Goal: Task Accomplishment & Management: Manage account settings

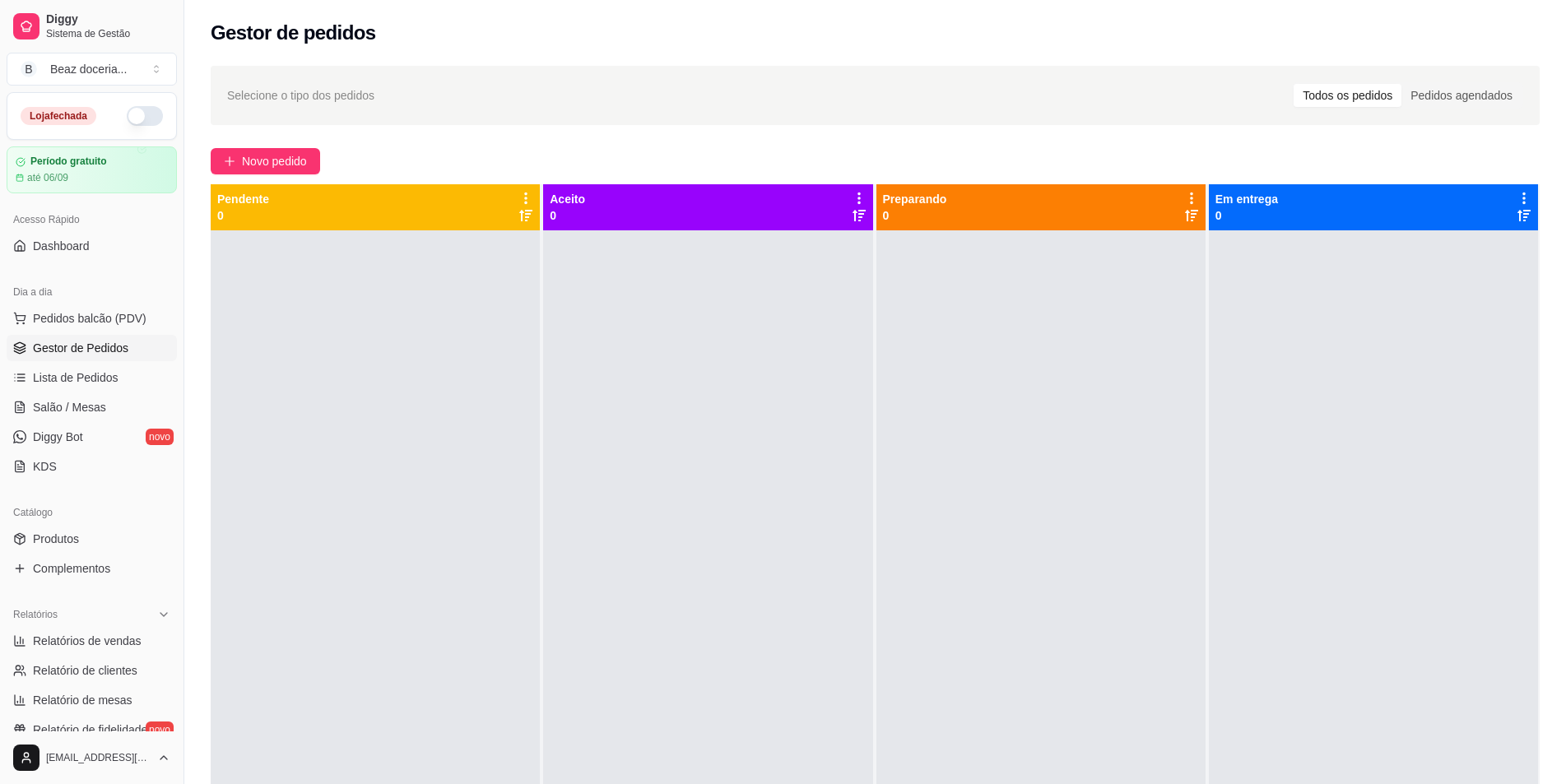
click at [127, 112] on button "button" at bounding box center [144, 116] width 36 height 19
click at [92, 642] on span "Relatórios de vendas" at bounding box center [87, 640] width 108 height 16
select select "ALL"
select select "0"
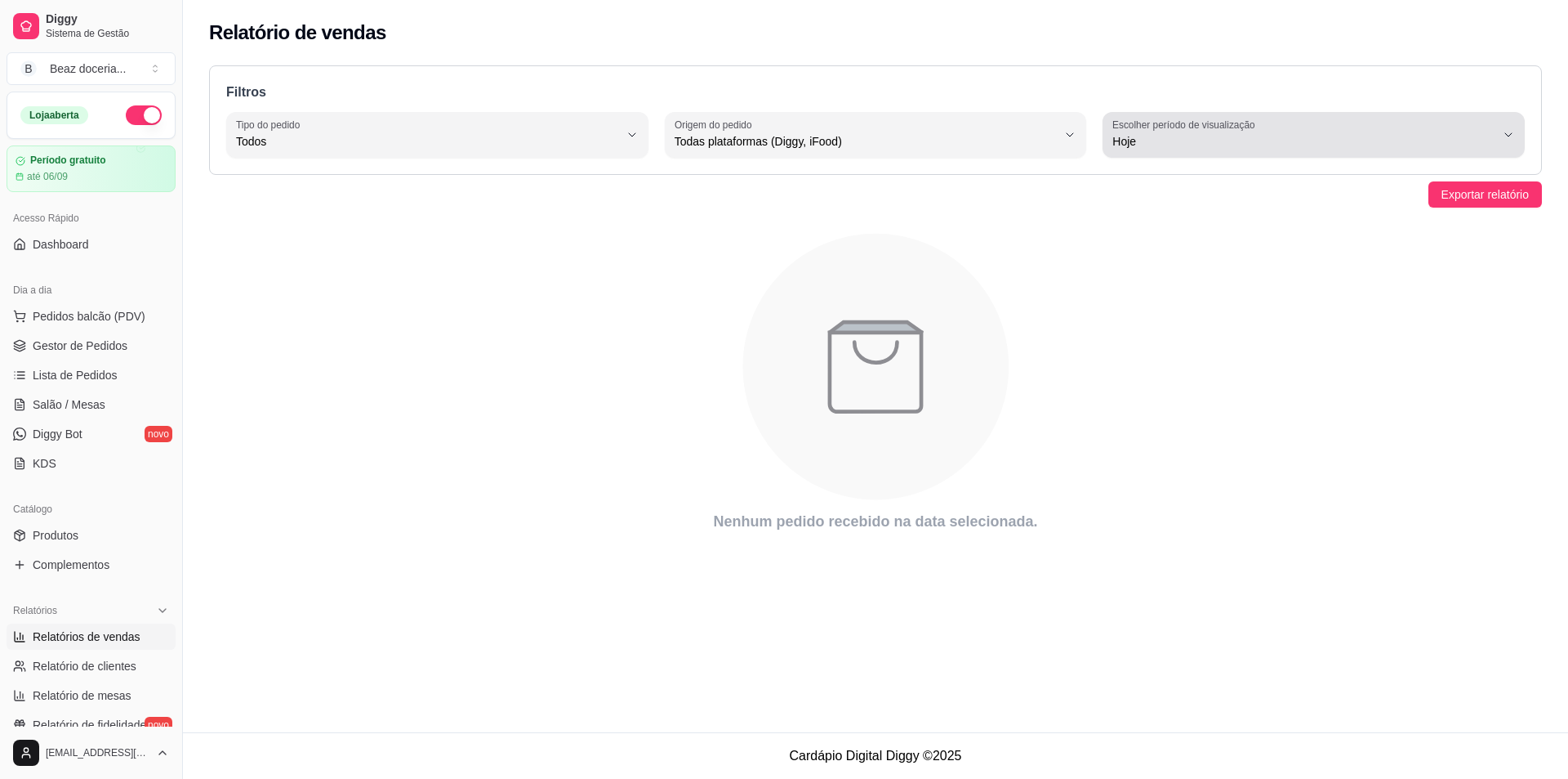
click at [1466, 130] on div "Hoje" at bounding box center [1304, 135] width 384 height 33
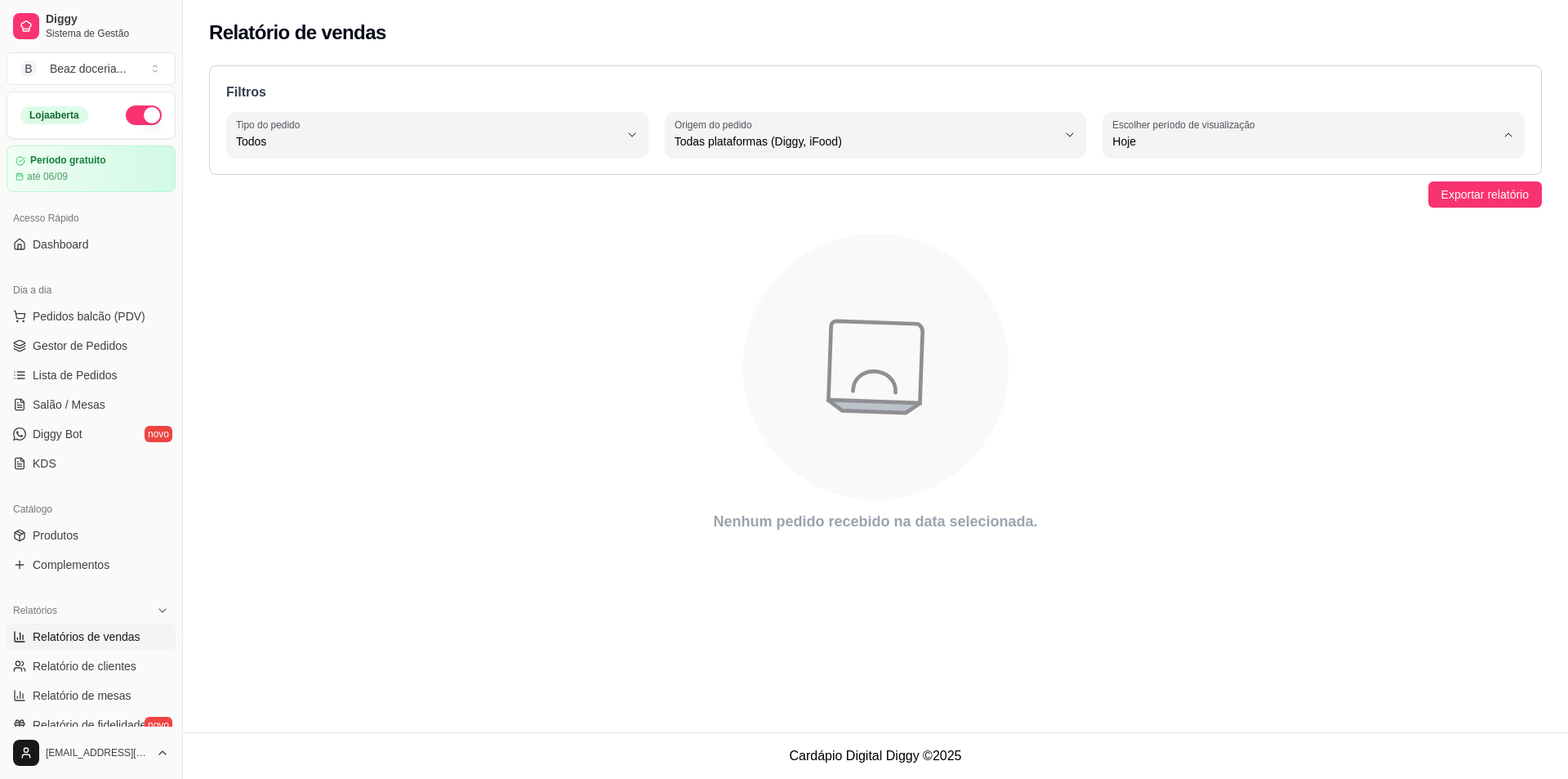
click at [1243, 220] on li "Ontem" at bounding box center [1313, 207] width 393 height 25
type input "1"
select select "1"
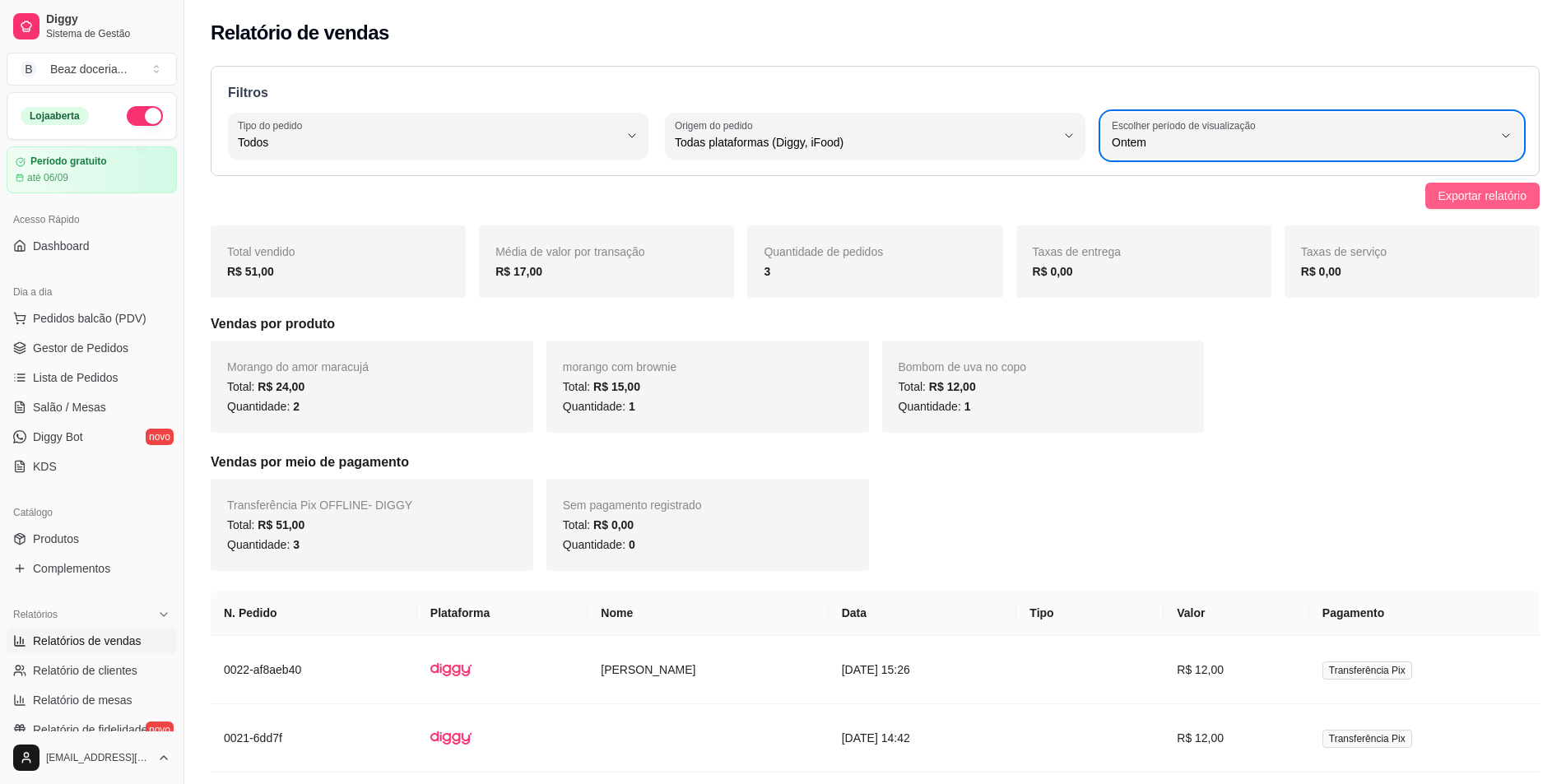
click at [1479, 189] on span "Exportar relatório" at bounding box center [1482, 196] width 88 height 18
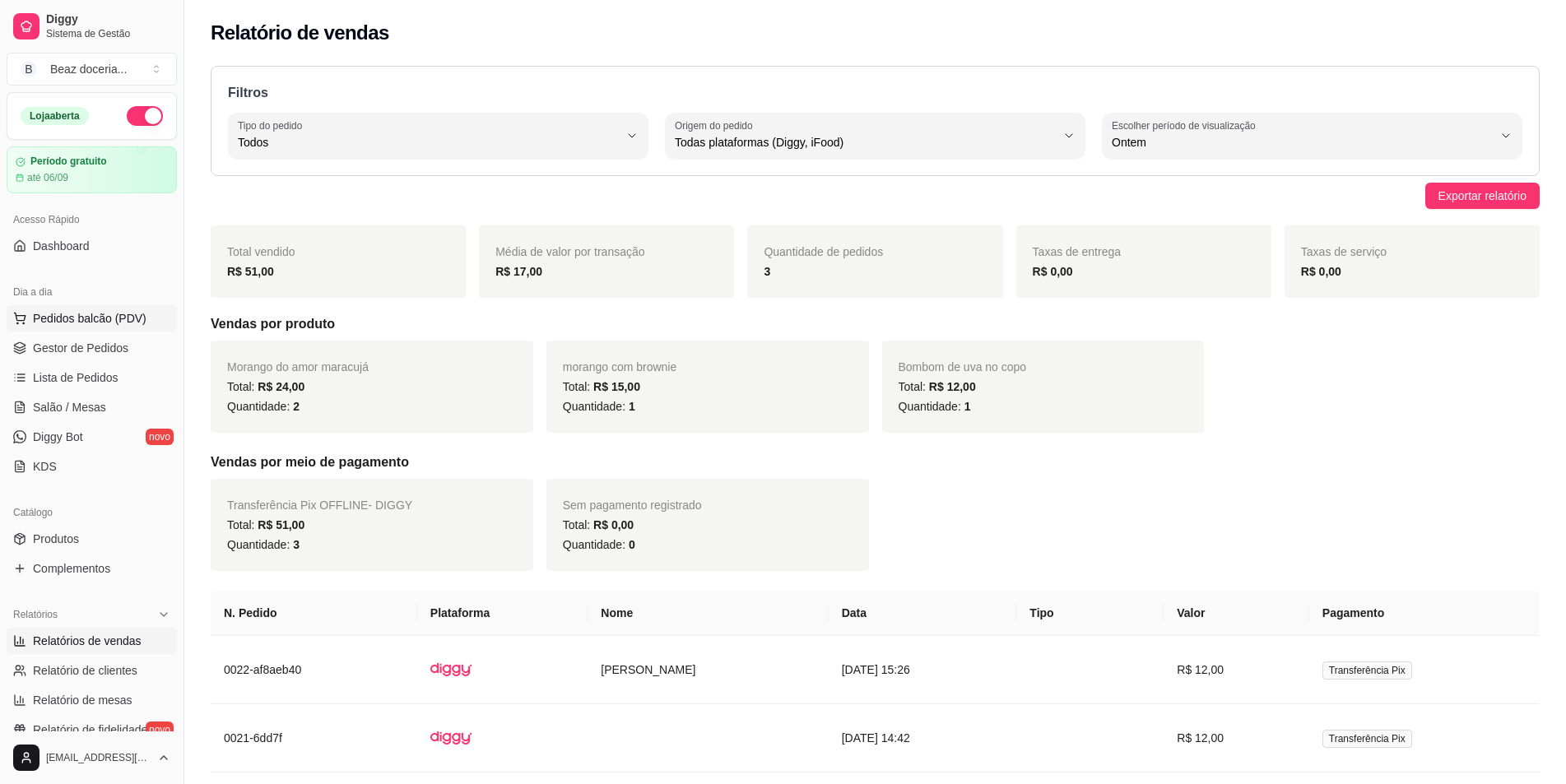
click at [98, 311] on span "Pedidos balcão (PDV)" at bounding box center [89, 317] width 113 height 16
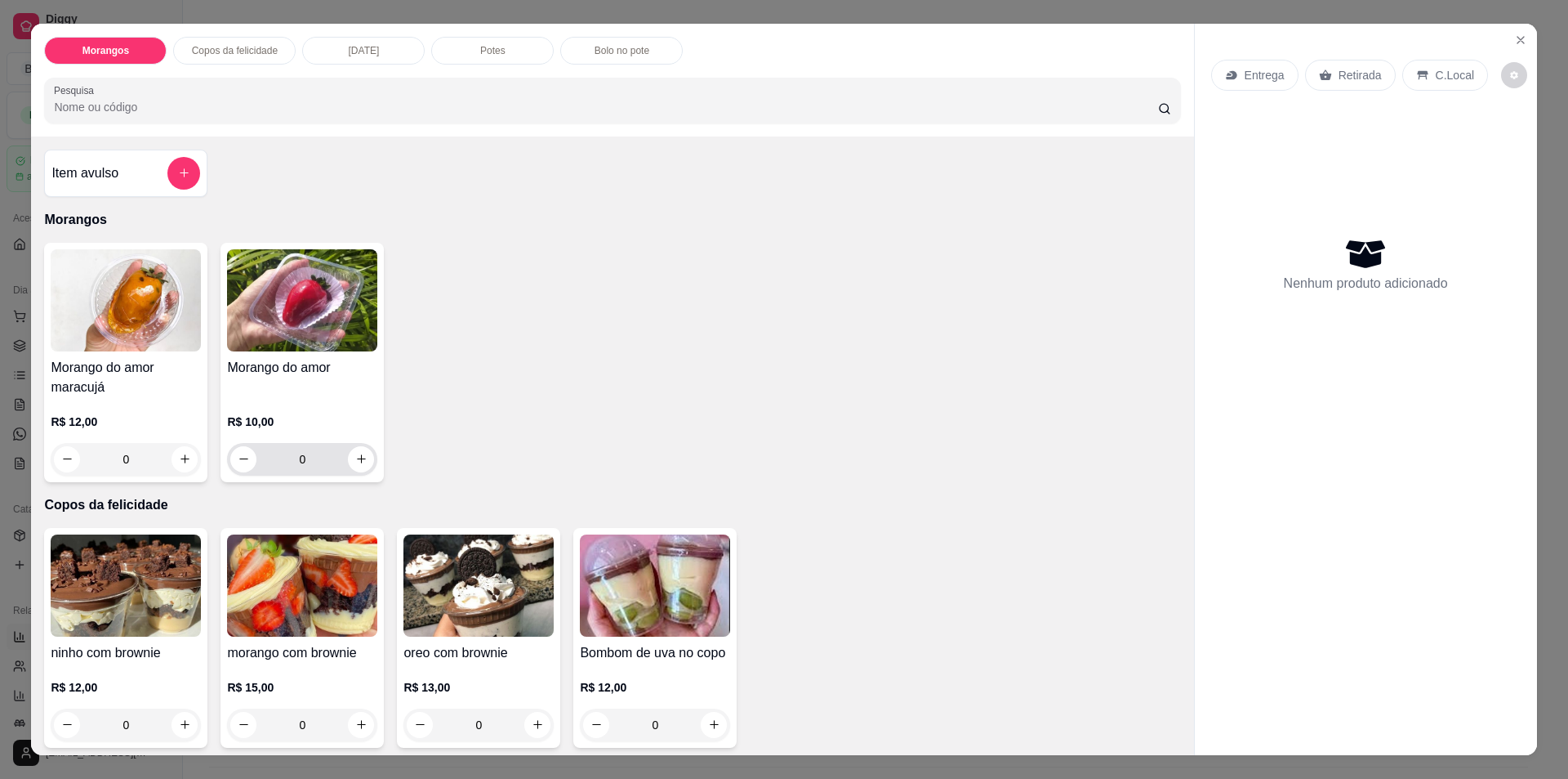
click at [337, 462] on input "0" at bounding box center [302, 460] width 91 height 33
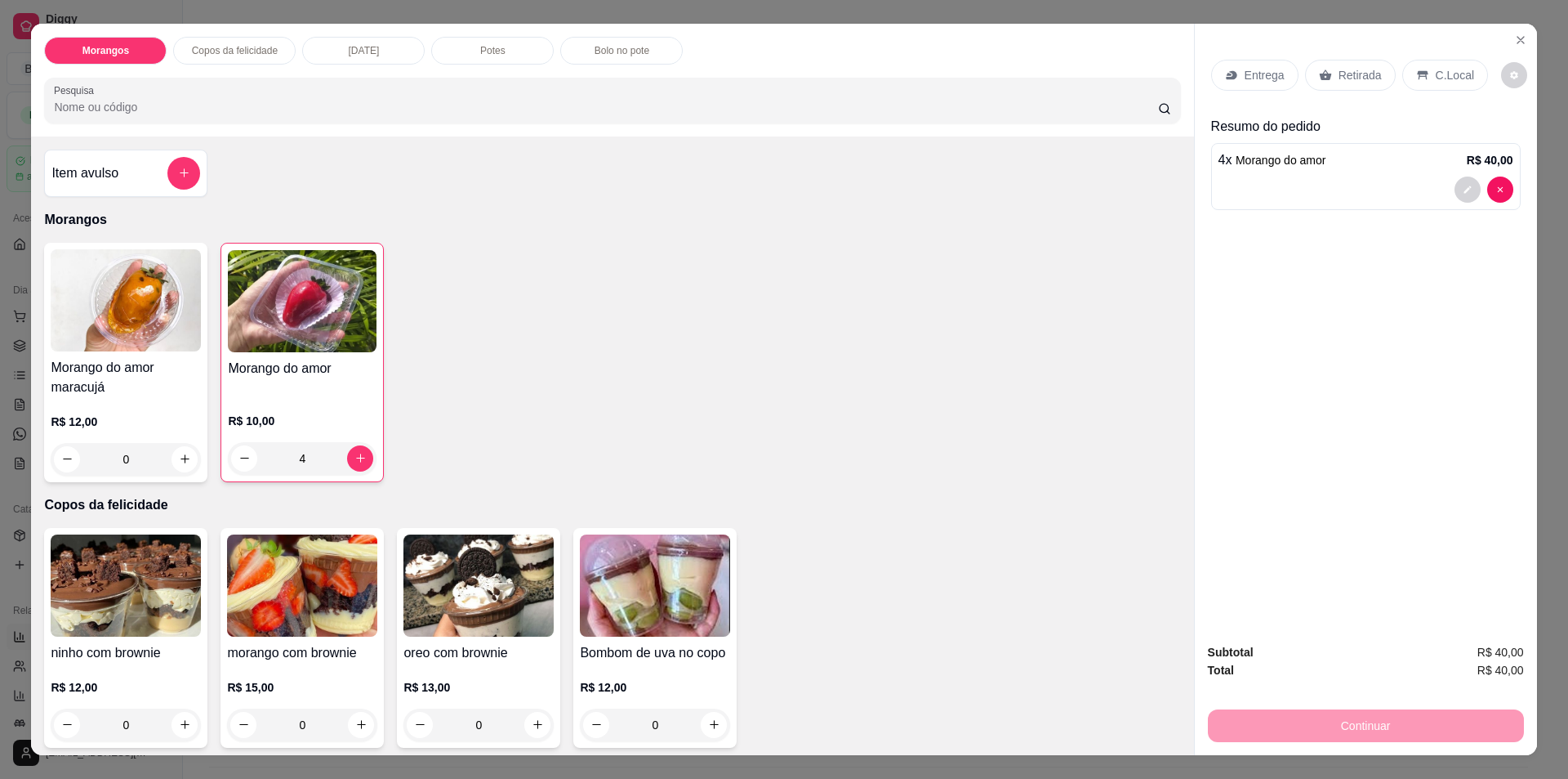
type input "4"
click at [1339, 68] on p "Retirada" at bounding box center [1360, 75] width 43 height 16
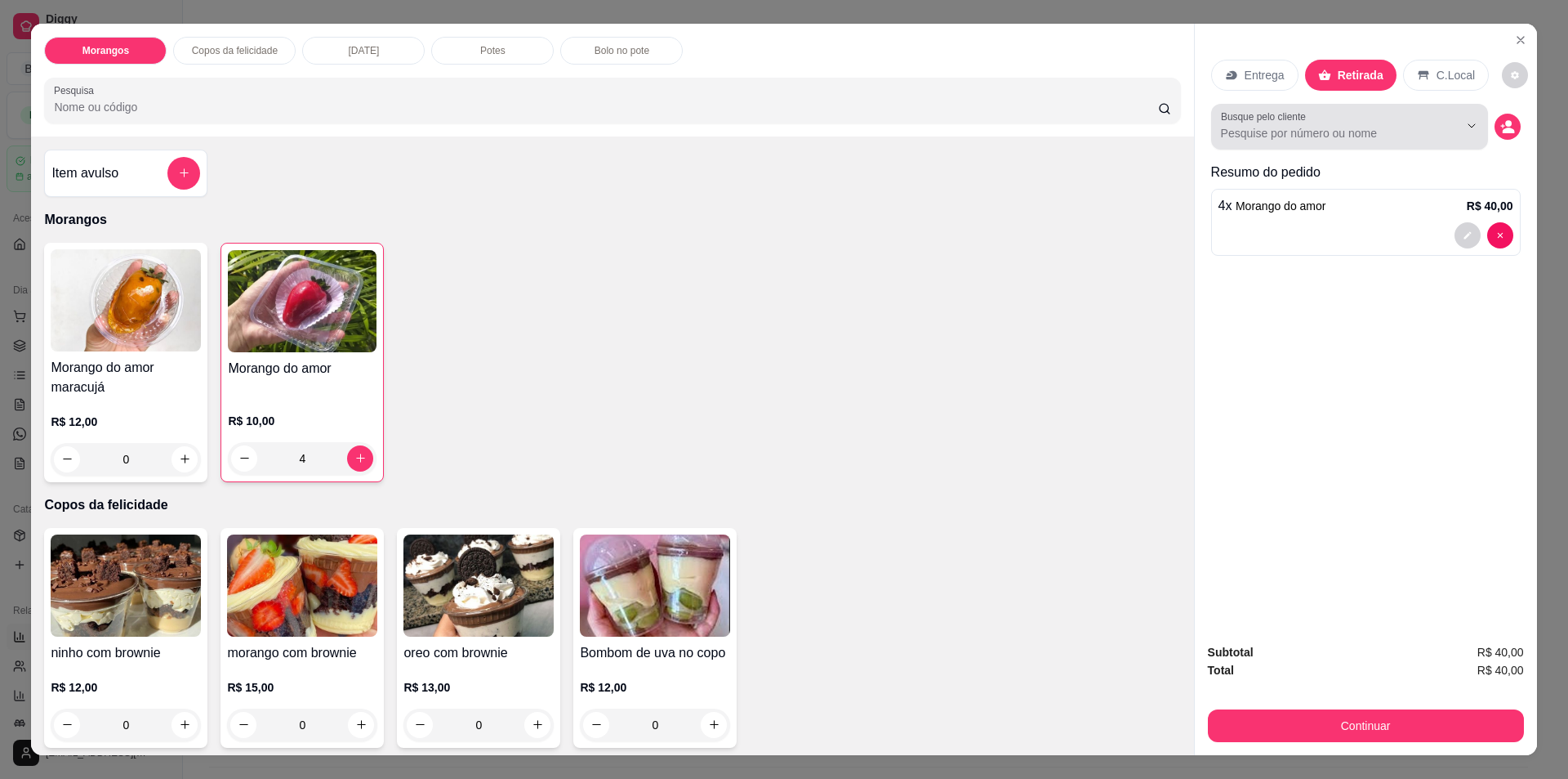
click at [1300, 134] on input "Busque pelo cliente" at bounding box center [1327, 133] width 212 height 16
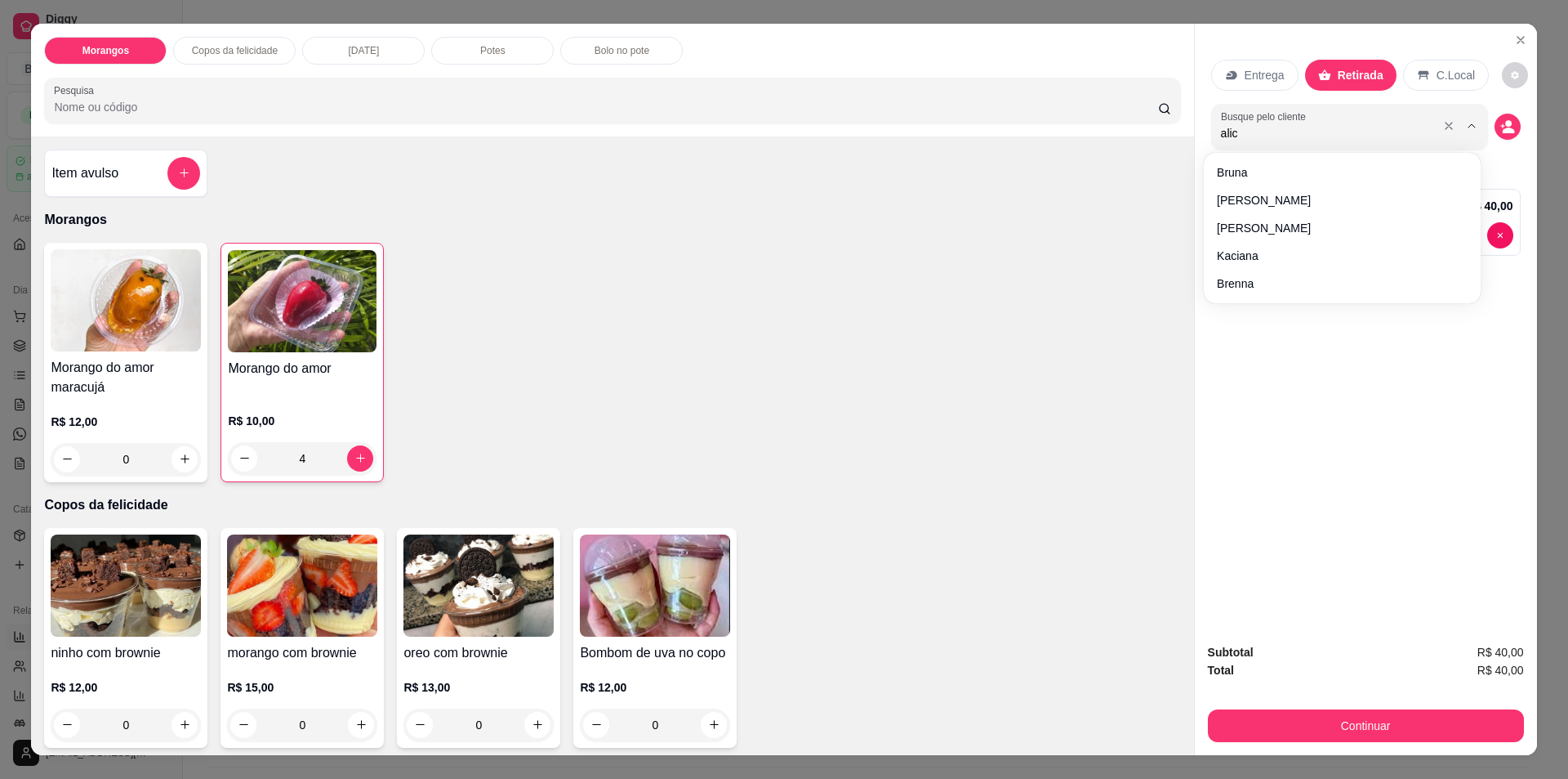
type input "alice"
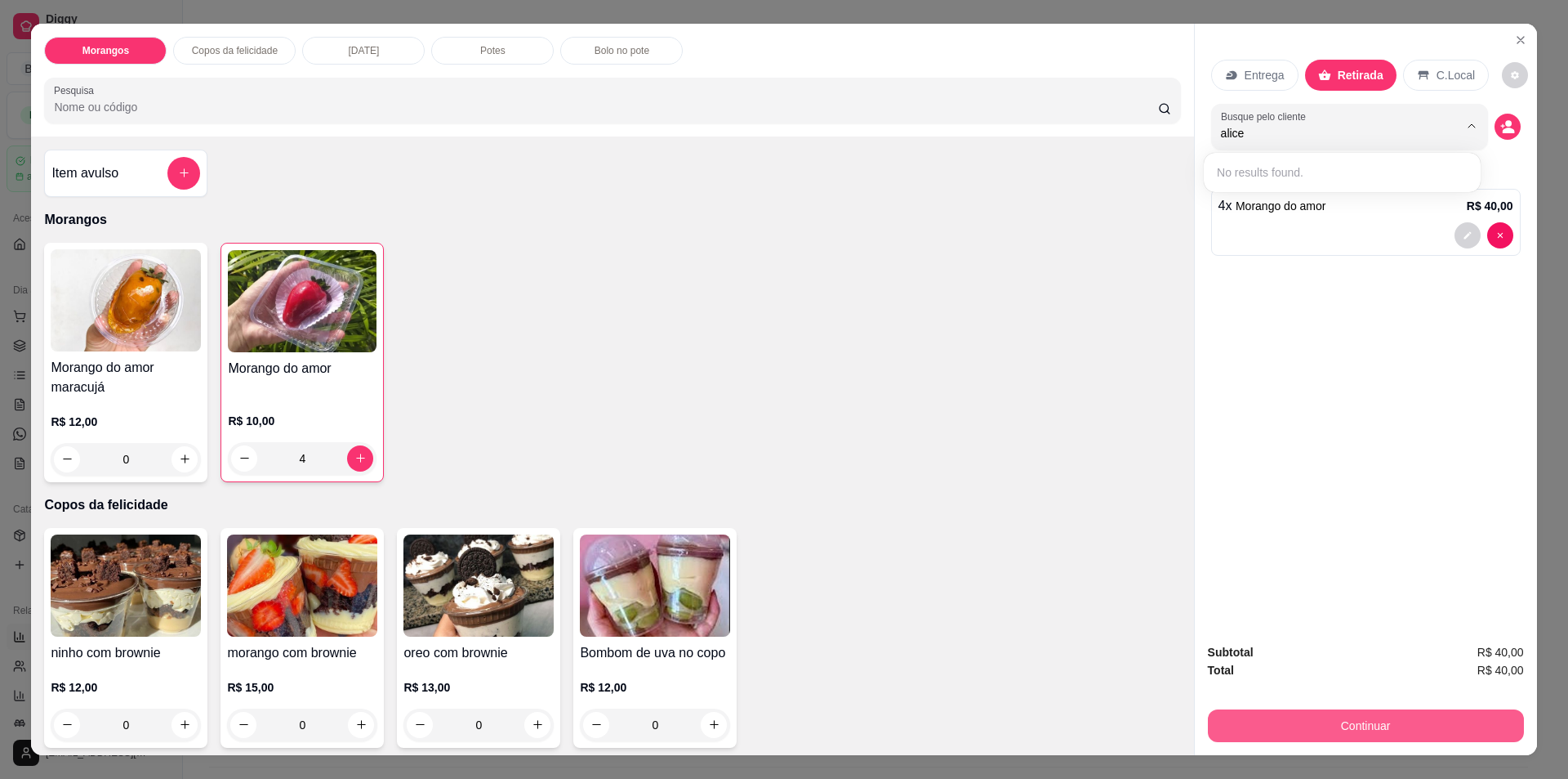
click at [1330, 727] on button "Continuar" at bounding box center [1366, 726] width 316 height 33
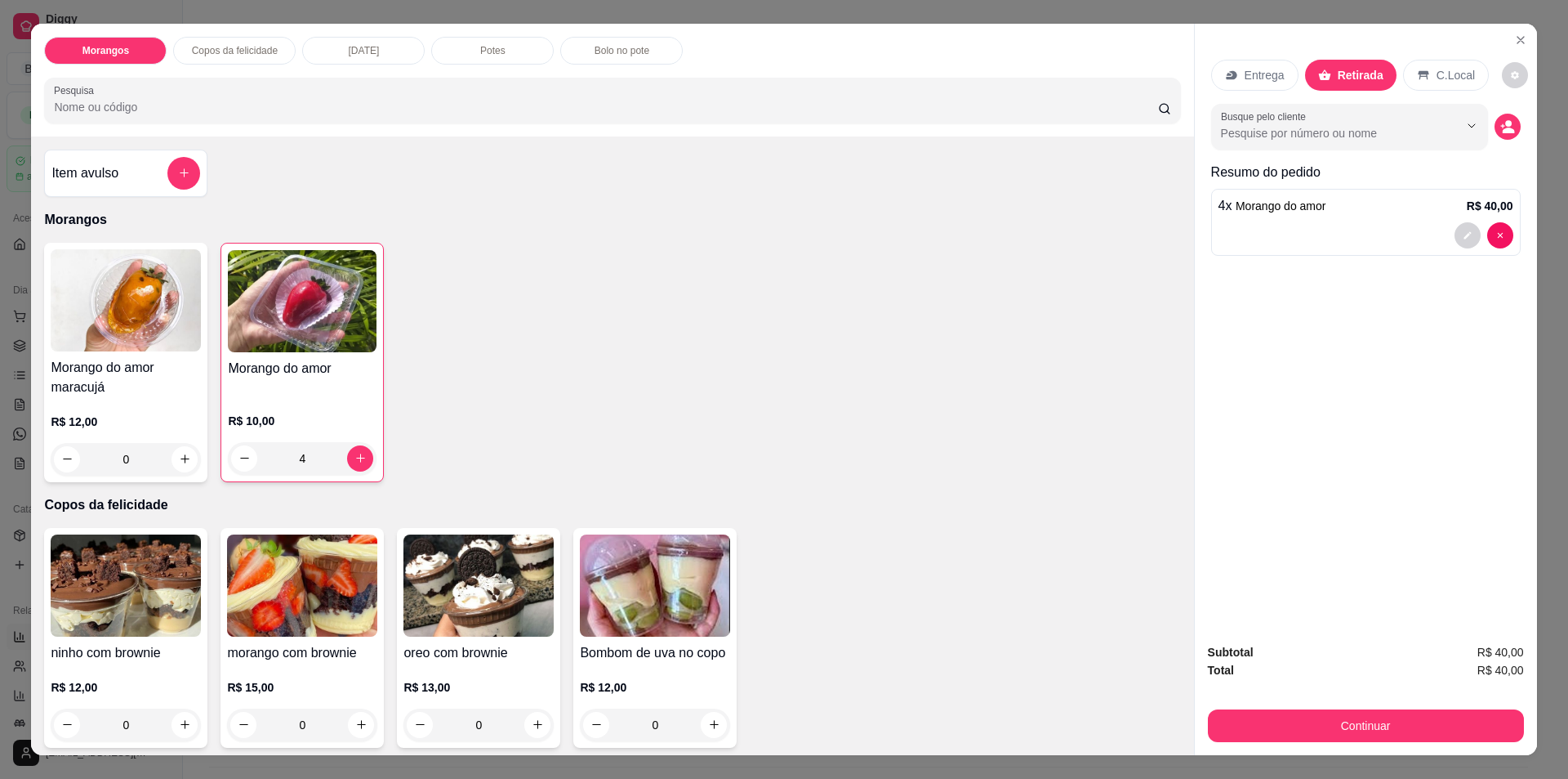
click at [1242, 60] on div "Entrega" at bounding box center [1255, 75] width 87 height 31
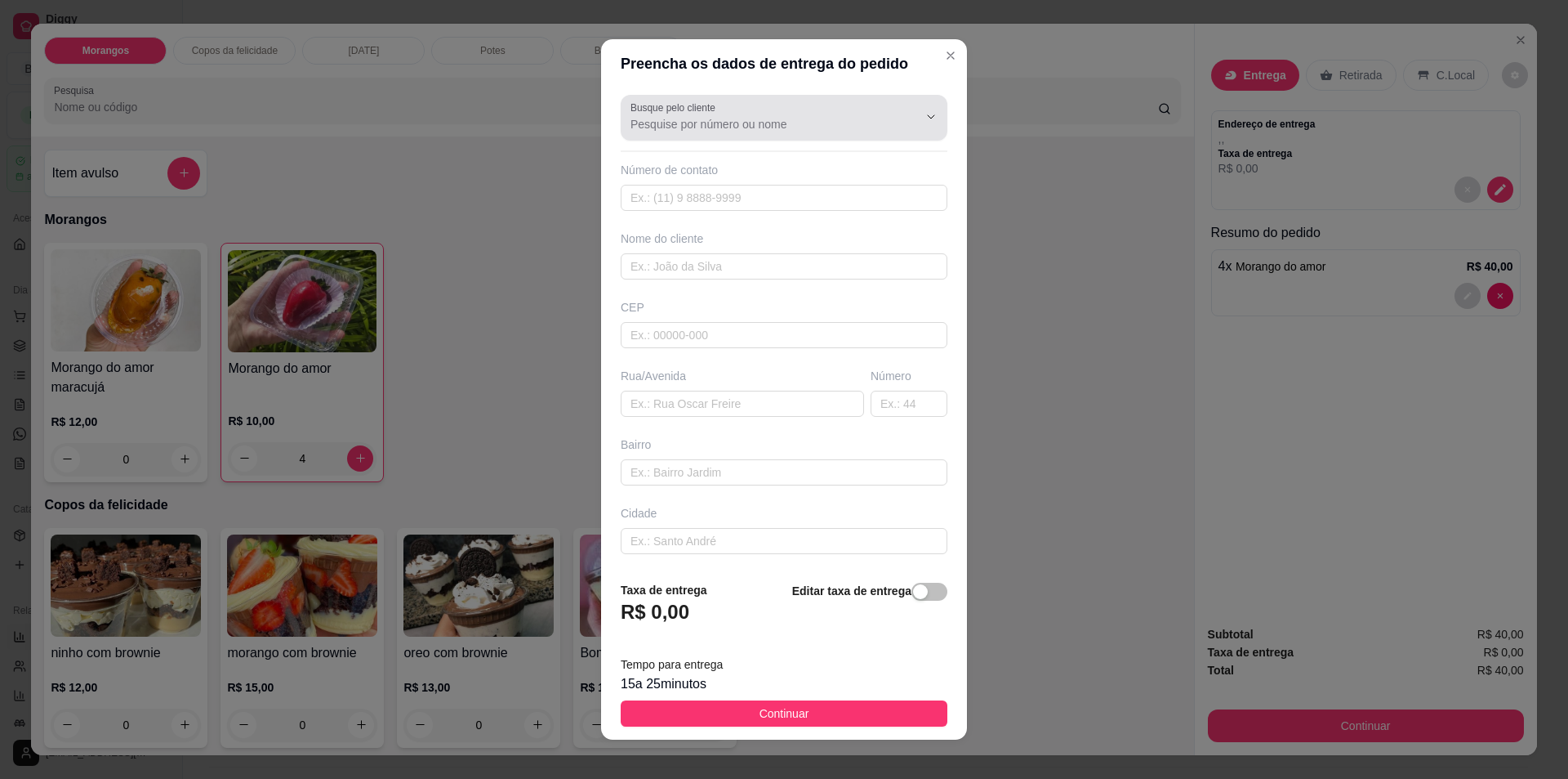
click at [712, 126] on input "Busque pelo cliente" at bounding box center [761, 124] width 261 height 16
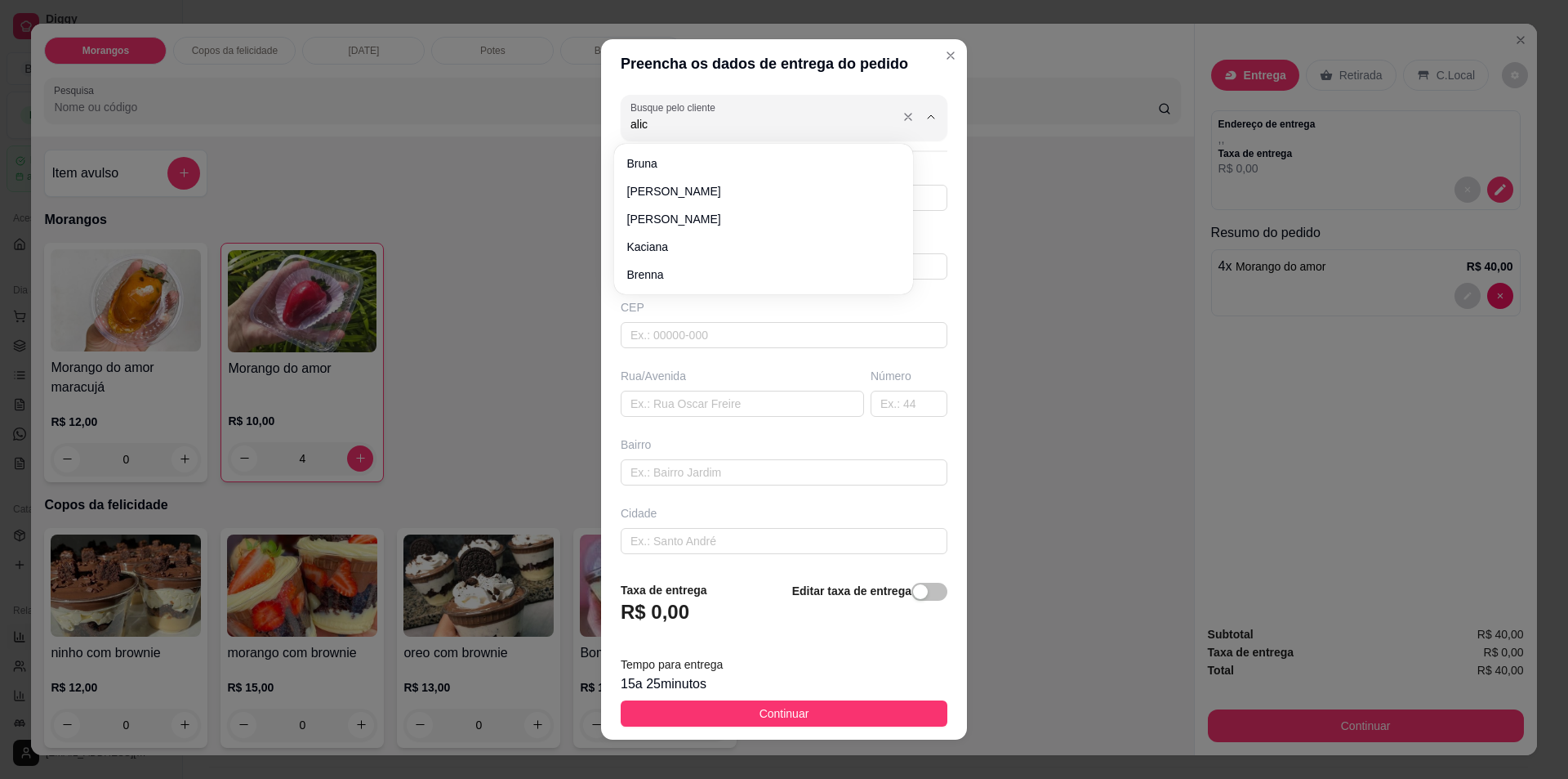
type input "alice"
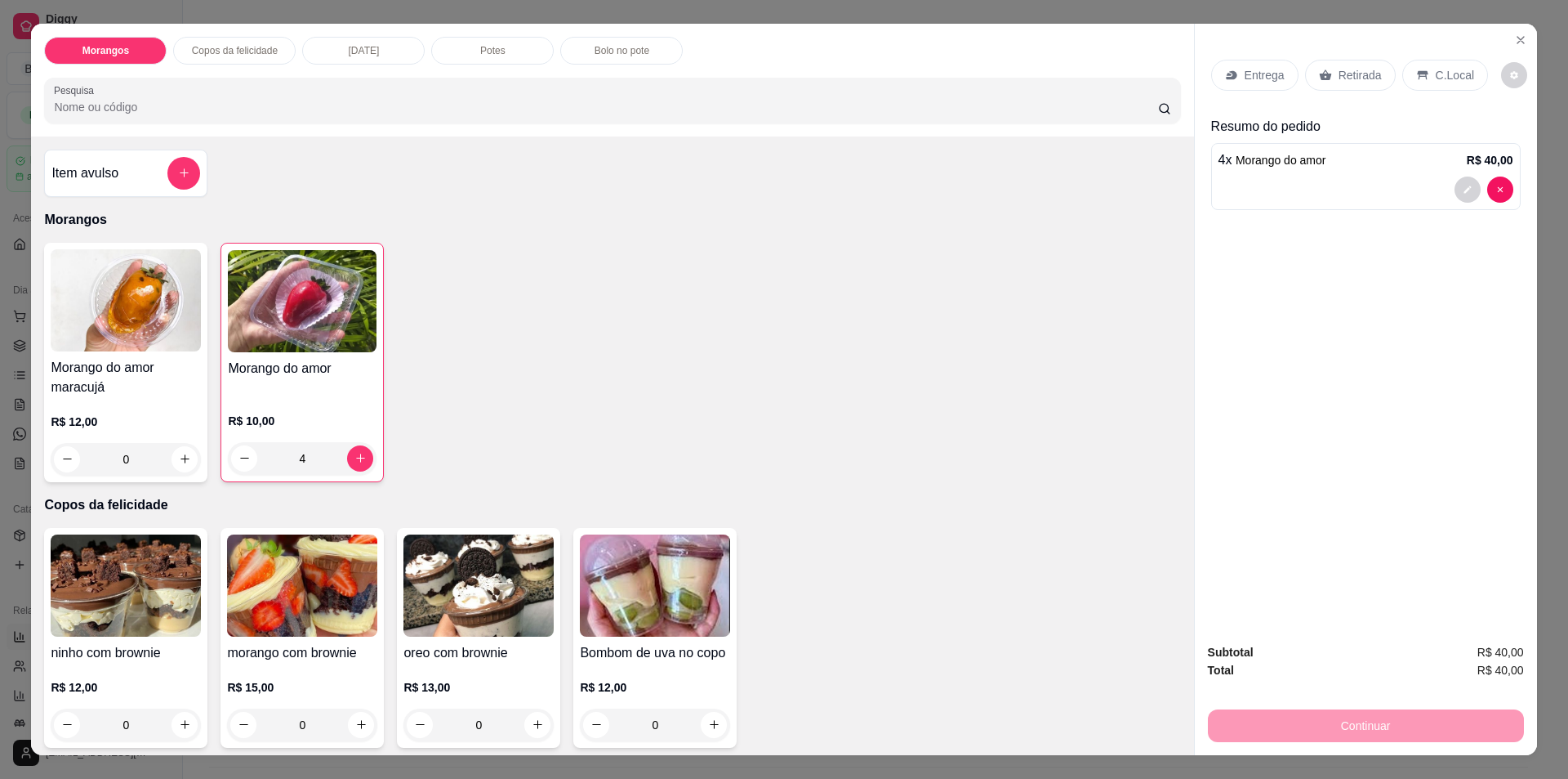
click at [1326, 80] on div "Retirada" at bounding box center [1351, 75] width 90 height 31
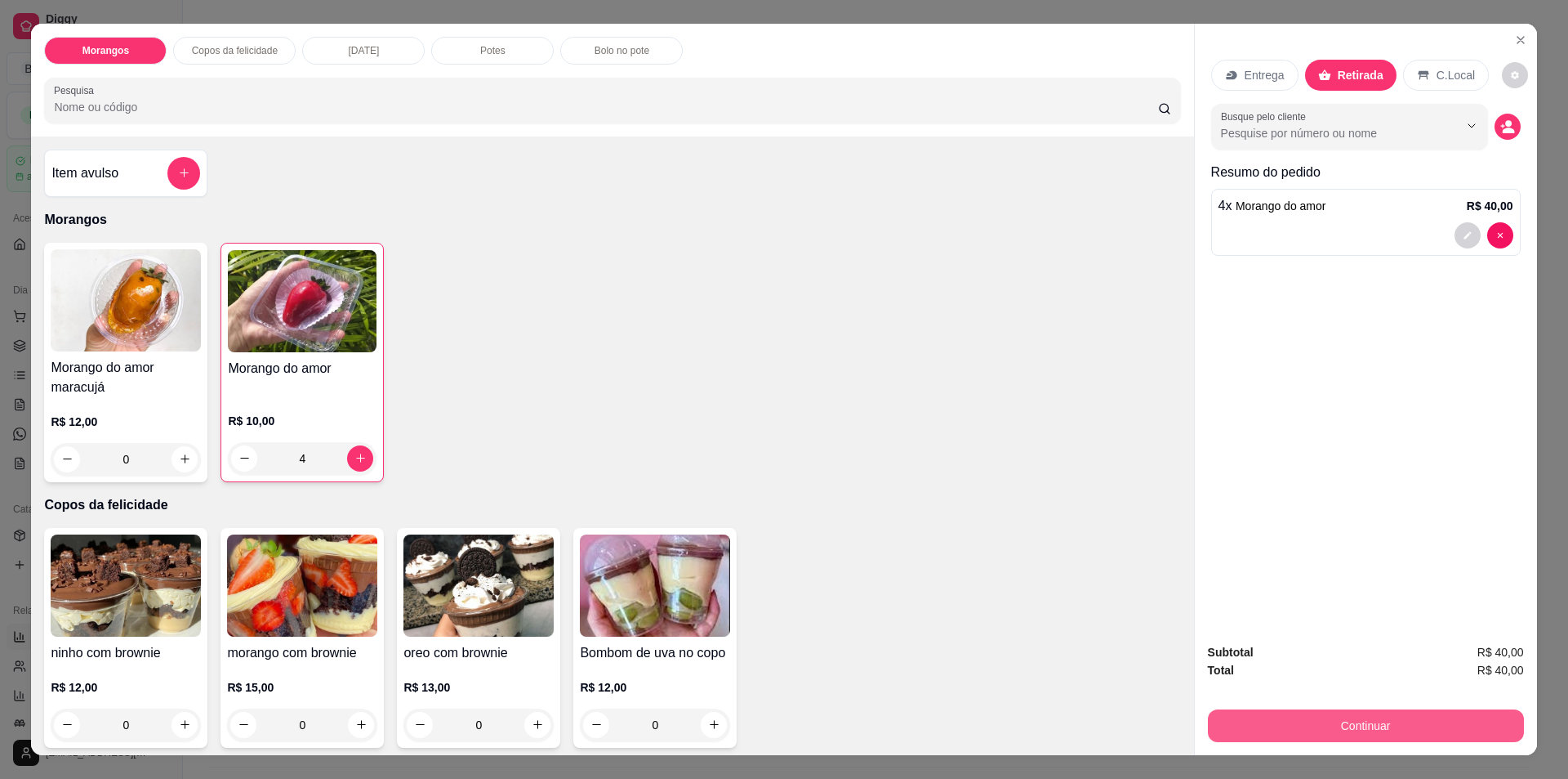
click at [1404, 717] on button "Continuar" at bounding box center [1366, 726] width 316 height 33
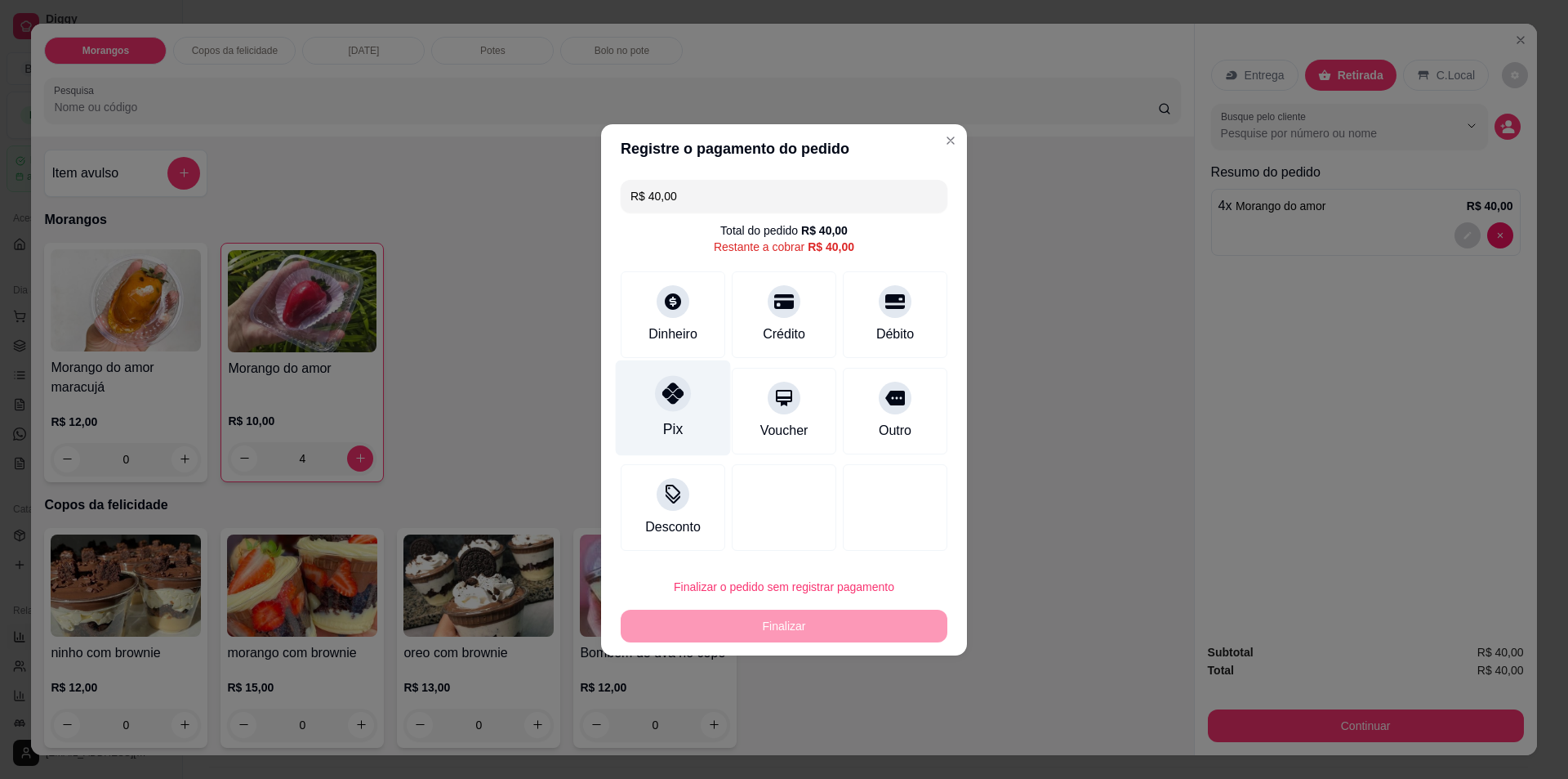
click at [679, 389] on icon at bounding box center [673, 393] width 21 height 21
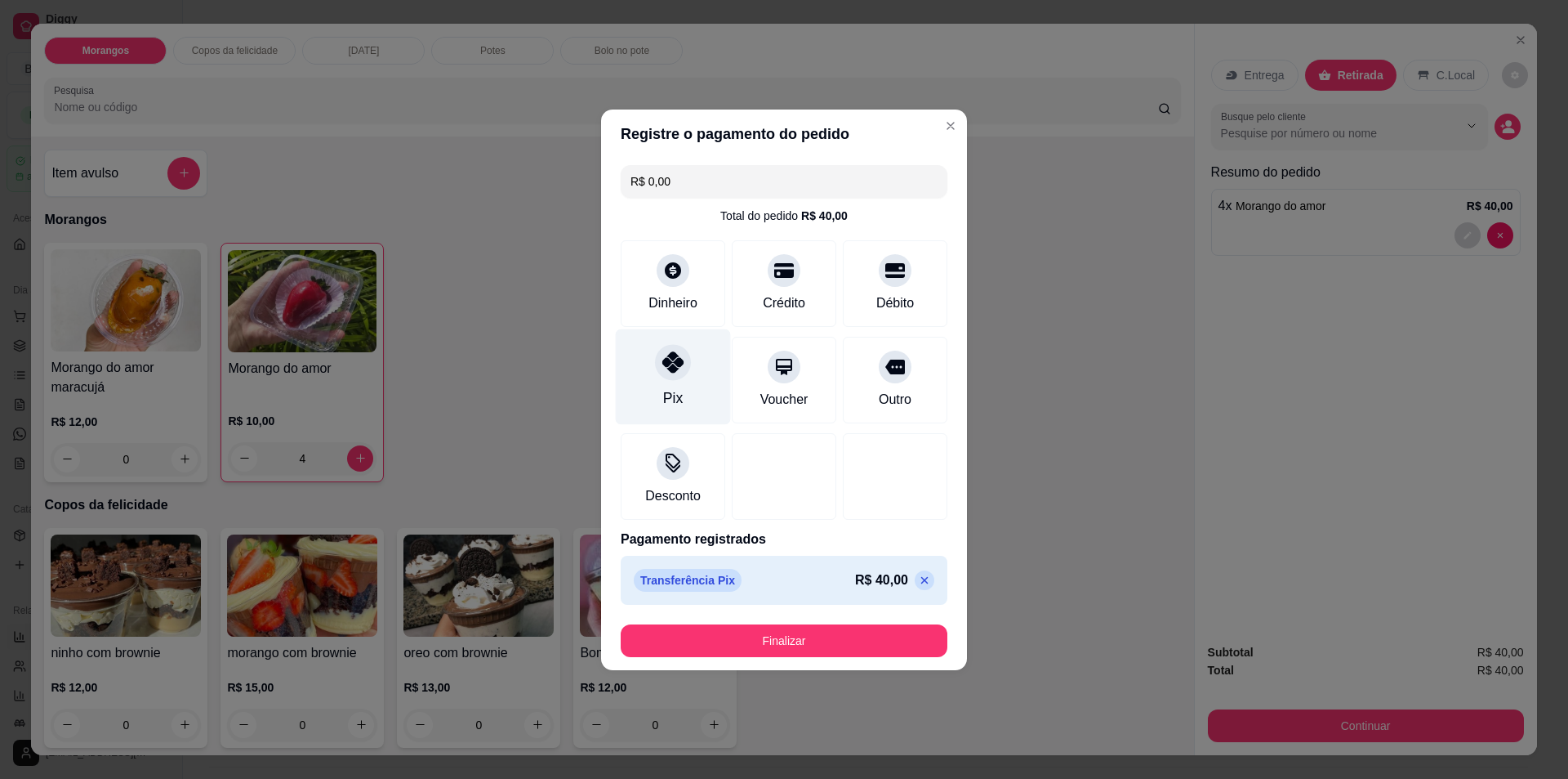
type input "R$ 0,00"
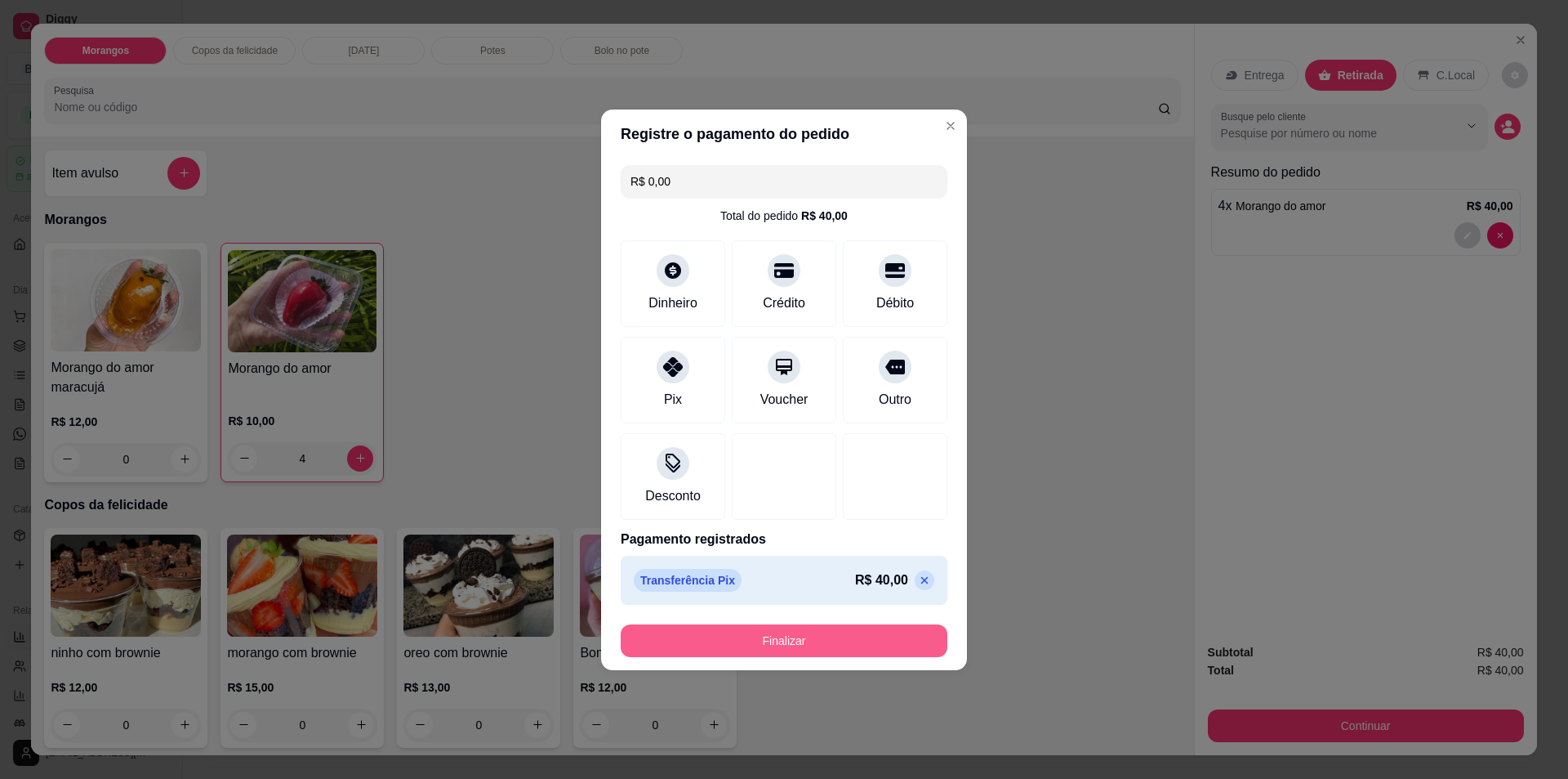
click at [753, 641] on button "Finalizar" at bounding box center [784, 641] width 327 height 33
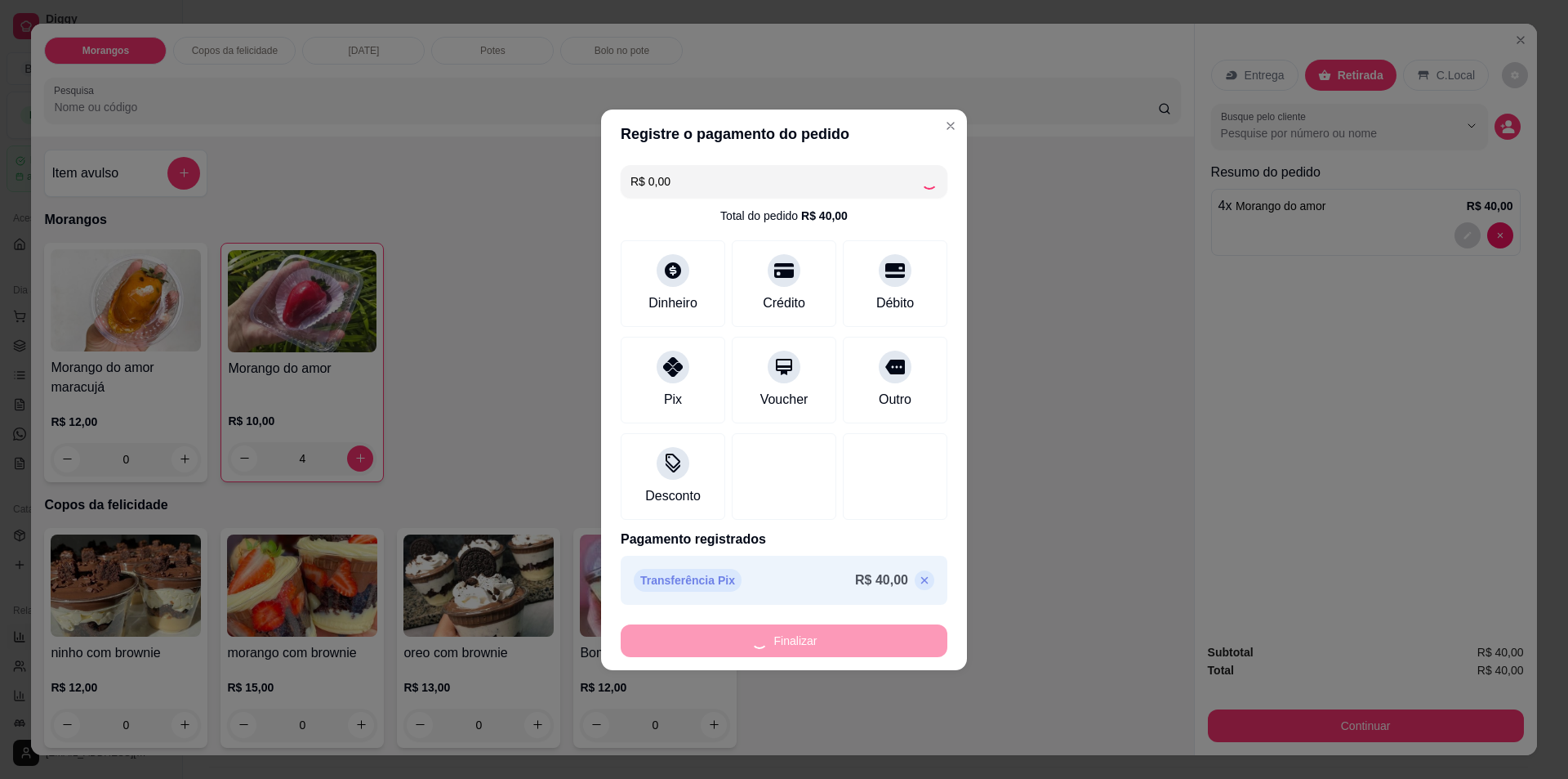
type input "0"
type input "-R$ 40,00"
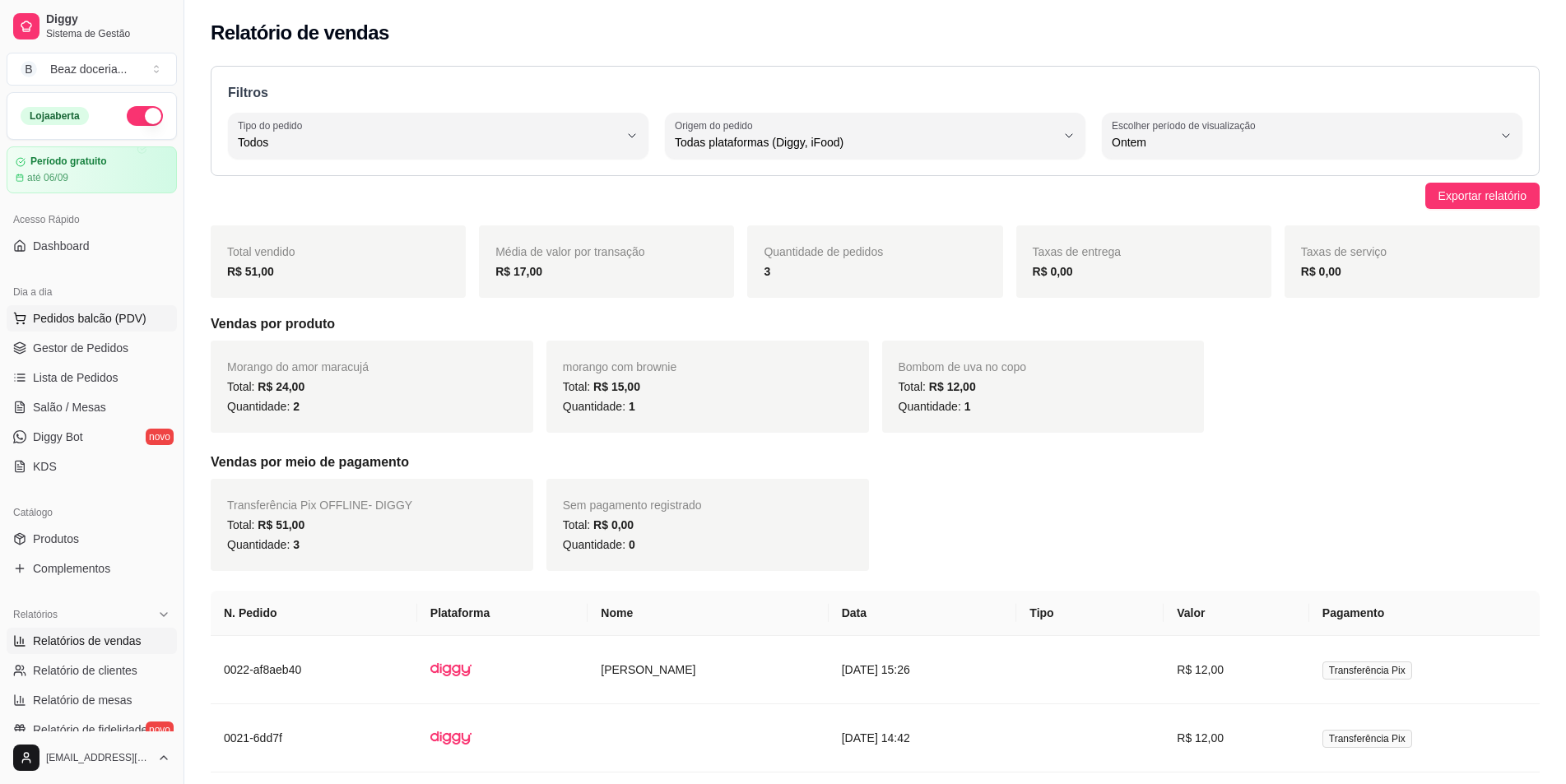
click at [88, 312] on span "Pedidos balcão (PDV)" at bounding box center [89, 317] width 113 height 16
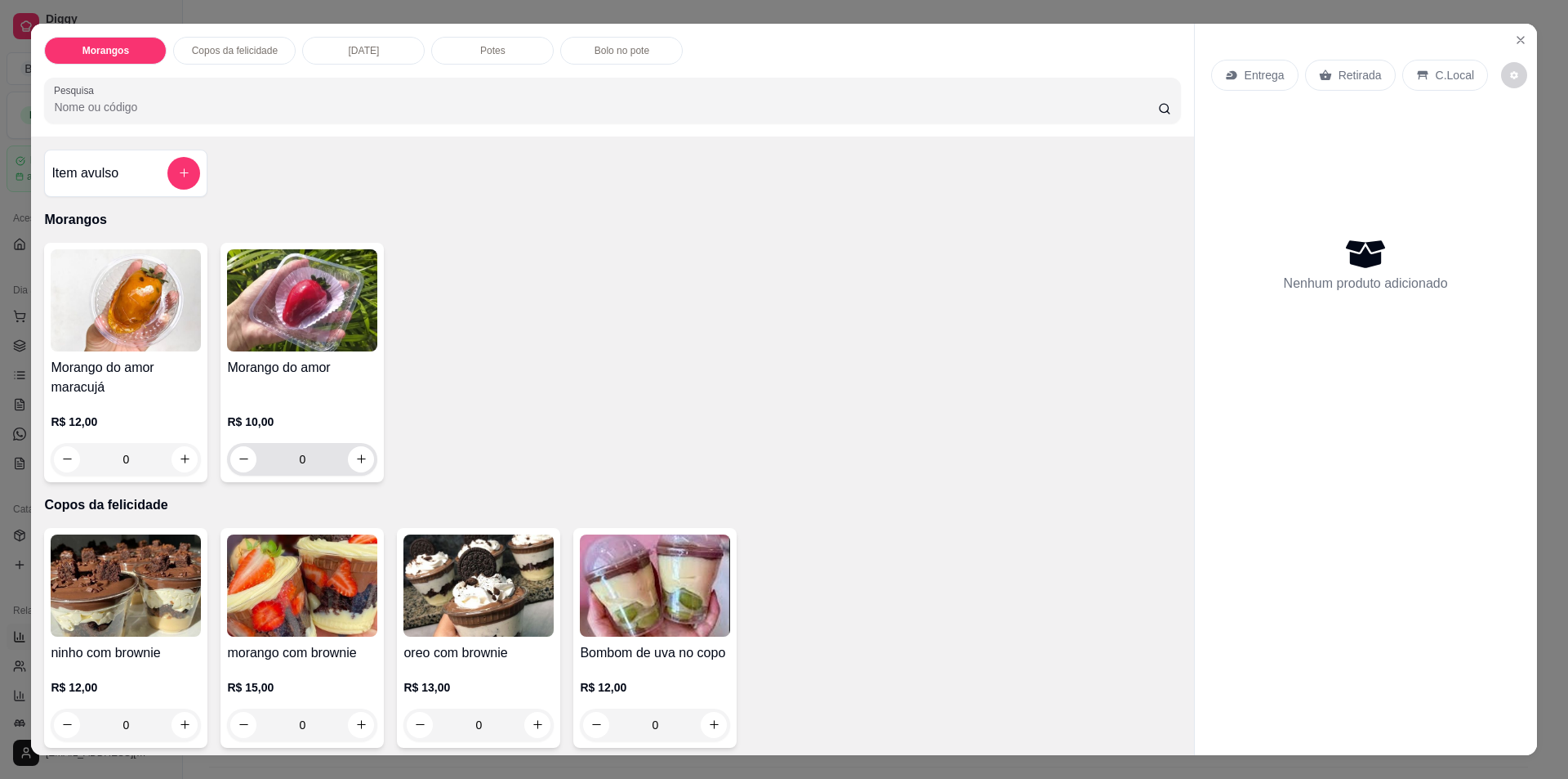
scroll to position [55, 0]
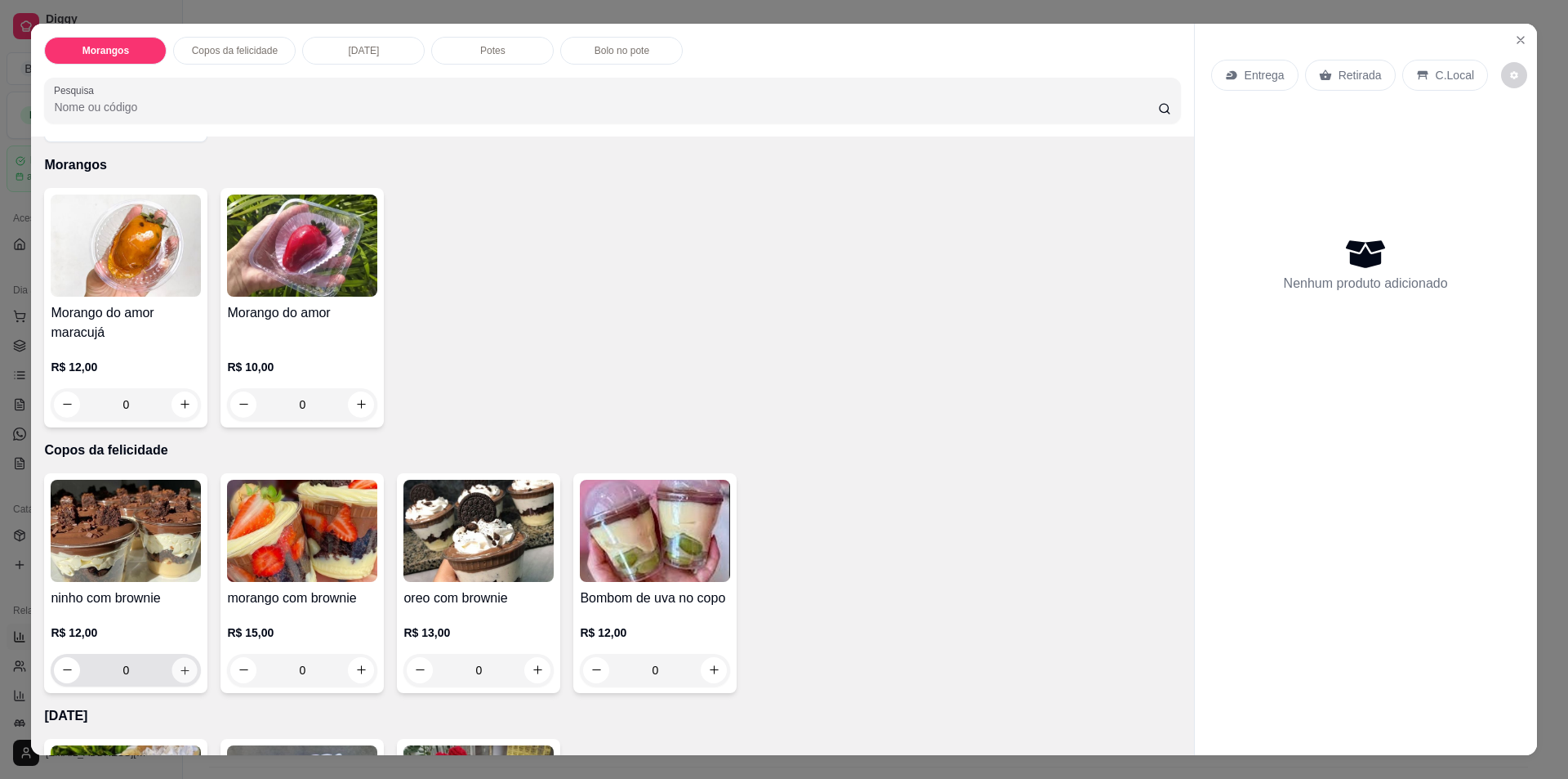
click at [184, 670] on icon "increase-product-quantity" at bounding box center [185, 669] width 12 height 13
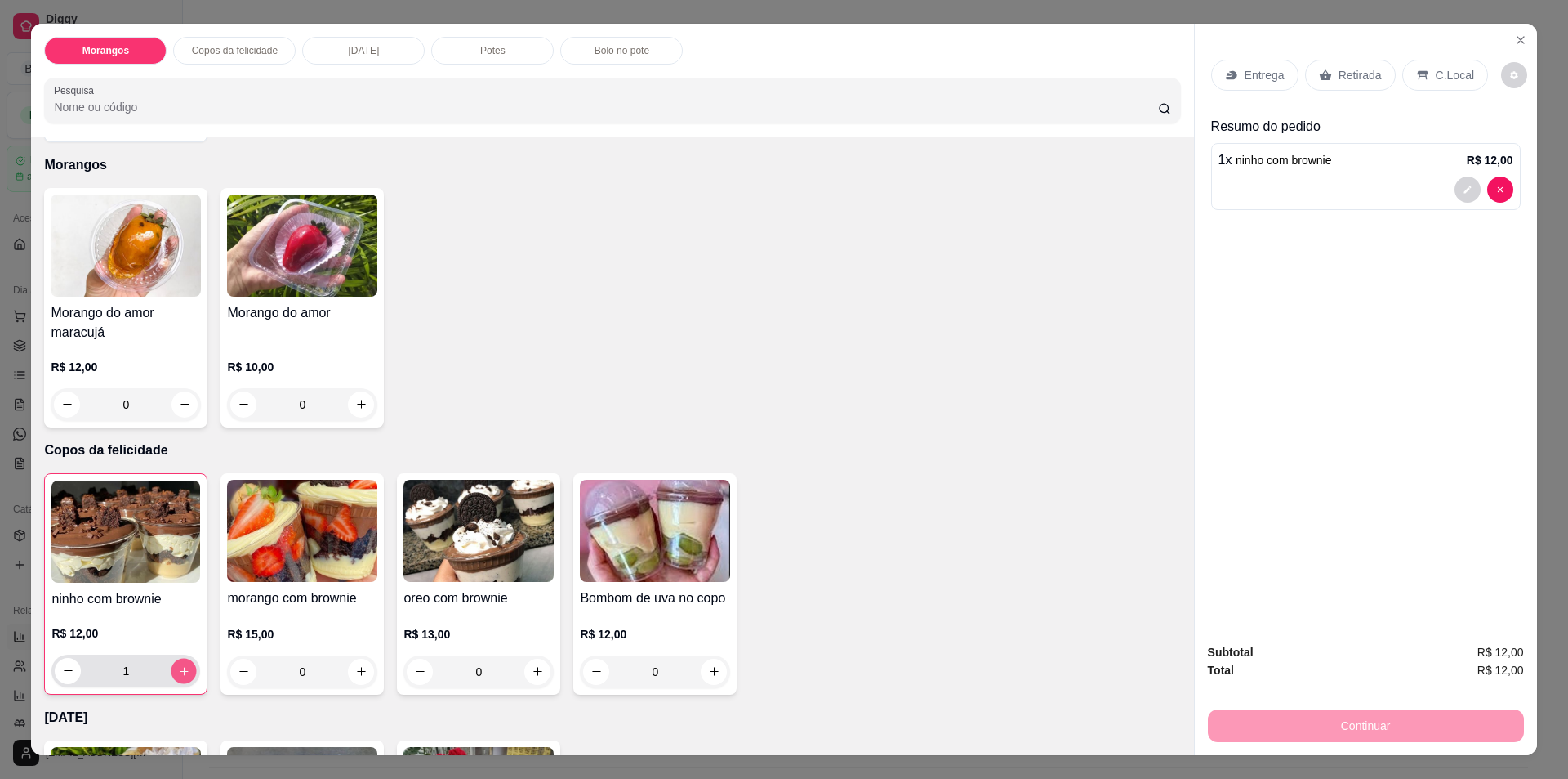
click at [184, 670] on button "increase-product-quantity" at bounding box center [184, 670] width 25 height 25
type input "2"
click at [1339, 71] on p "Retirada" at bounding box center [1360, 75] width 43 height 16
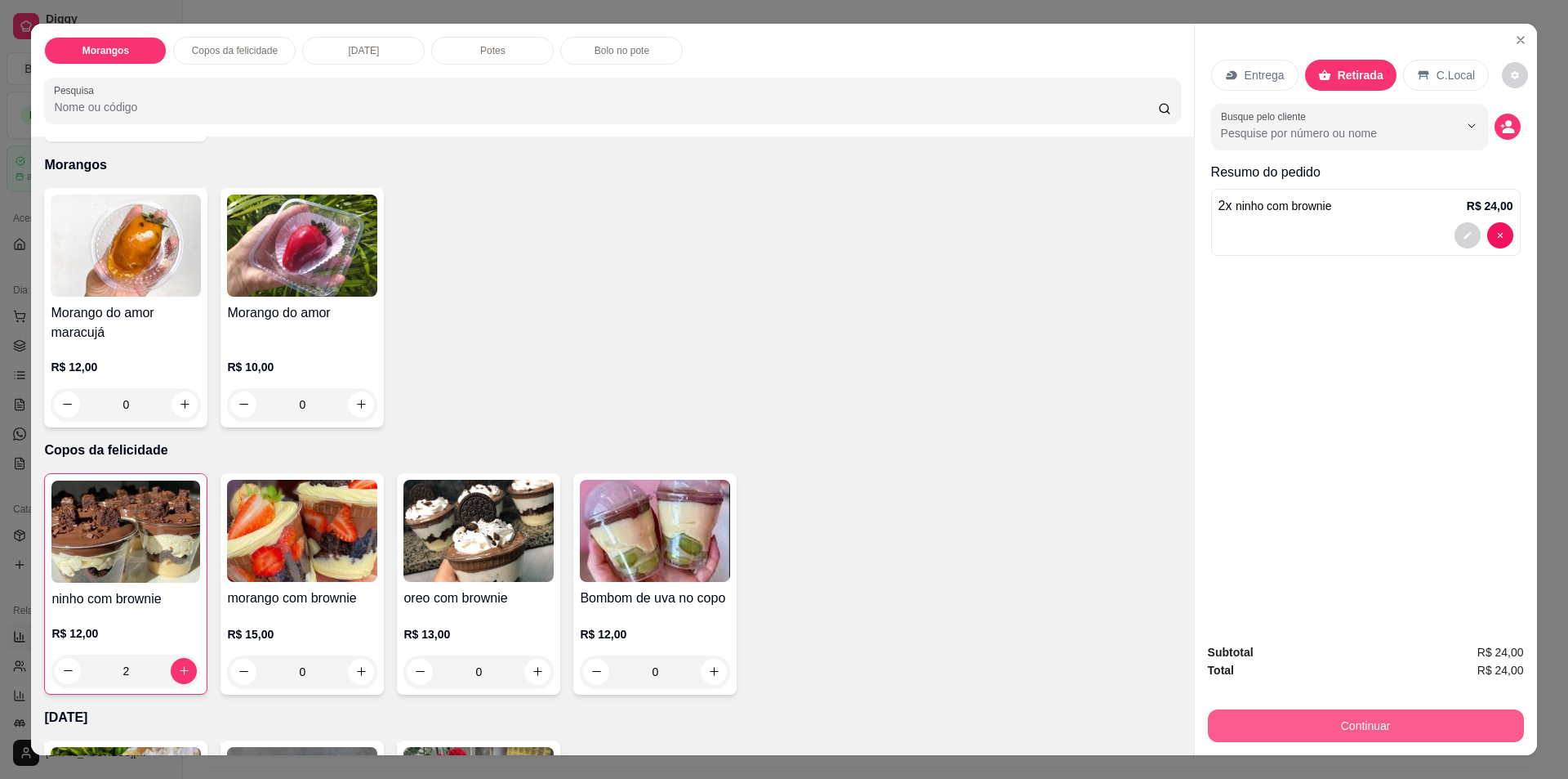
click at [1366, 726] on button "Continuar" at bounding box center [1366, 726] width 316 height 33
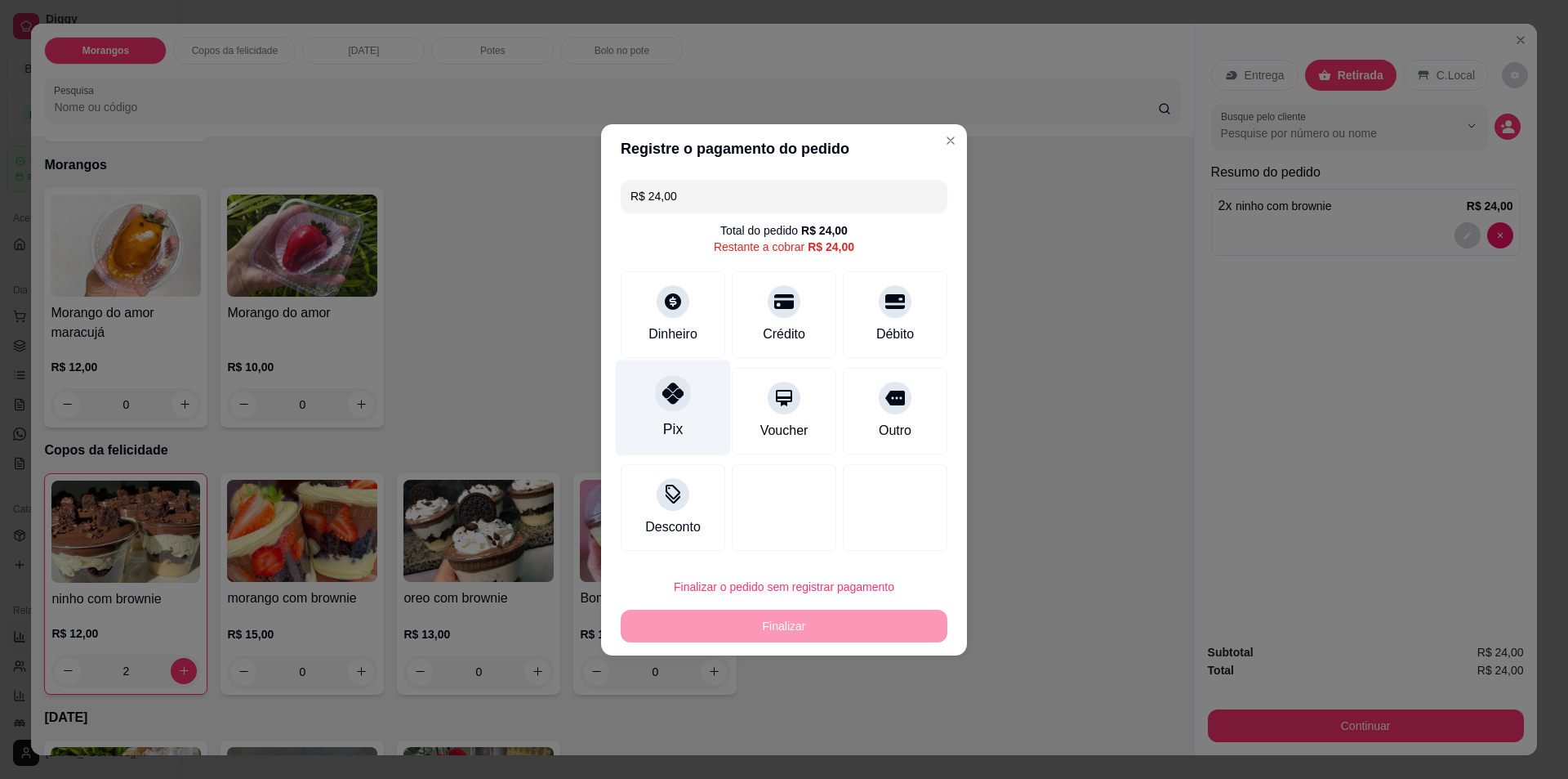
click at [665, 416] on div "Pix" at bounding box center [674, 407] width 115 height 95
type input "R$ 0,00"
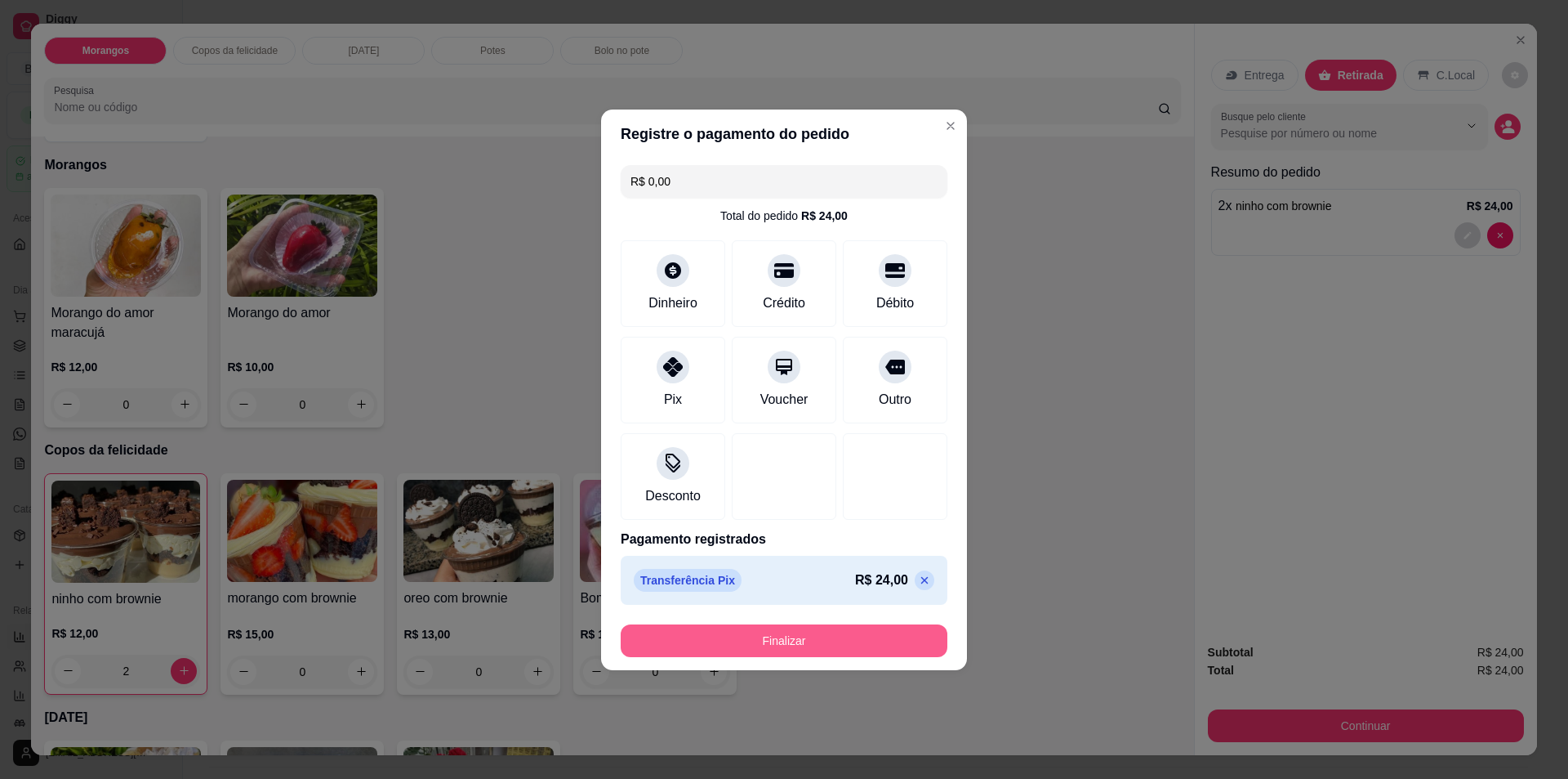
click at [764, 640] on button "Finalizar" at bounding box center [784, 641] width 327 height 33
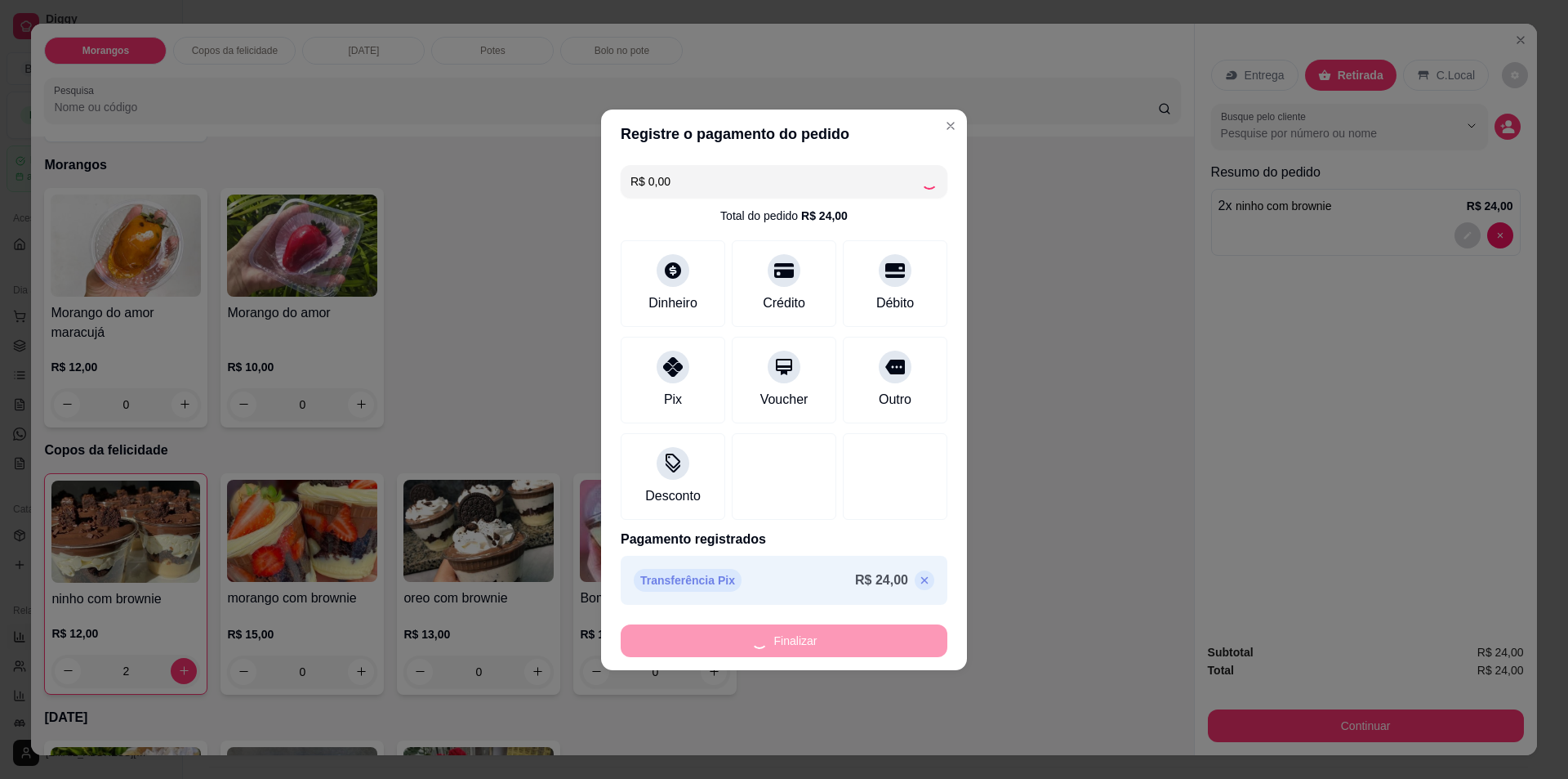
type input "0"
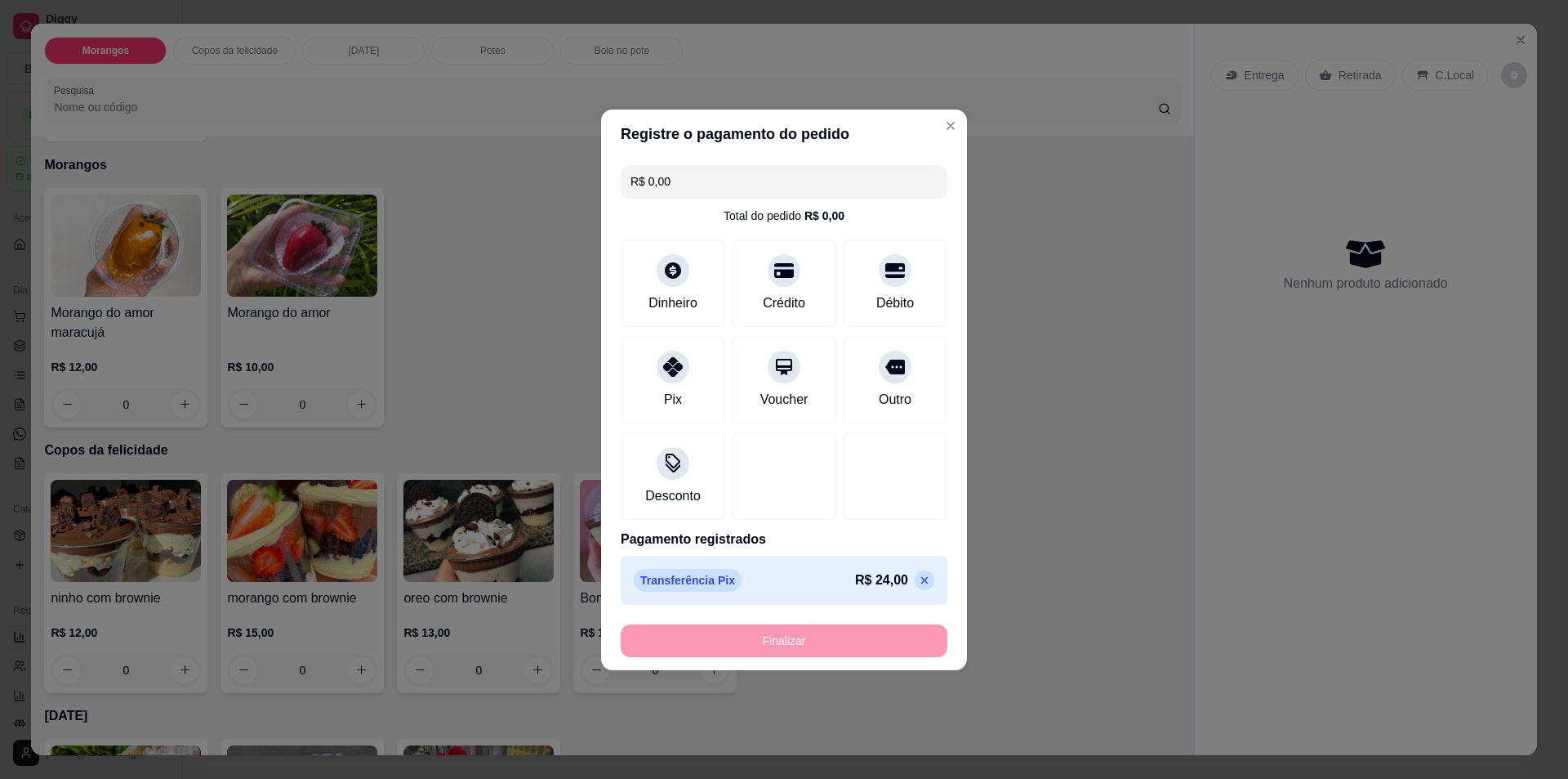
type input "-R$ 24,00"
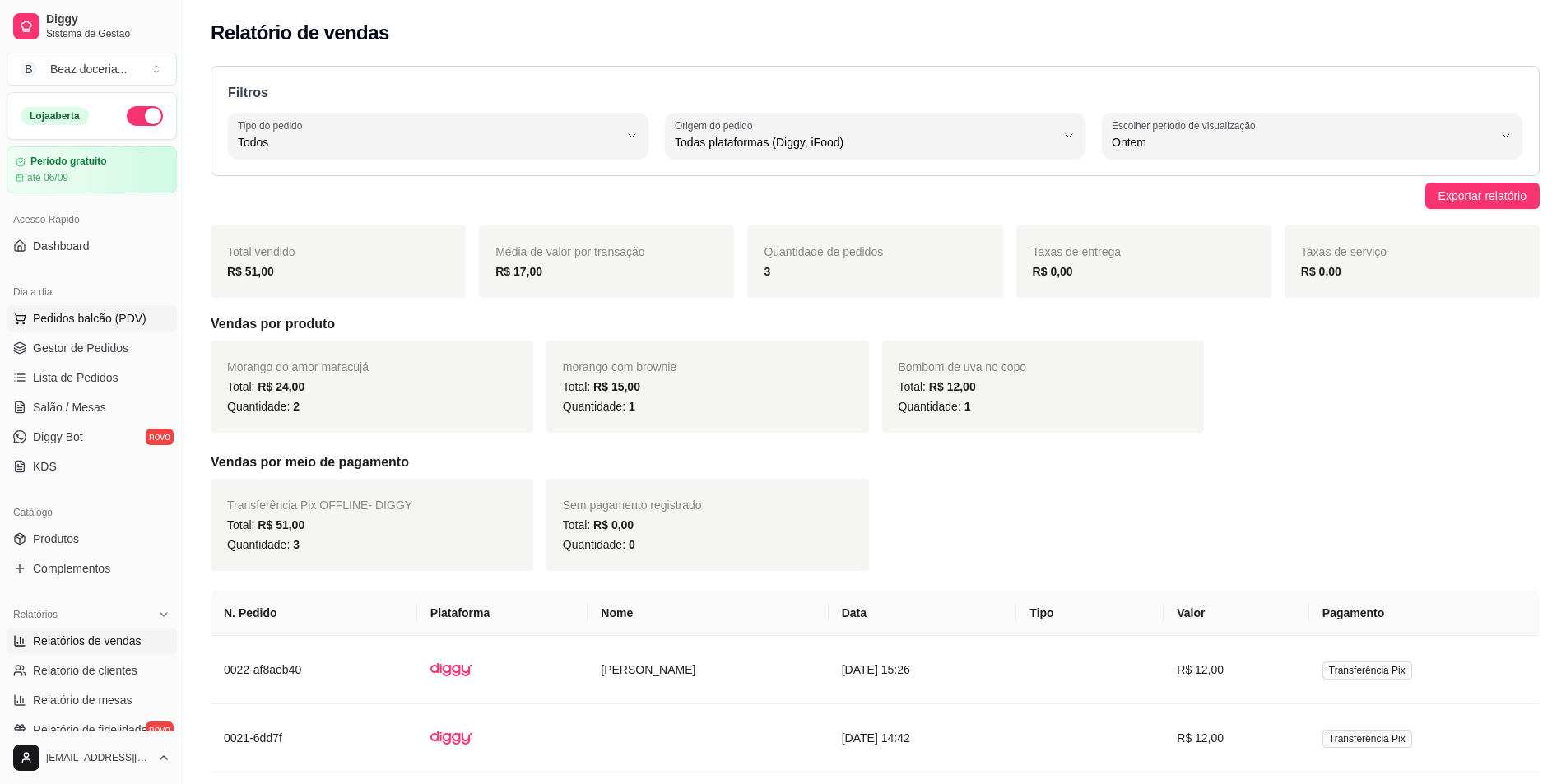
click at [106, 316] on span "Pedidos balcão (PDV)" at bounding box center [89, 317] width 113 height 16
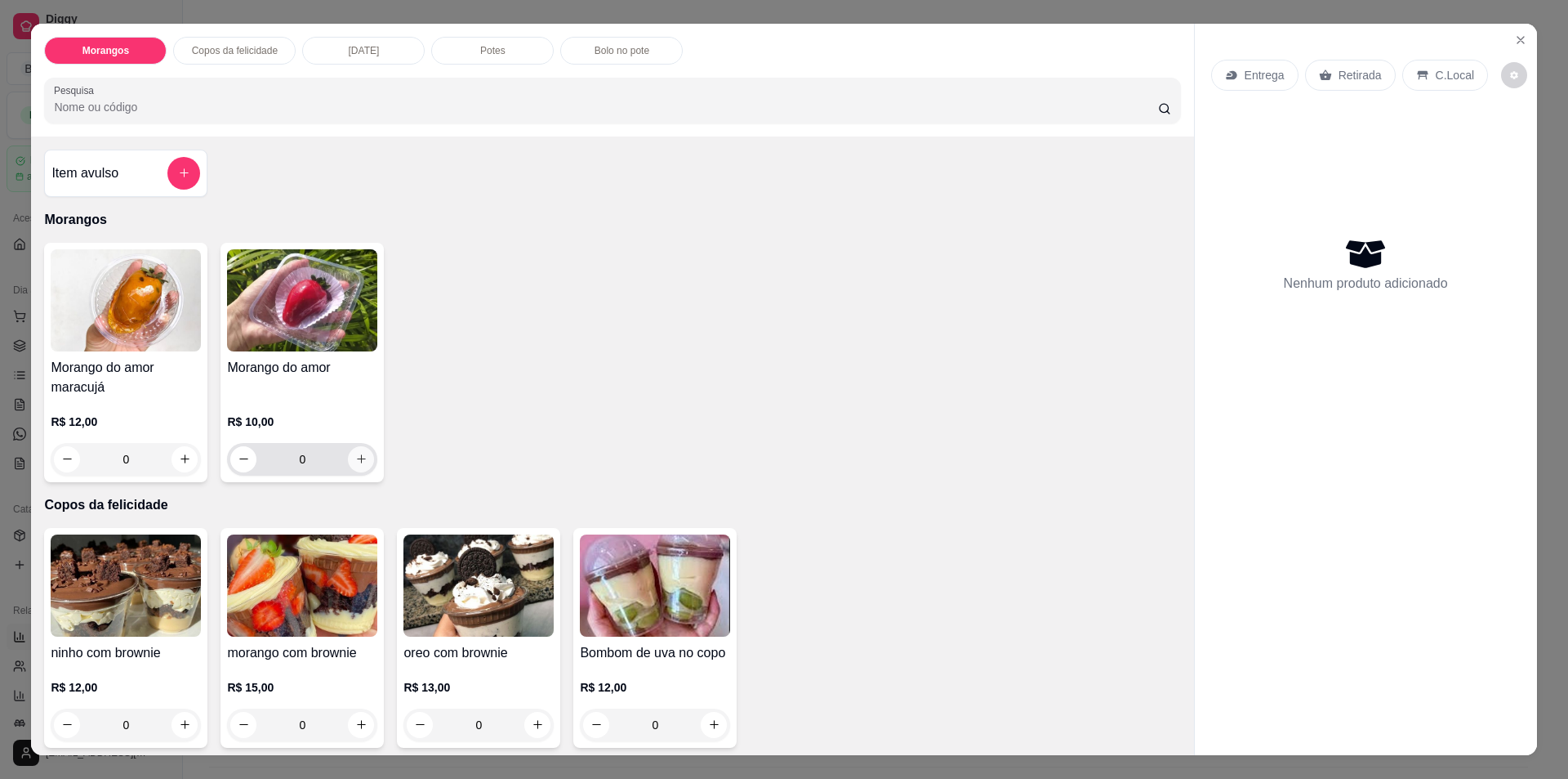
click at [356, 454] on icon "increase-product-quantity" at bounding box center [361, 459] width 12 height 13
type input "1"
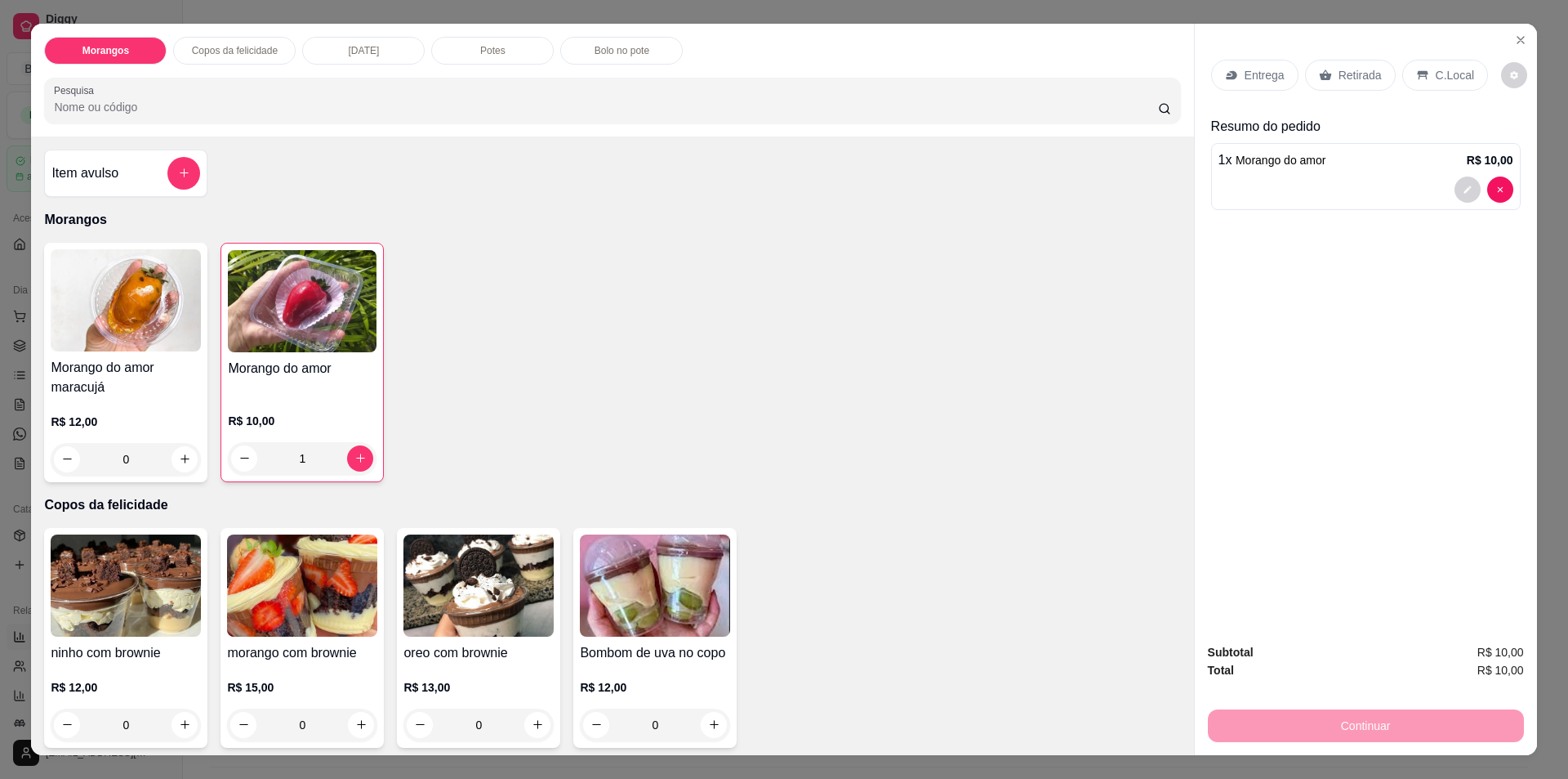
click at [1356, 77] on p "Retirada" at bounding box center [1360, 75] width 43 height 16
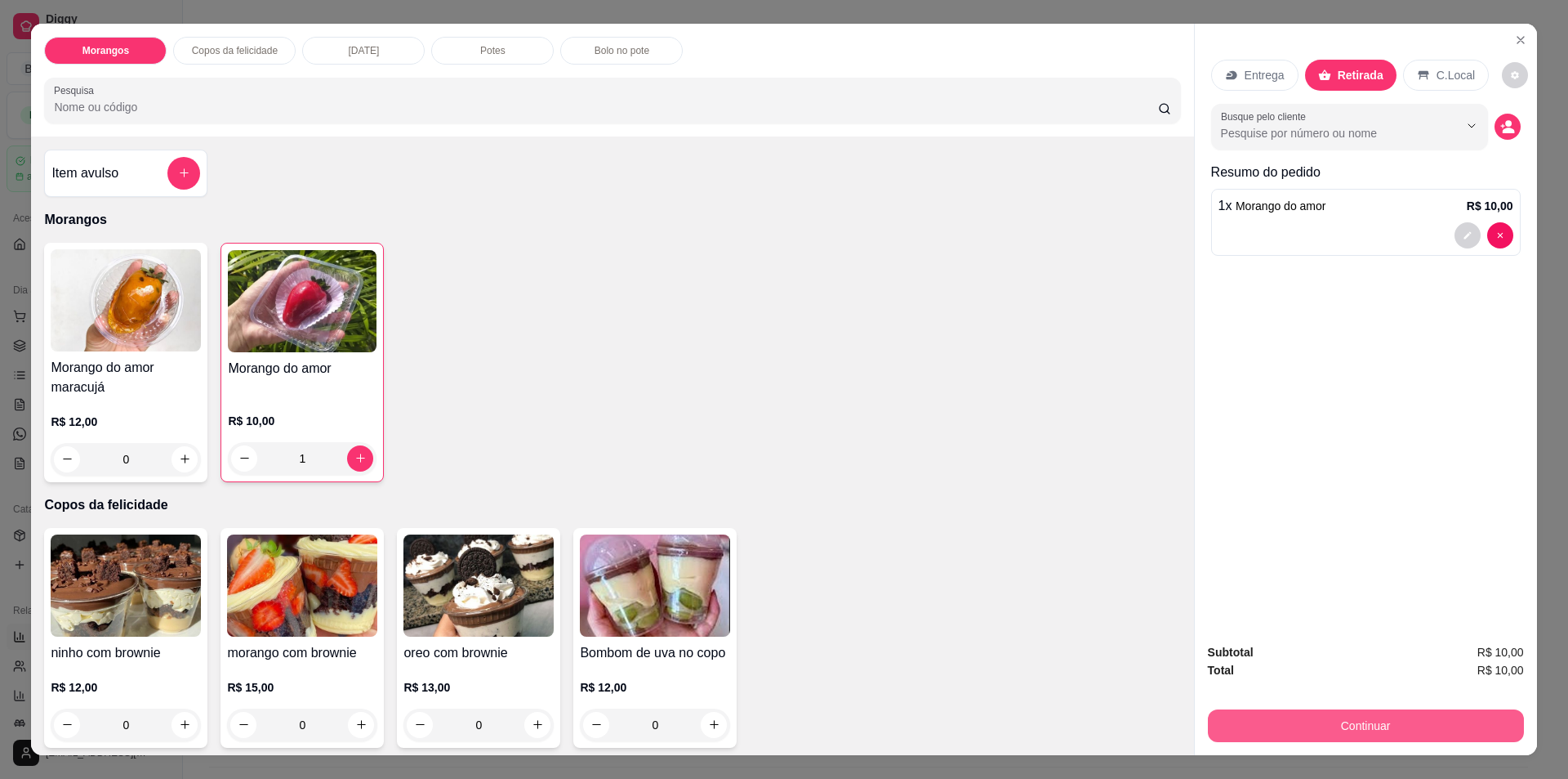
click at [1365, 732] on button "Continuar" at bounding box center [1366, 726] width 316 height 33
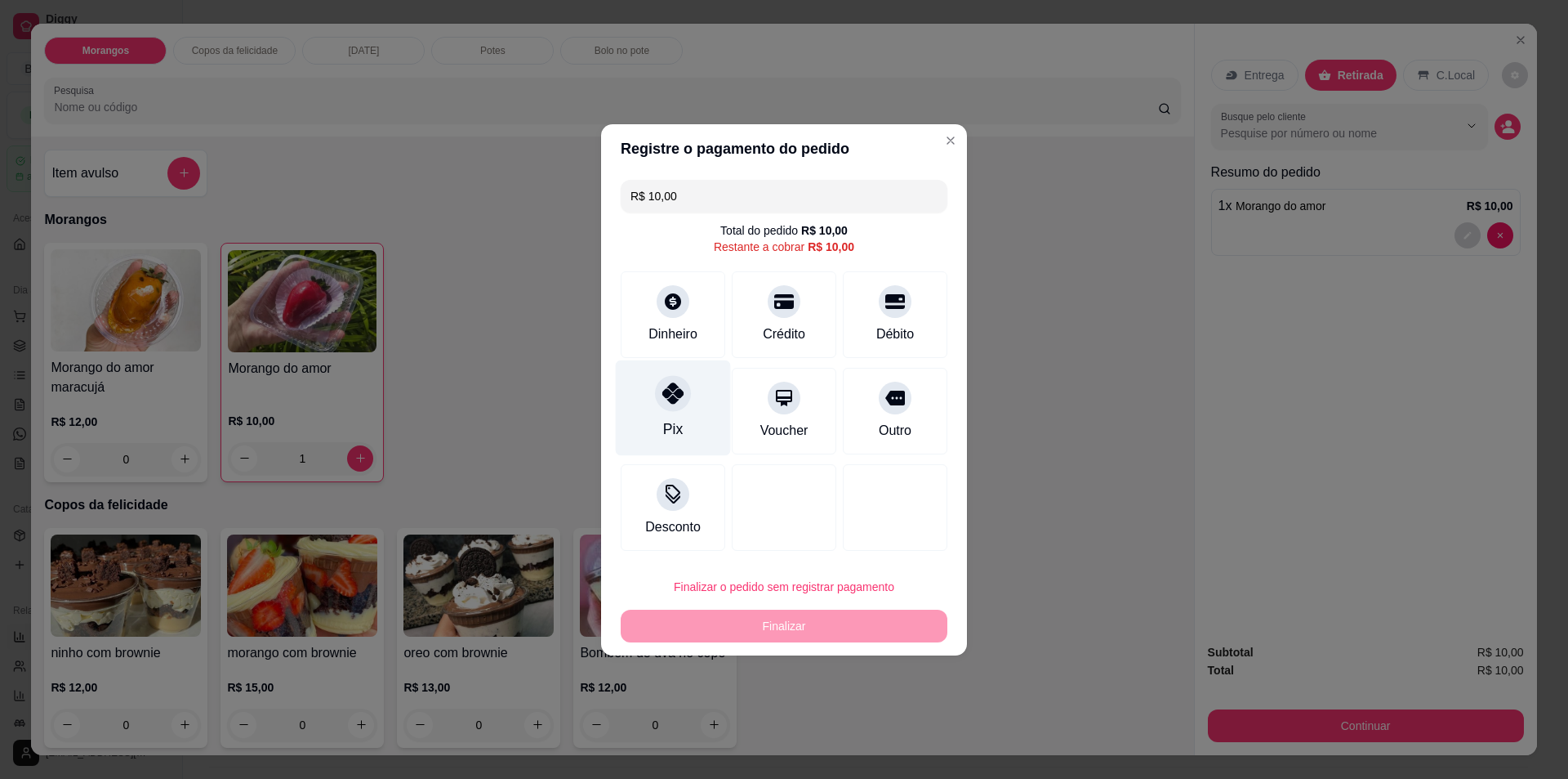
click at [698, 400] on div "Pix" at bounding box center [674, 407] width 115 height 95
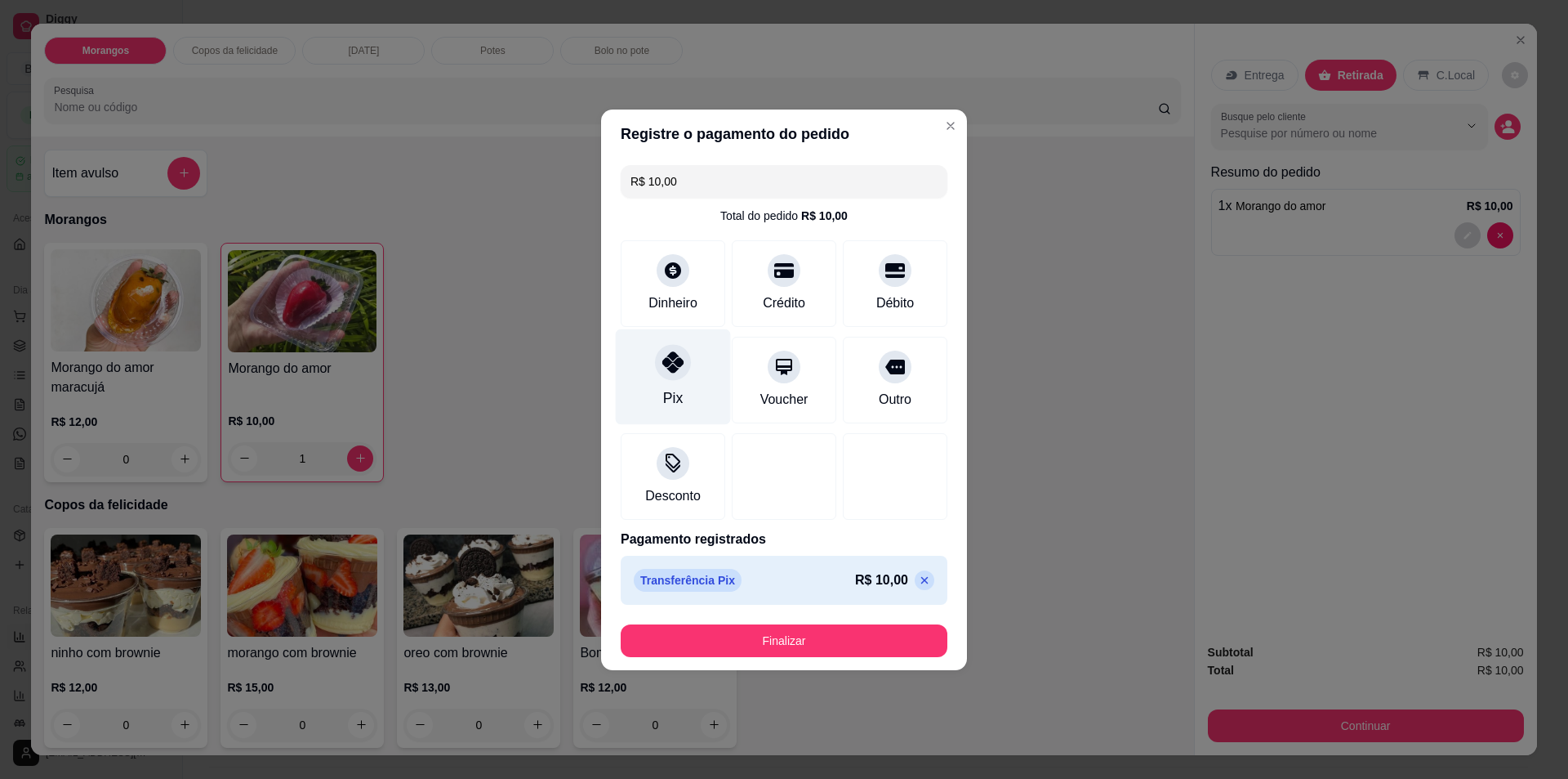
type input "R$ 0,00"
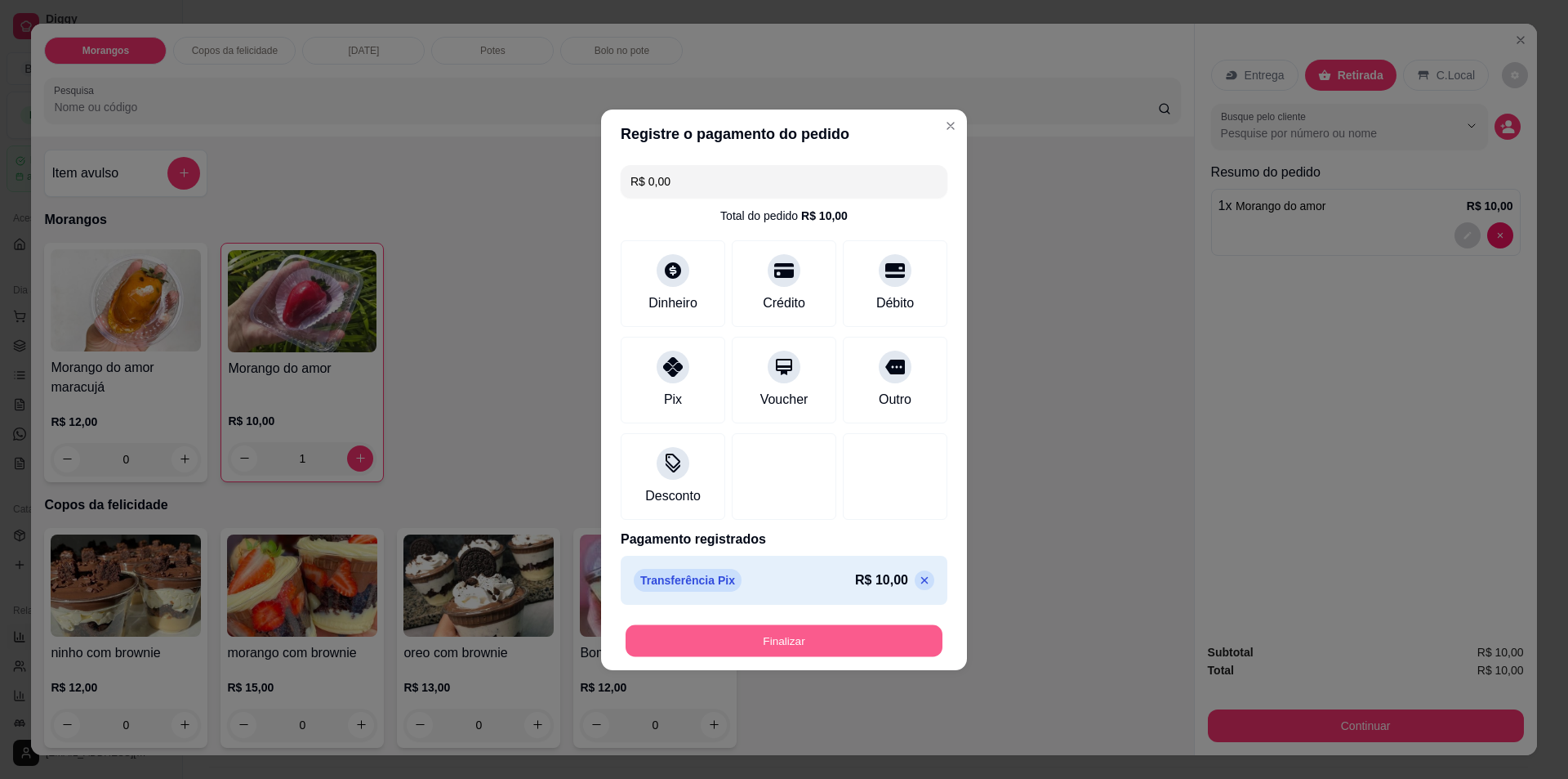
click at [814, 634] on button "Finalizar" at bounding box center [784, 640] width 317 height 32
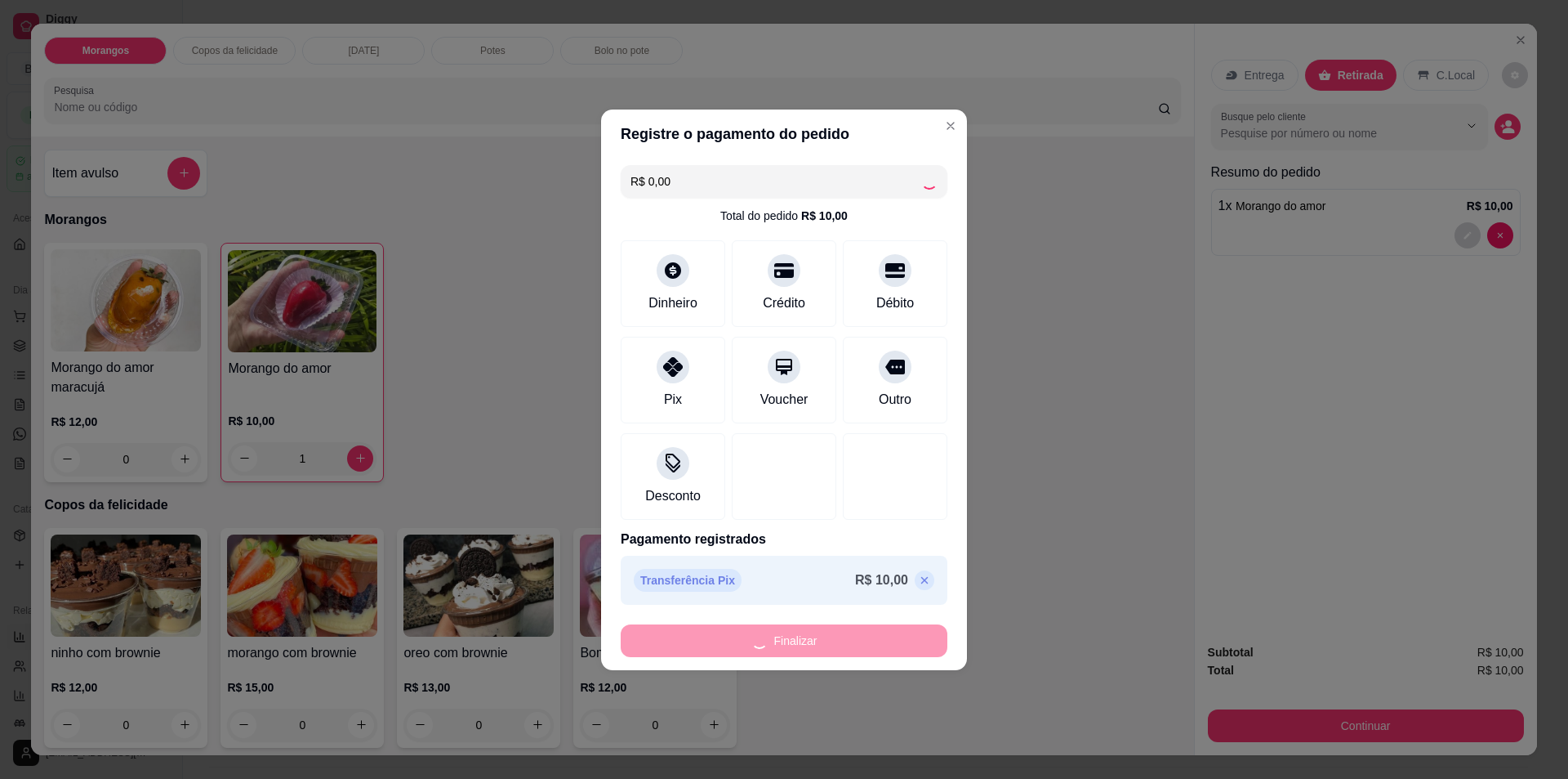
type input "0"
type input "-R$ 10,00"
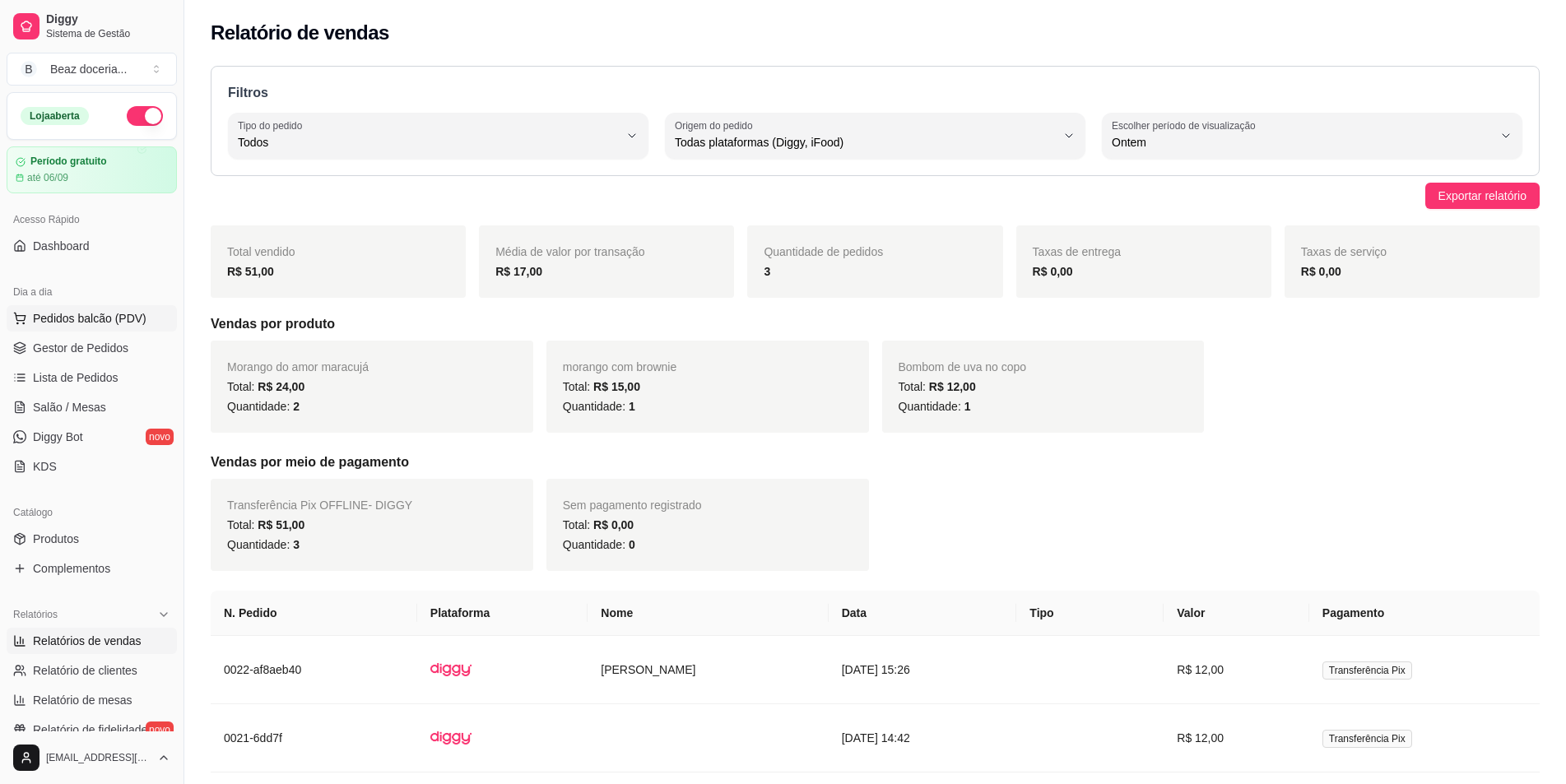
click at [119, 316] on span "Pedidos balcão (PDV)" at bounding box center [89, 317] width 113 height 16
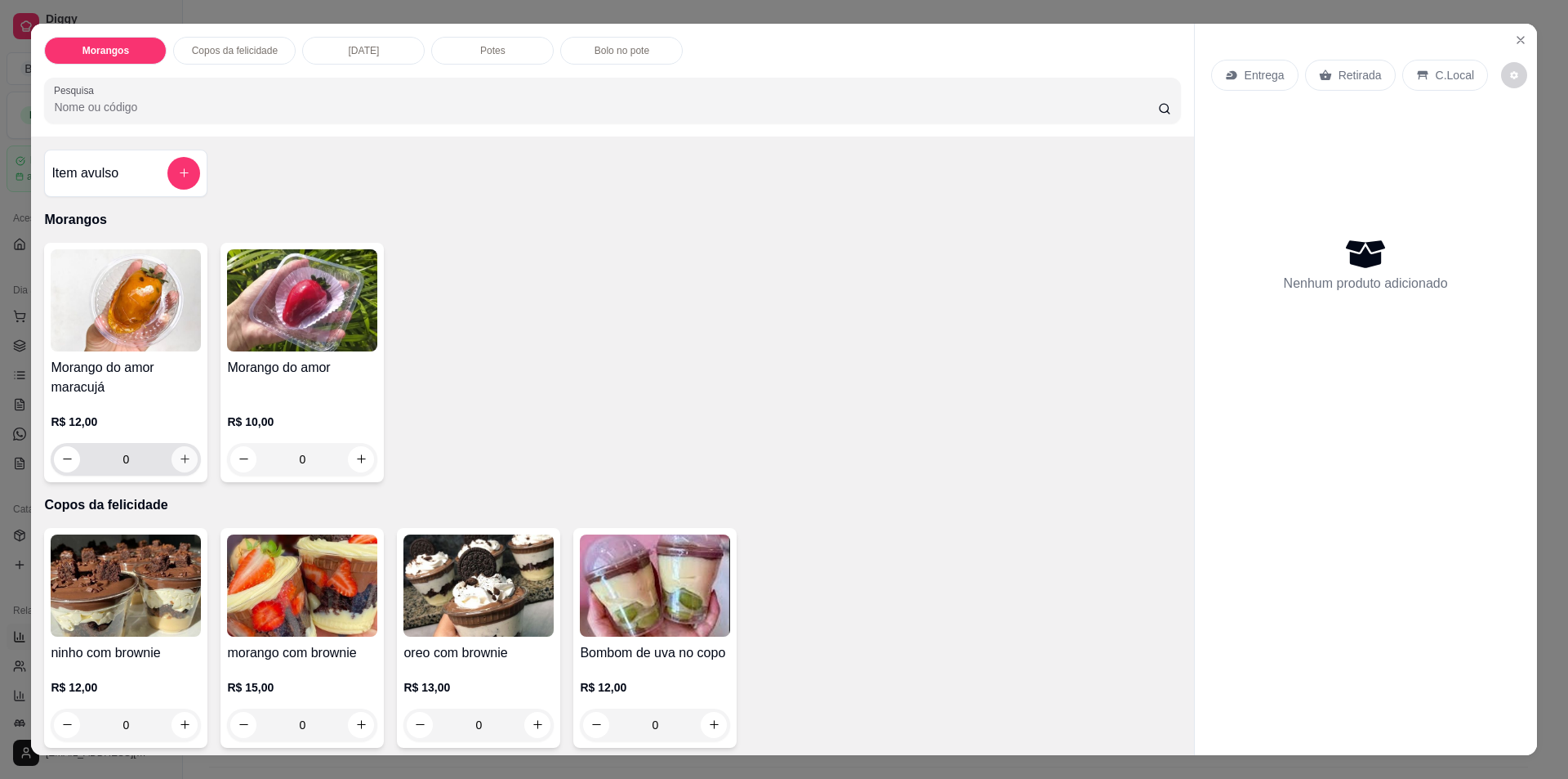
click at [180, 462] on icon "increase-product-quantity" at bounding box center [185, 459] width 12 height 13
type input "1"
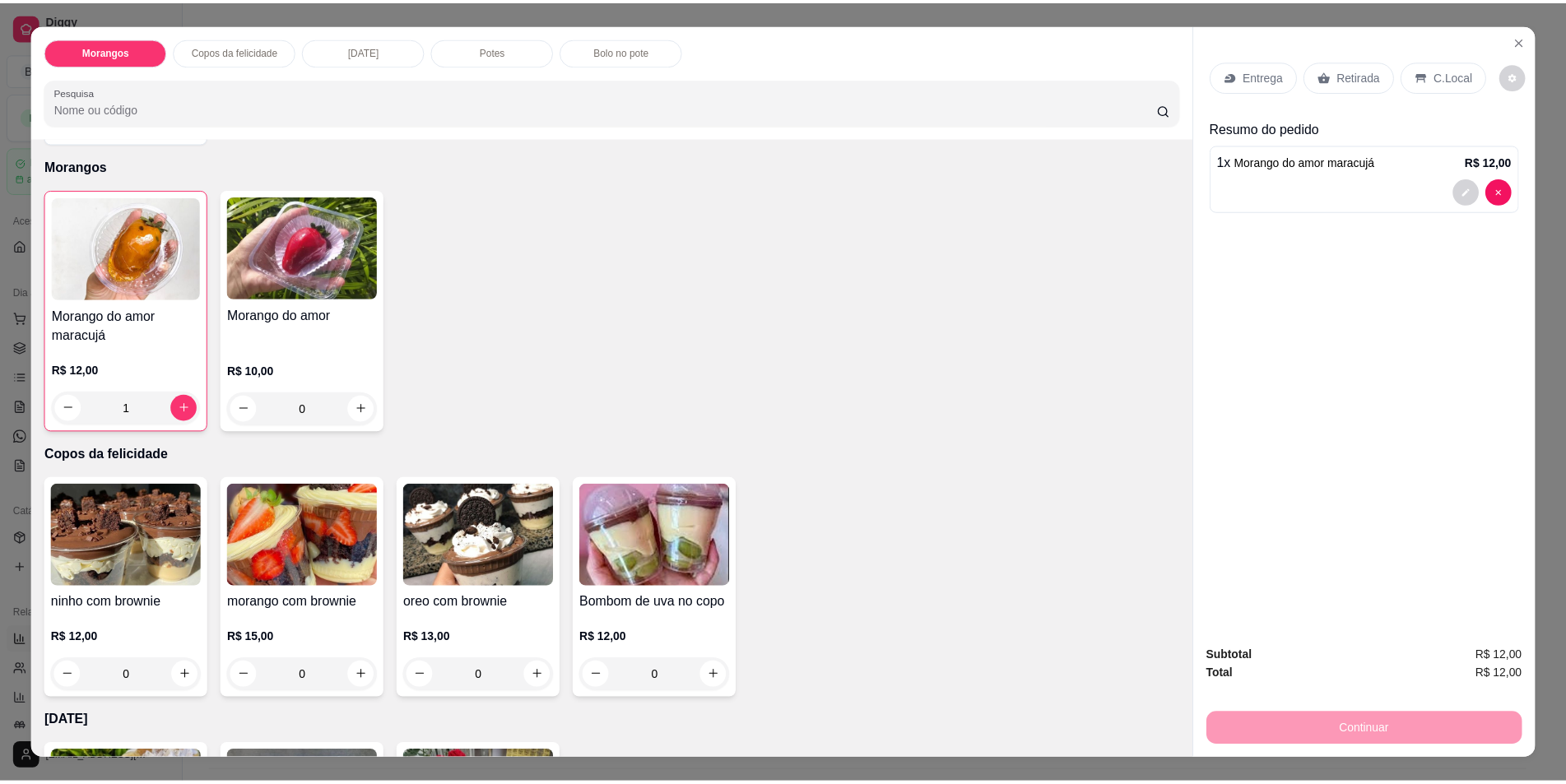
scroll to position [82, 0]
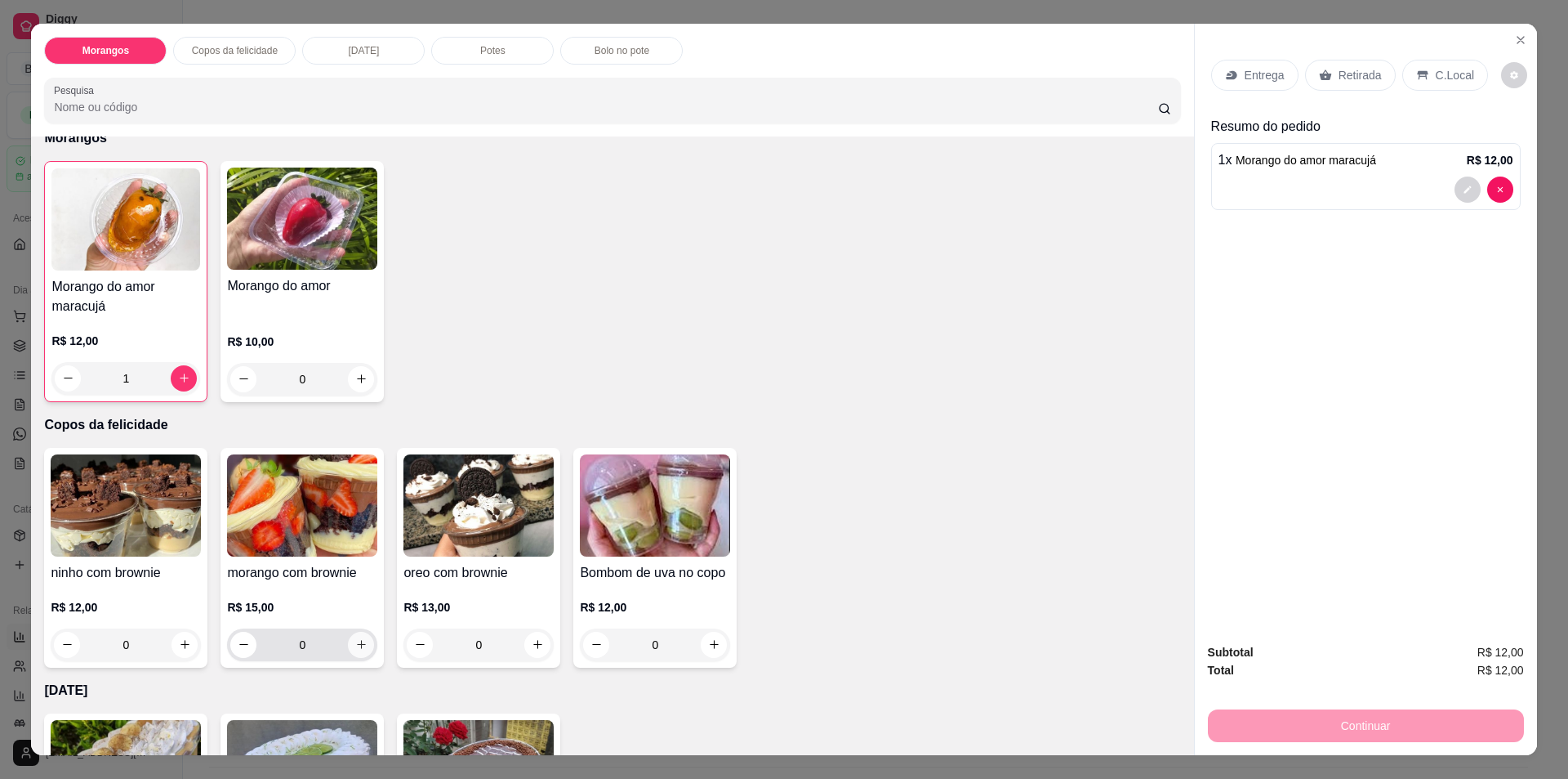
click at [352, 651] on button "increase-product-quantity" at bounding box center [361, 644] width 26 height 26
type input "1"
click at [1514, 39] on icon "Close" at bounding box center [1521, 40] width 13 height 13
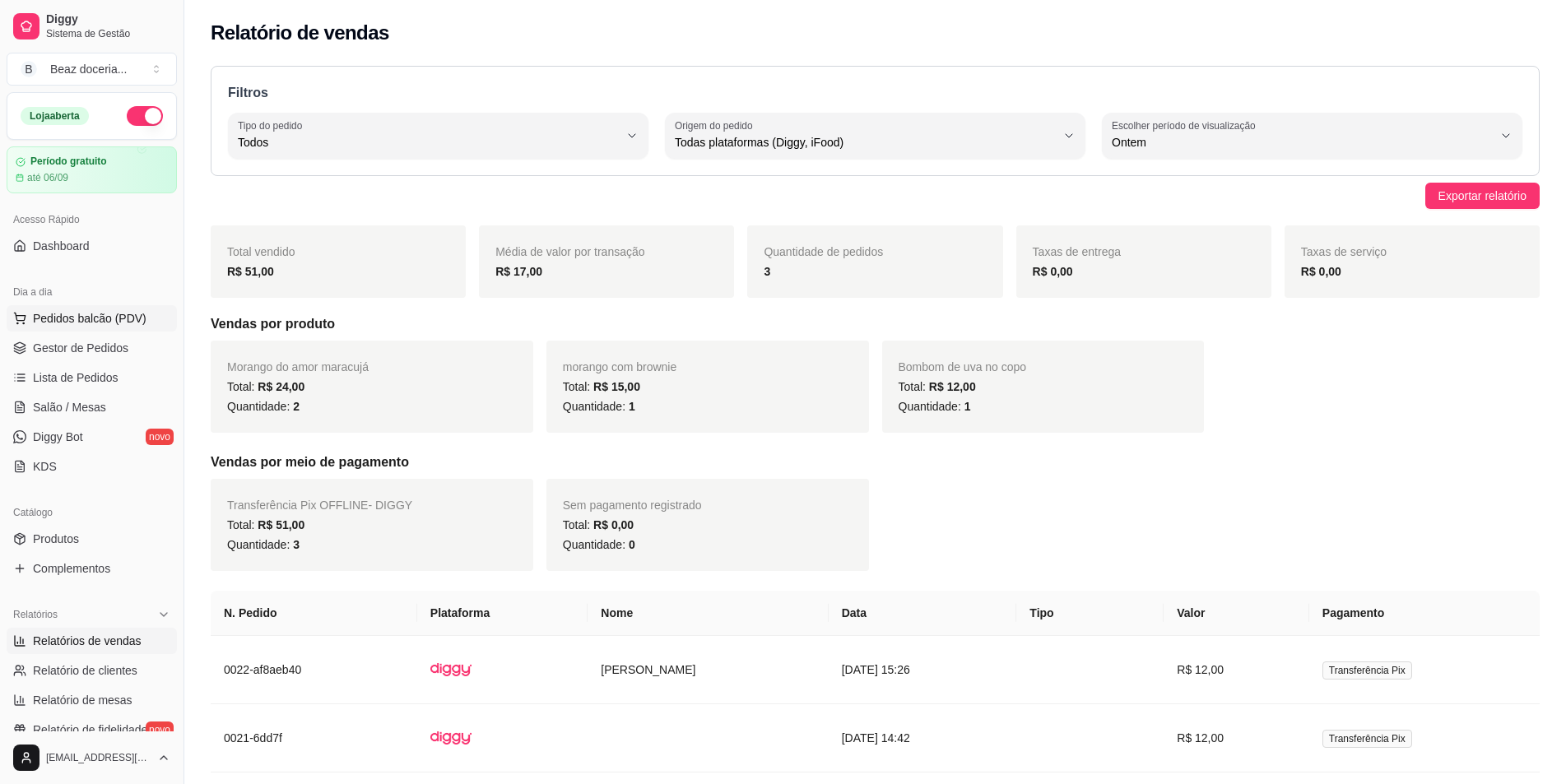
click at [104, 314] on span "Pedidos balcão (PDV)" at bounding box center [89, 317] width 113 height 16
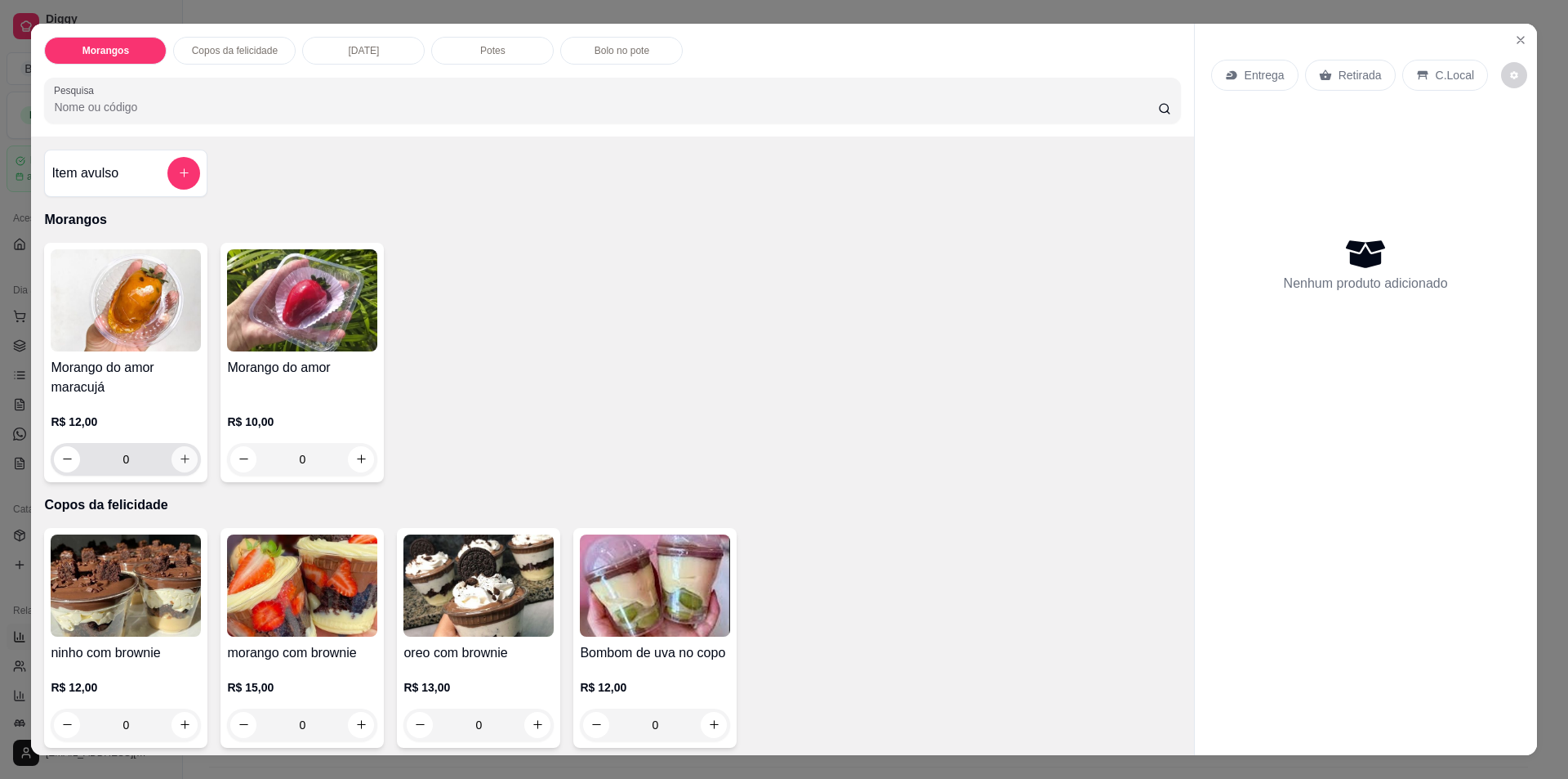
click at [172, 449] on button "increase-product-quantity" at bounding box center [184, 459] width 26 height 26
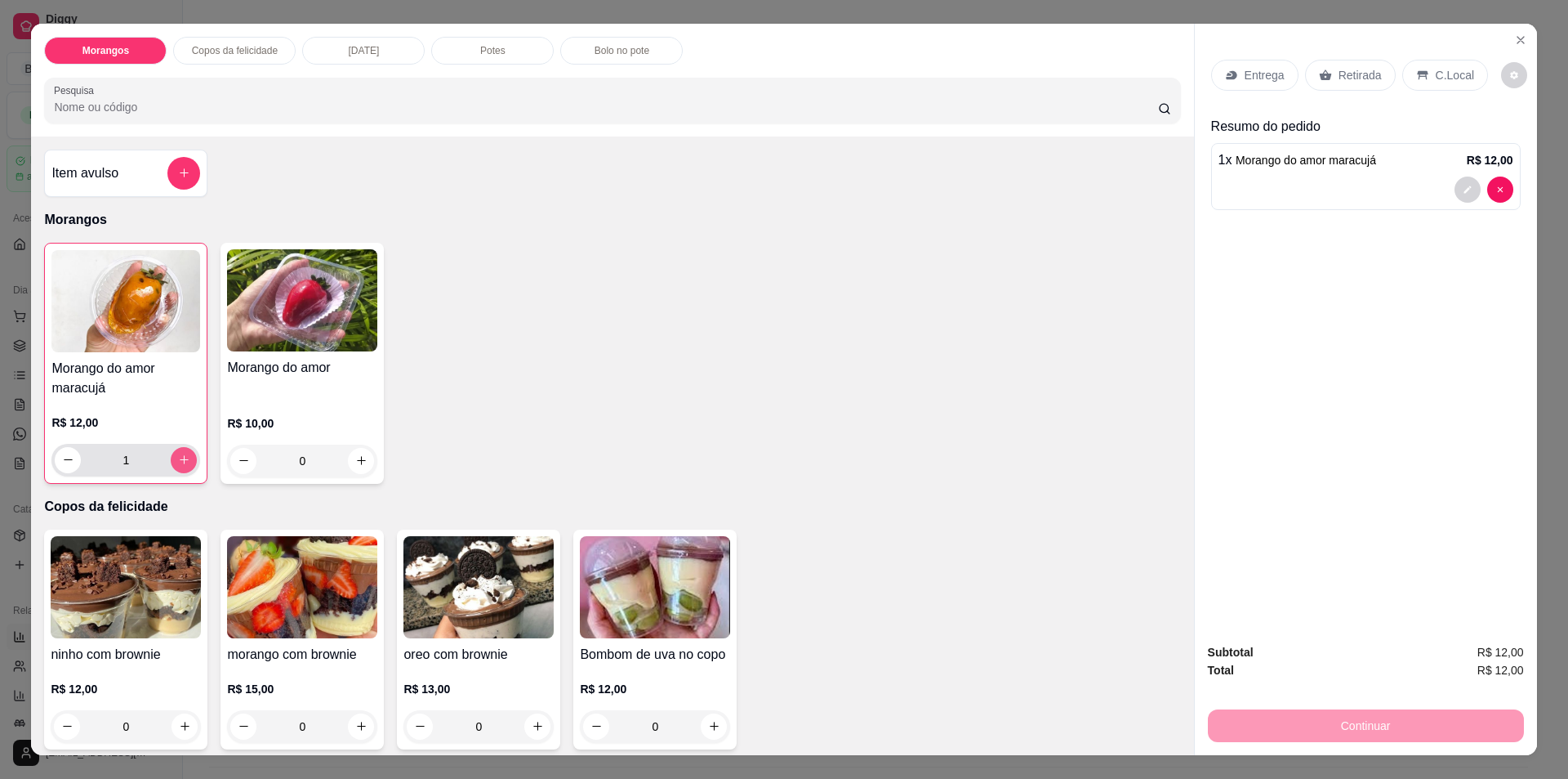
click at [172, 449] on button "increase-product-quantity" at bounding box center [184, 460] width 26 height 26
type input "2"
click at [1339, 82] on p "Retirada" at bounding box center [1360, 75] width 43 height 16
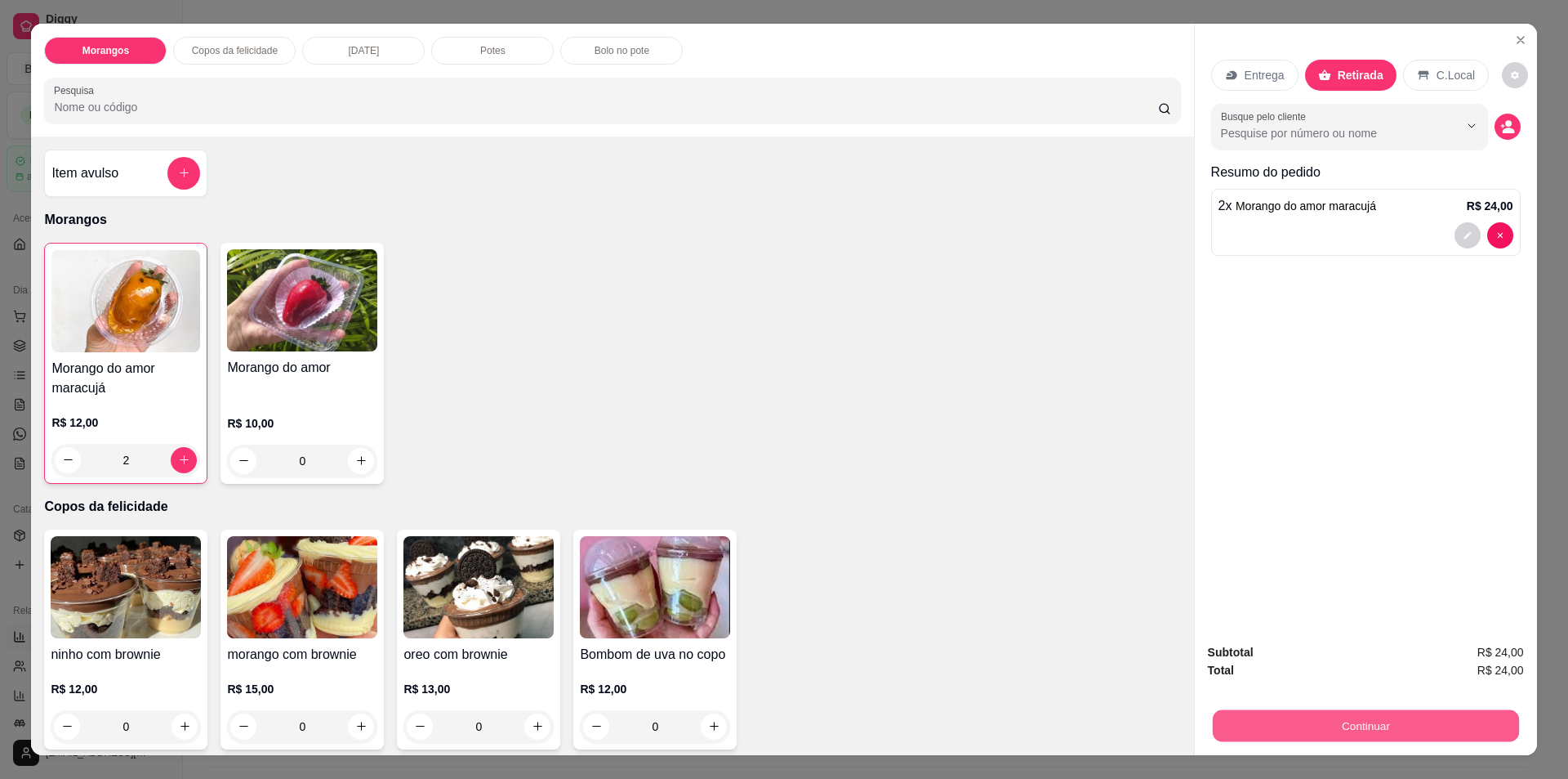
click at [1360, 732] on button "Continuar" at bounding box center [1365, 725] width 307 height 32
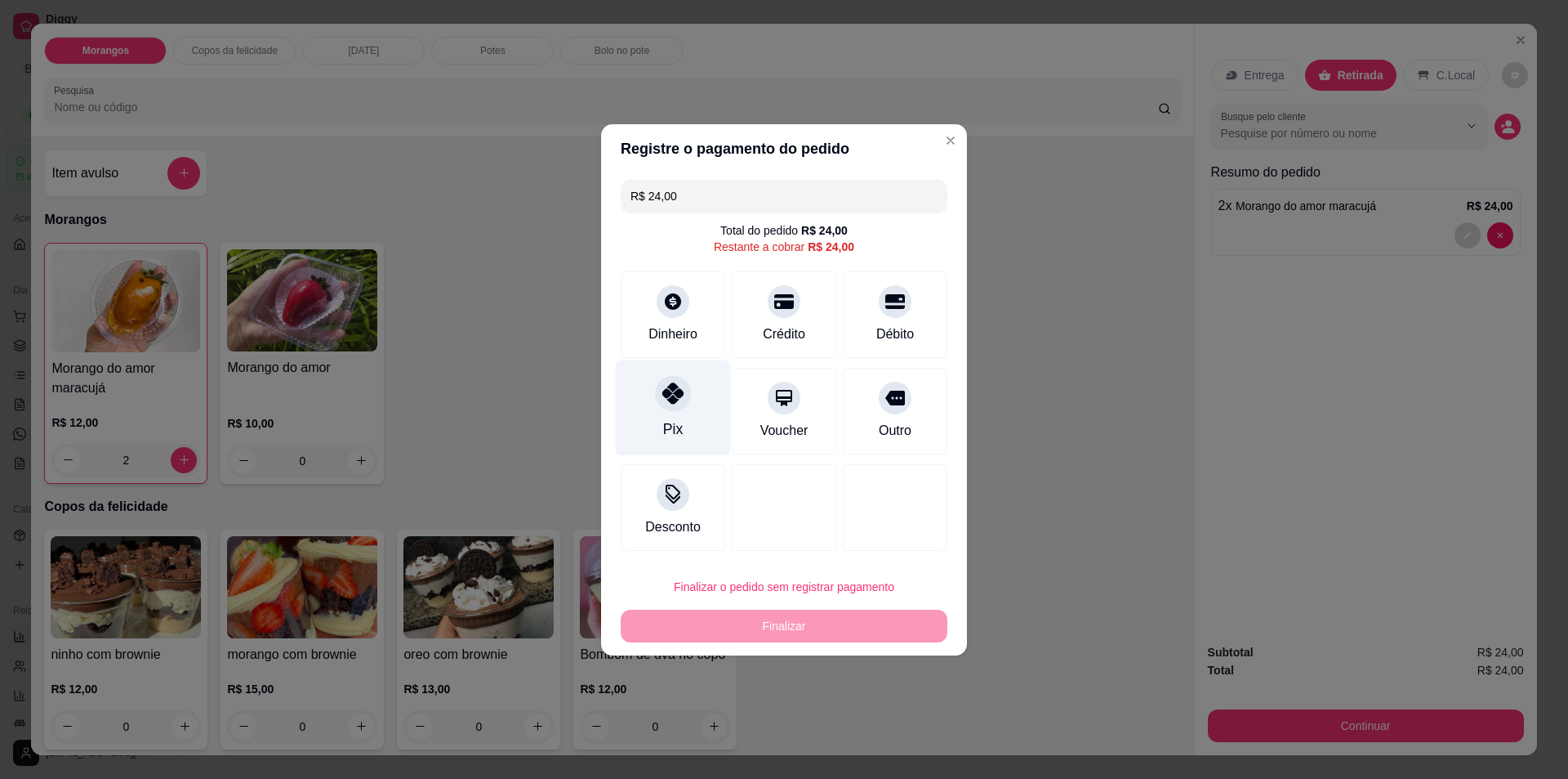
click at [649, 410] on div "Pix" at bounding box center [674, 407] width 115 height 95
type input "R$ 0,00"
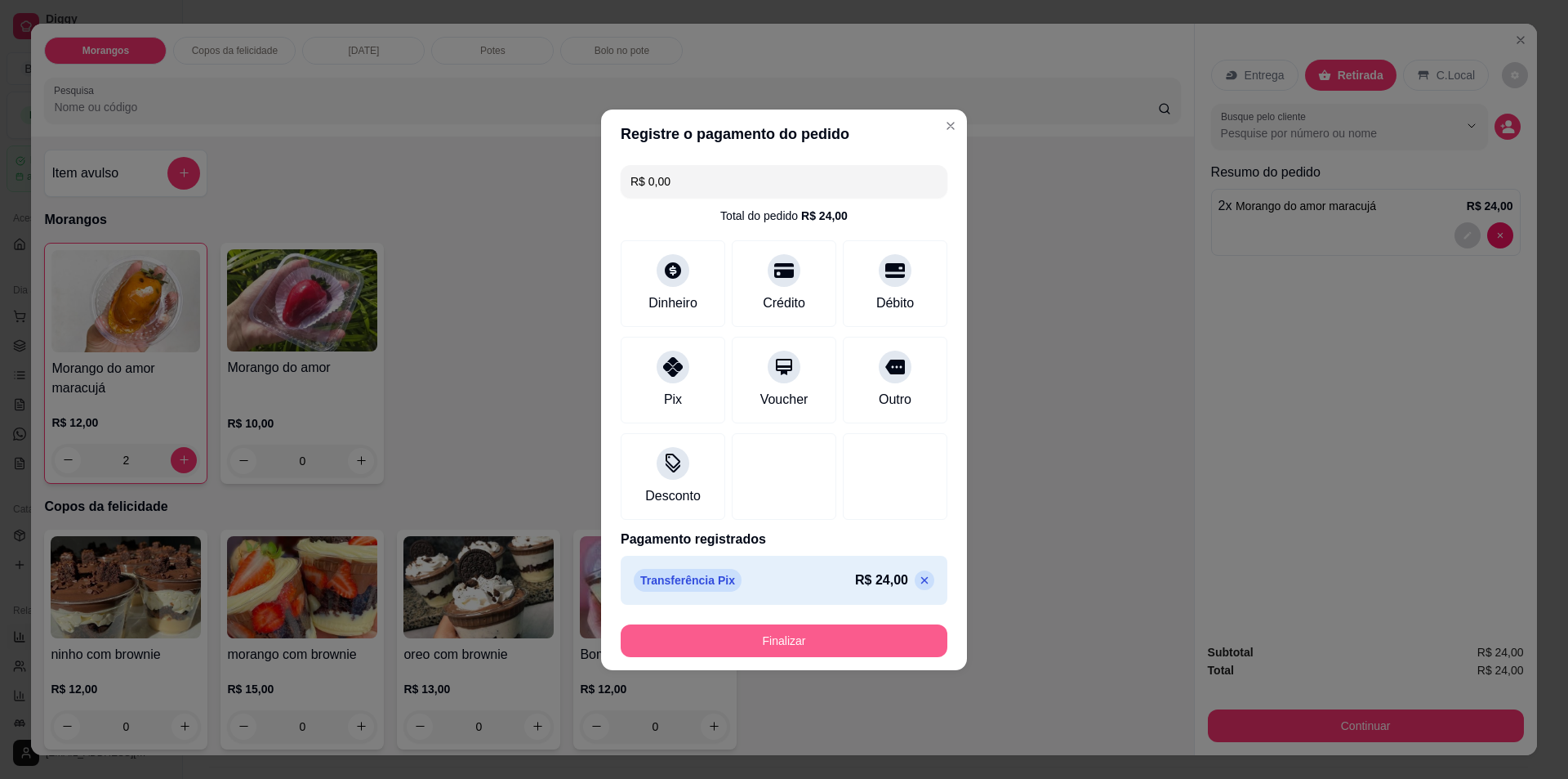
click at [788, 641] on button "Finalizar" at bounding box center [784, 641] width 327 height 33
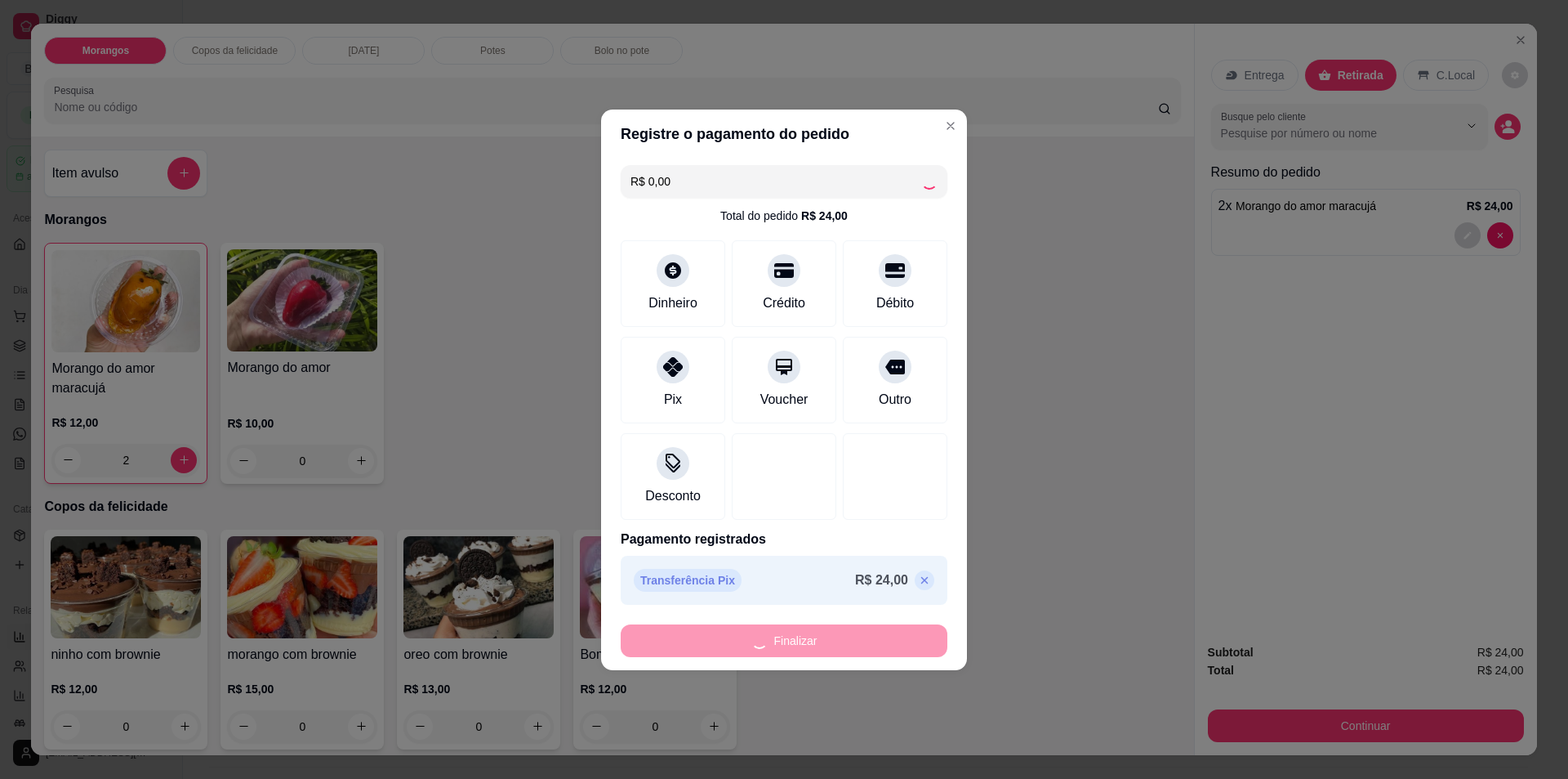
type input "0"
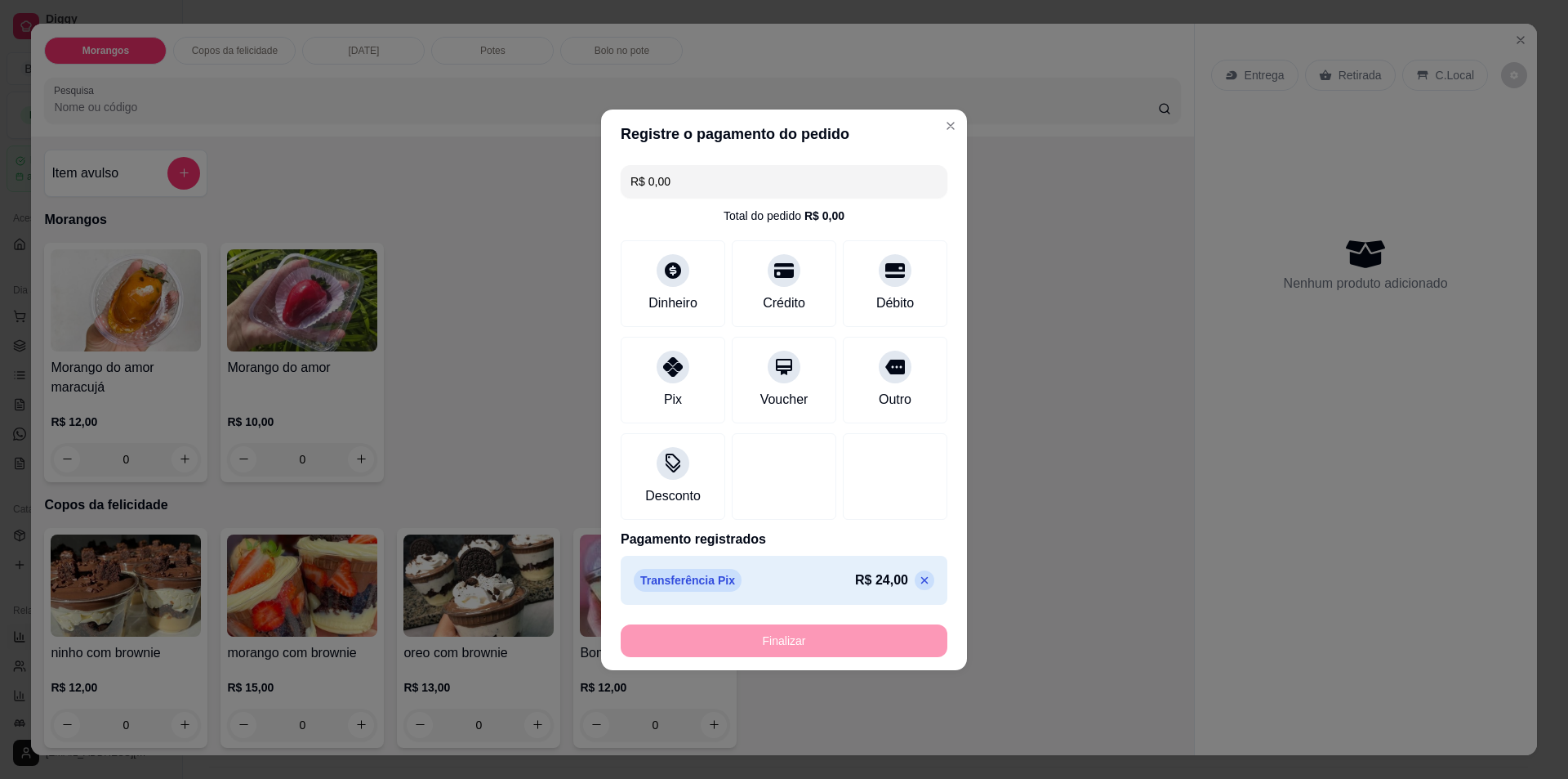
type input "-R$ 24,00"
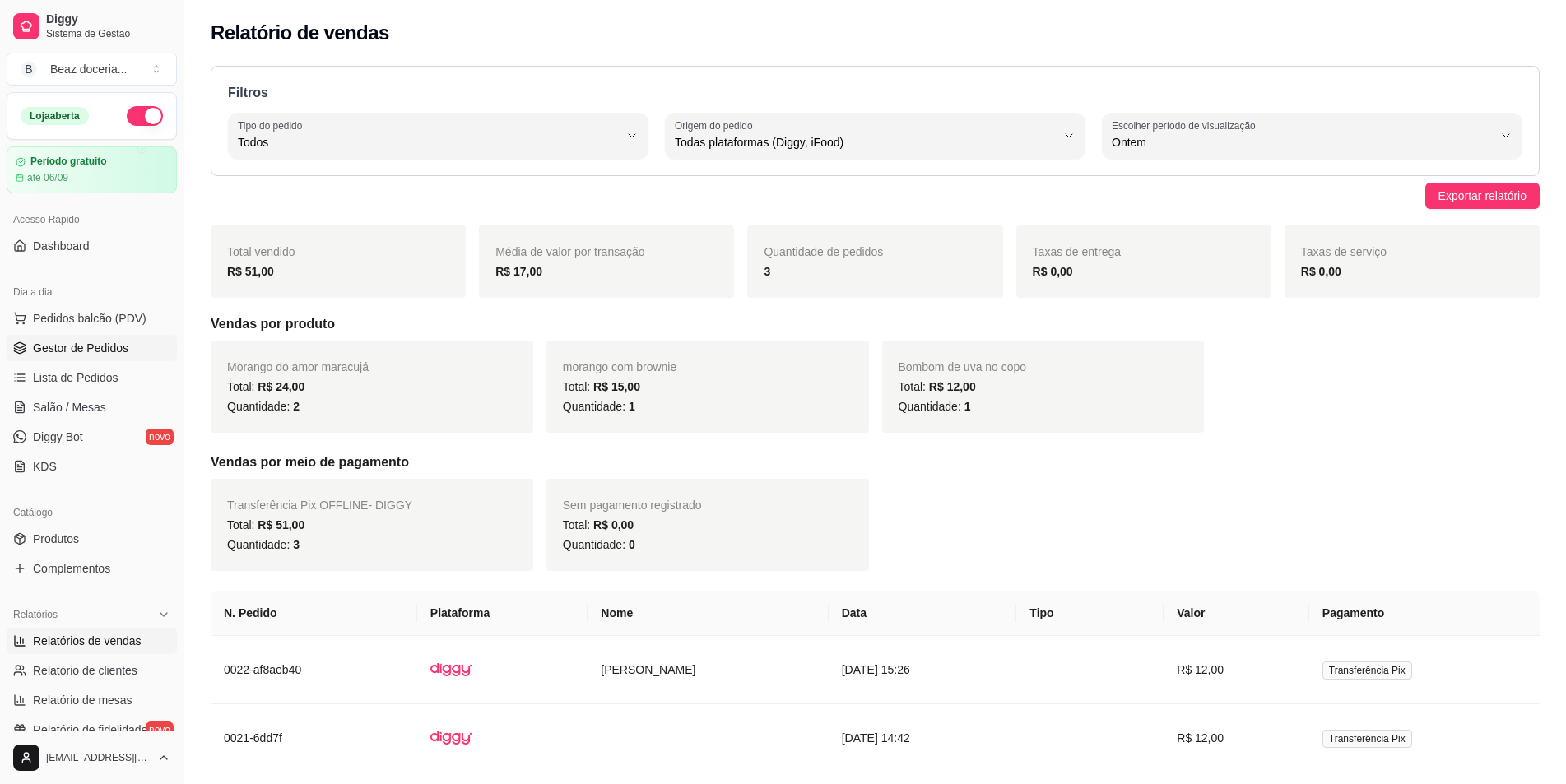
click at [91, 352] on span "Gestor de Pedidos" at bounding box center [80, 347] width 96 height 16
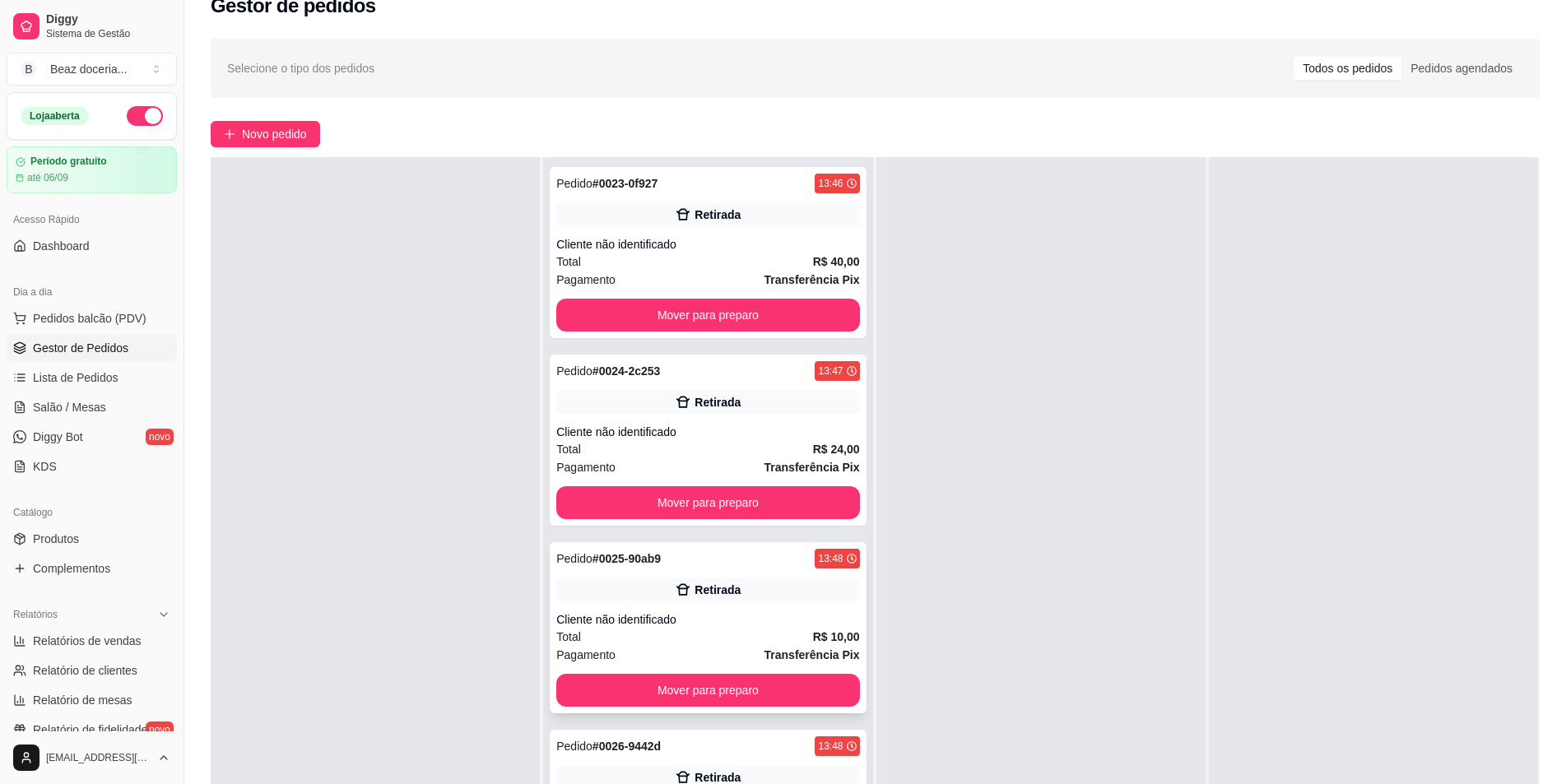
scroll to position [251, 0]
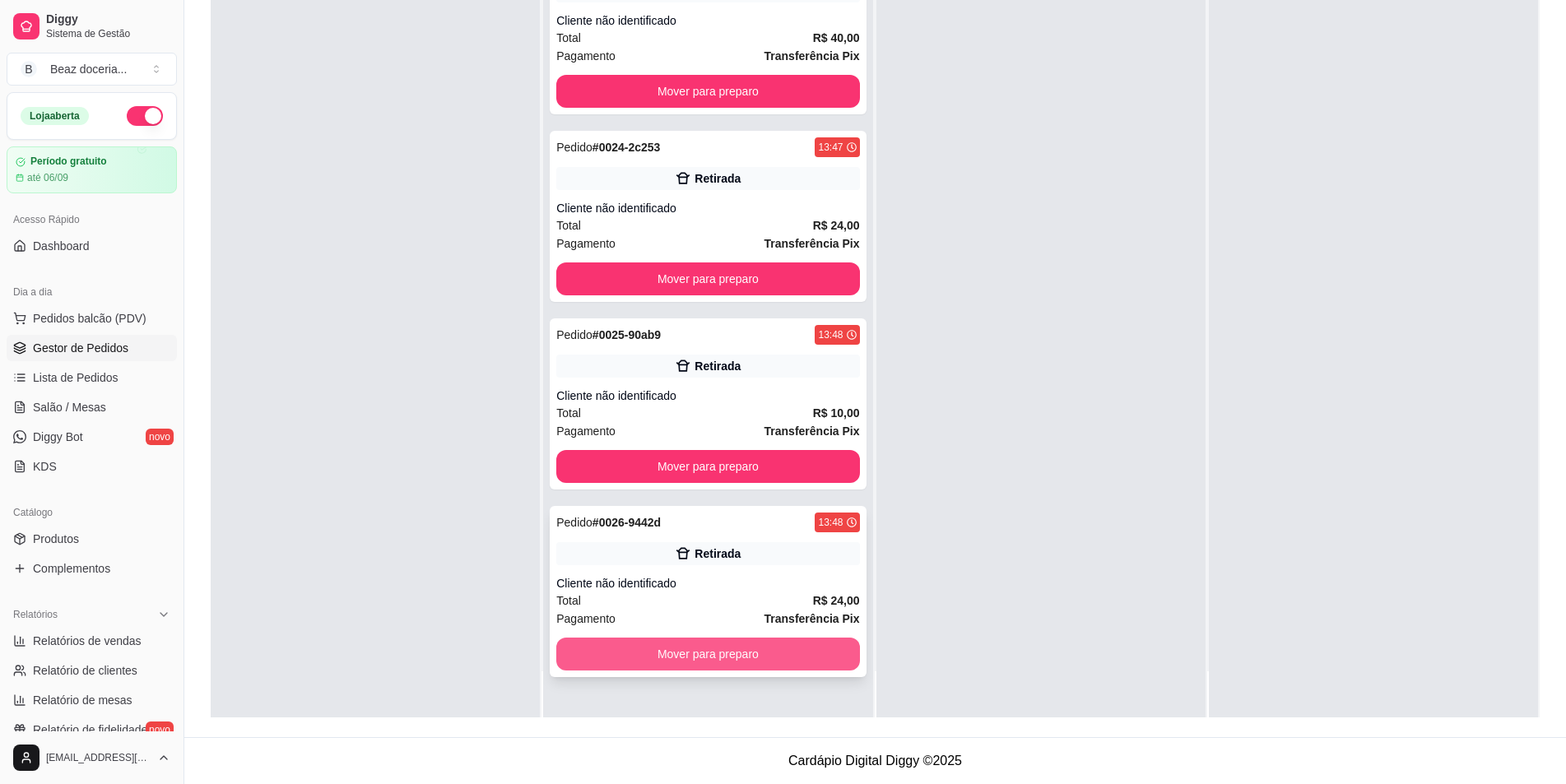
click at [724, 647] on button "Mover para preparo" at bounding box center [707, 654] width 303 height 33
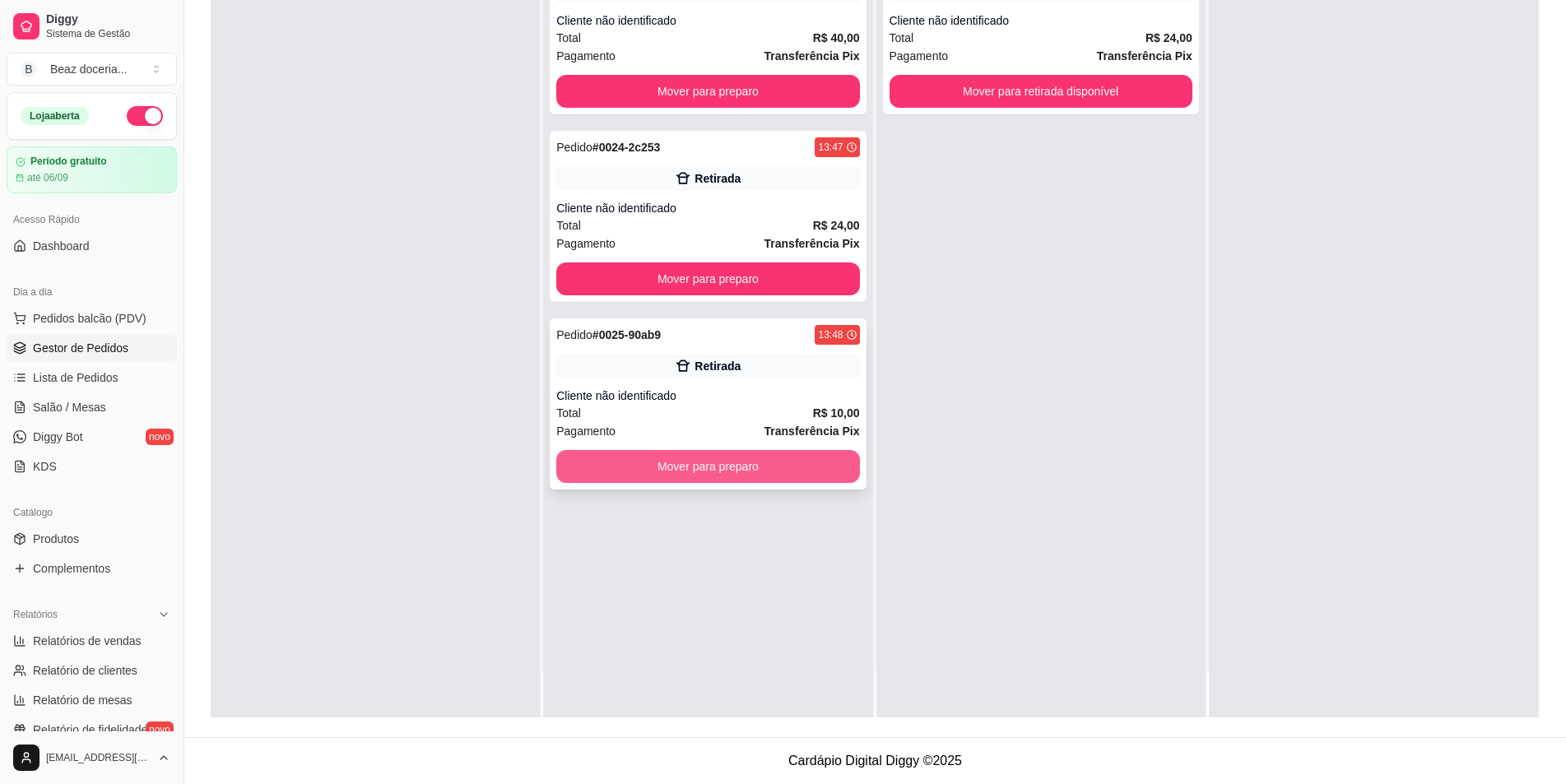
click at [691, 463] on button "Mover para preparo" at bounding box center [707, 467] width 303 height 33
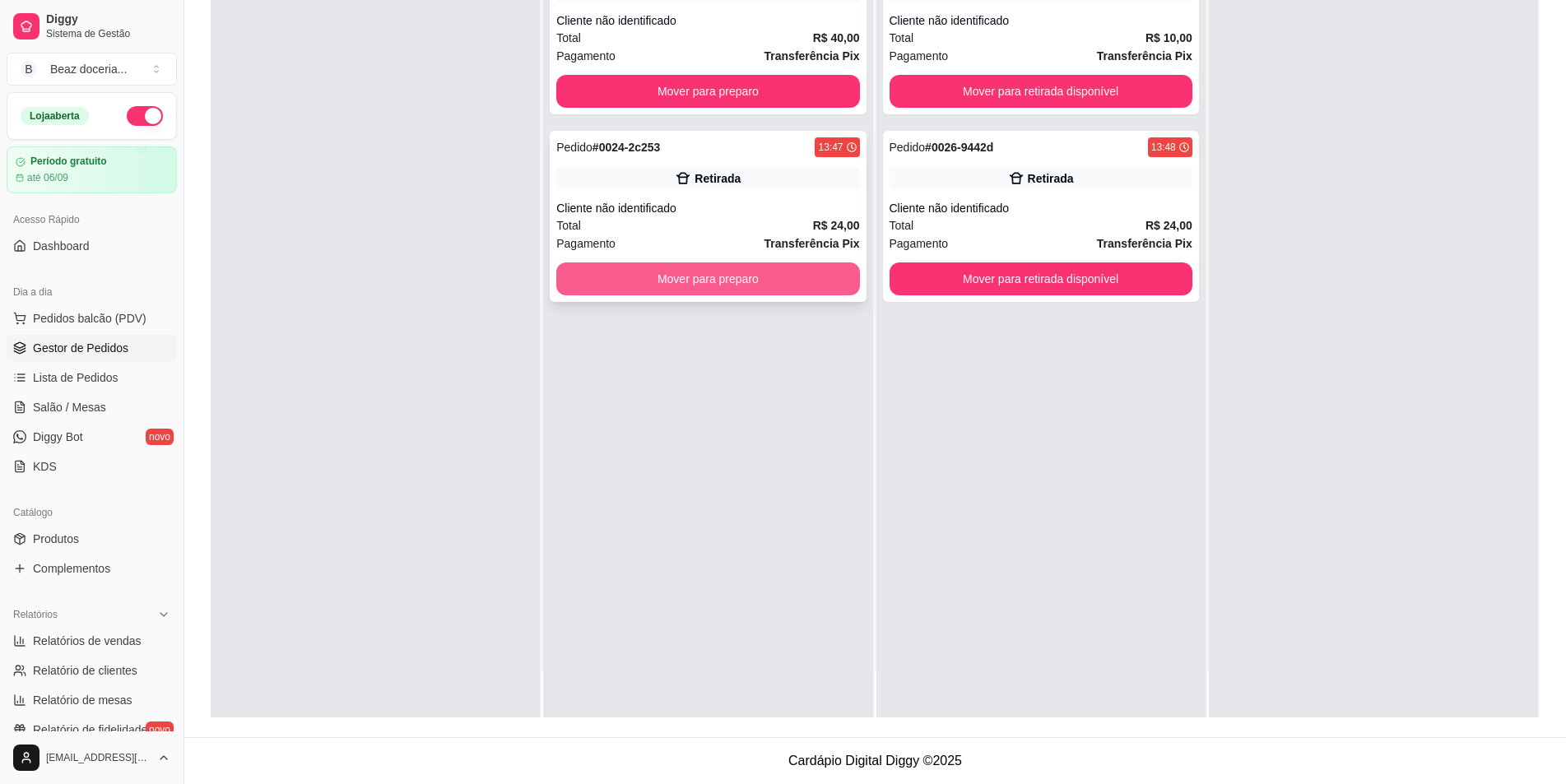
click at [693, 286] on button "Mover para preparo" at bounding box center [707, 279] width 303 height 33
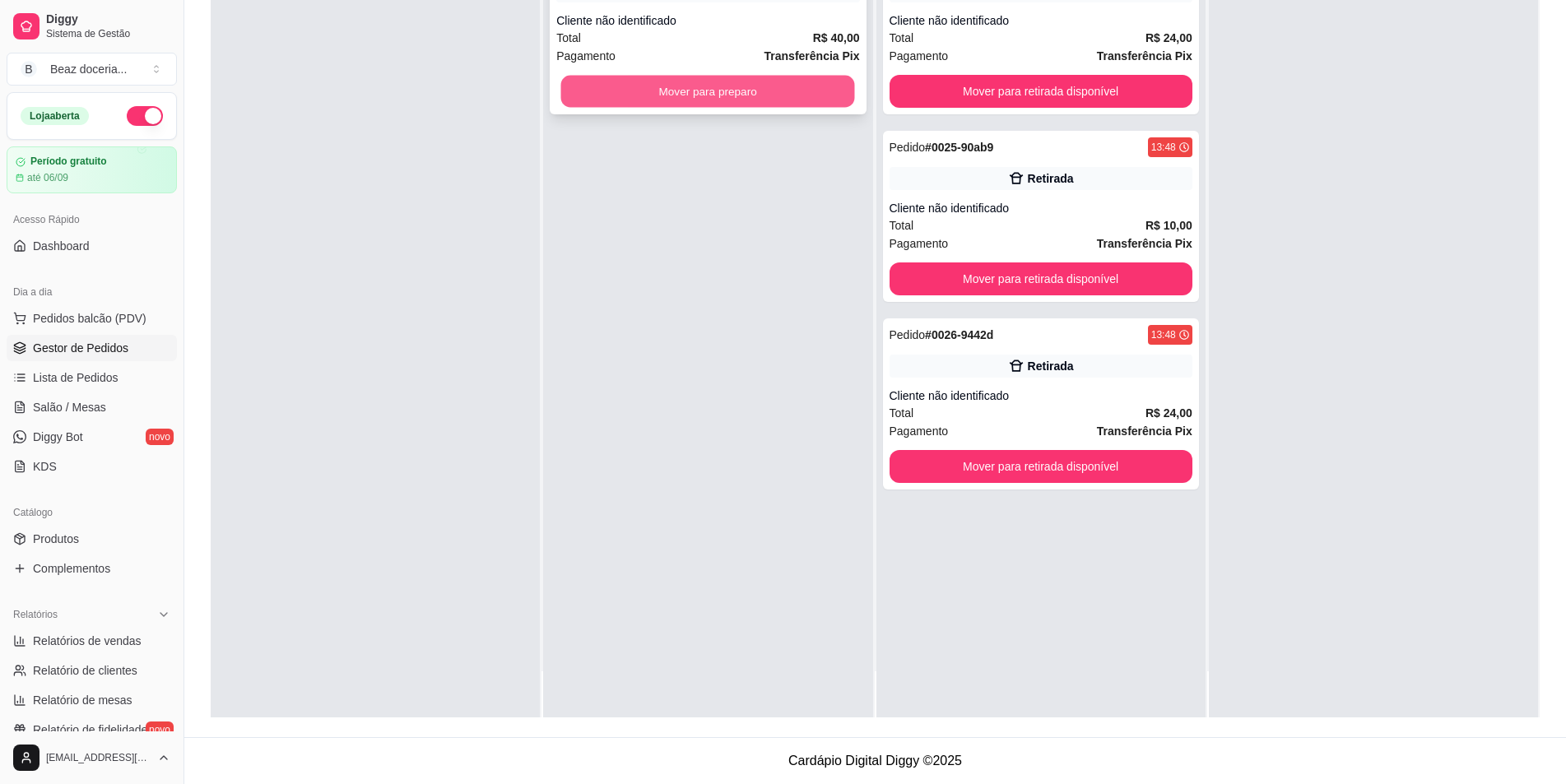
click at [713, 79] on button "Mover para preparo" at bounding box center [708, 91] width 293 height 32
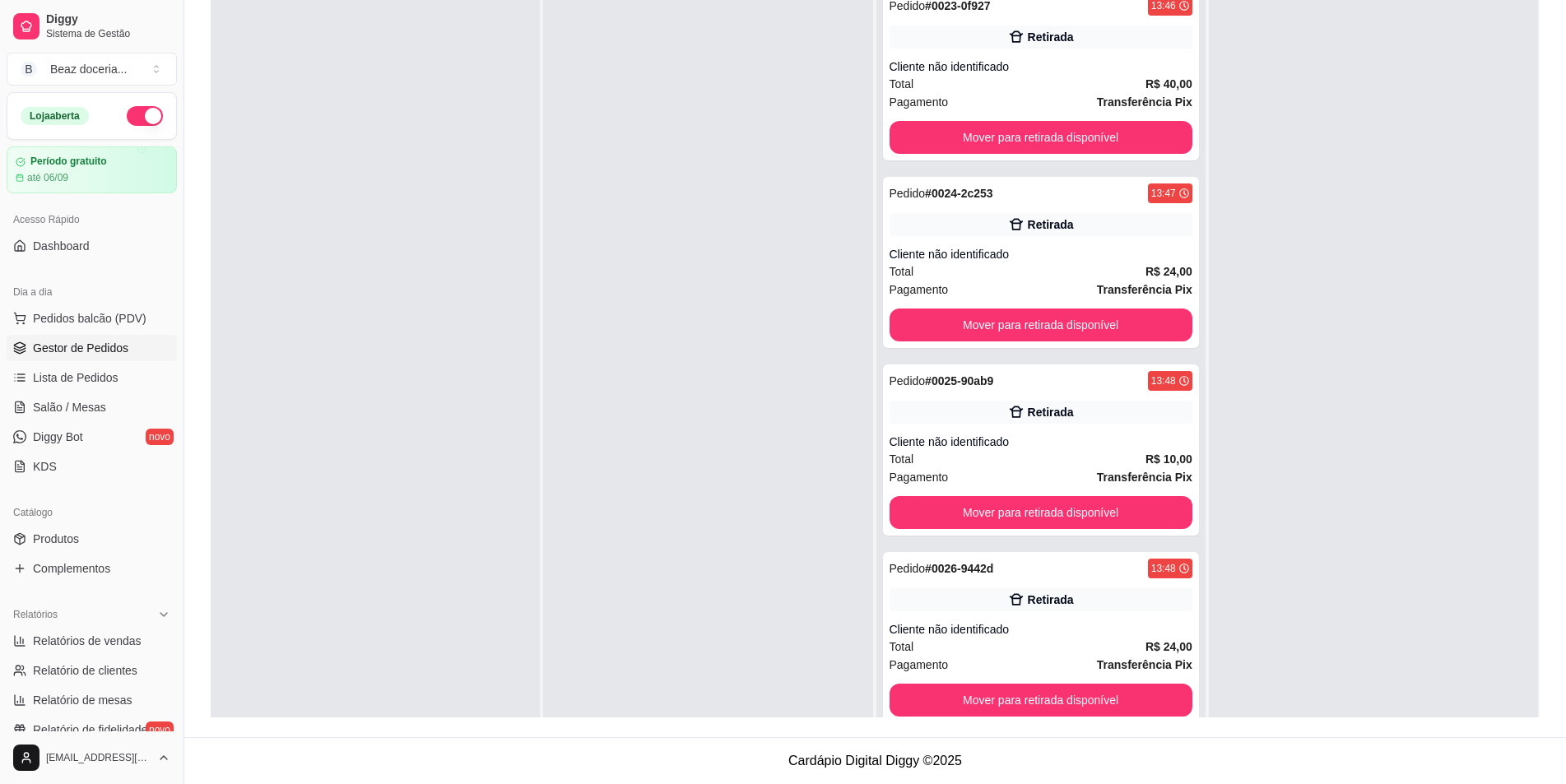
scroll to position [86, 0]
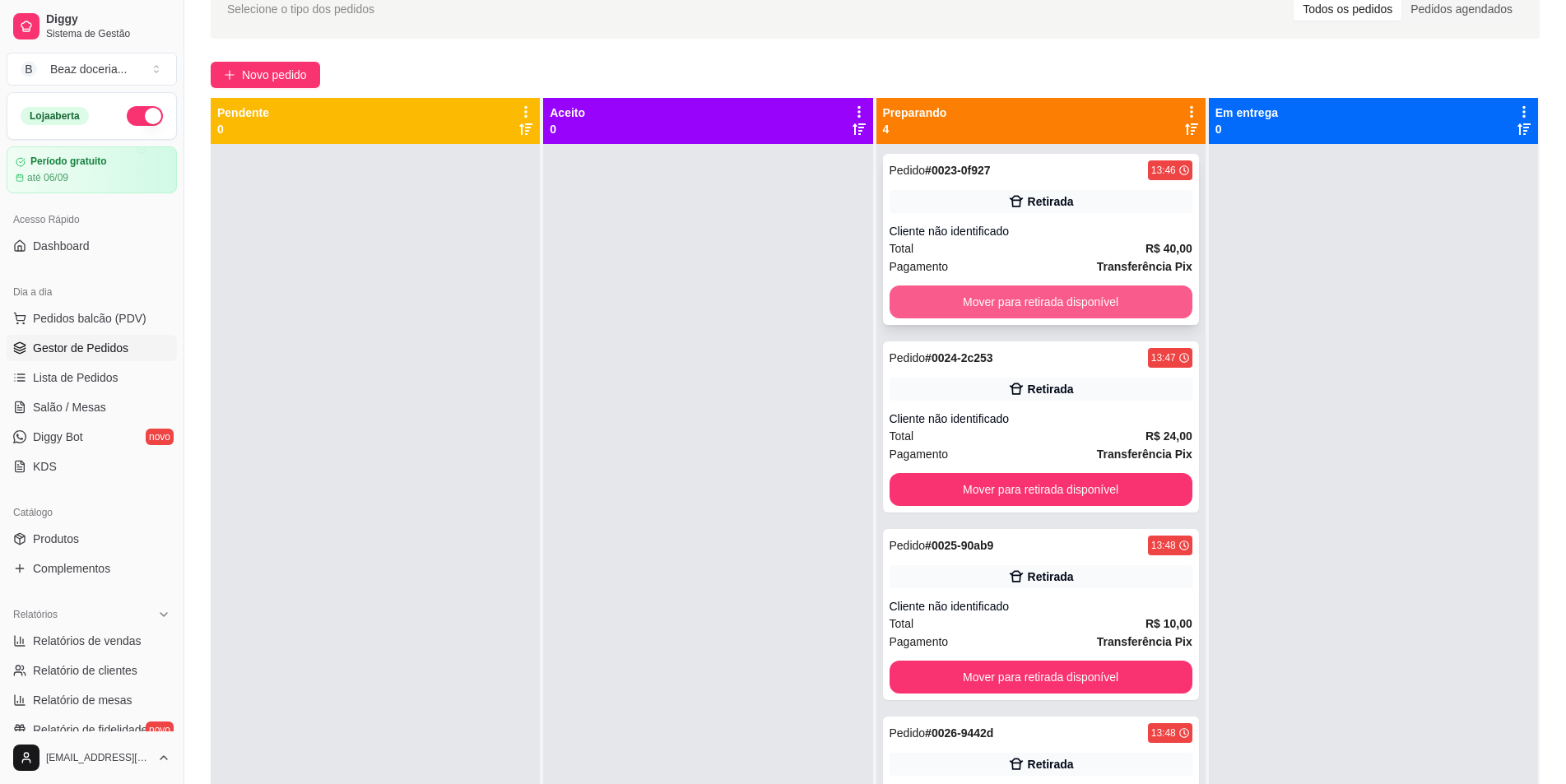
click at [1039, 296] on button "Mover para retirada disponível" at bounding box center [1041, 302] width 303 height 33
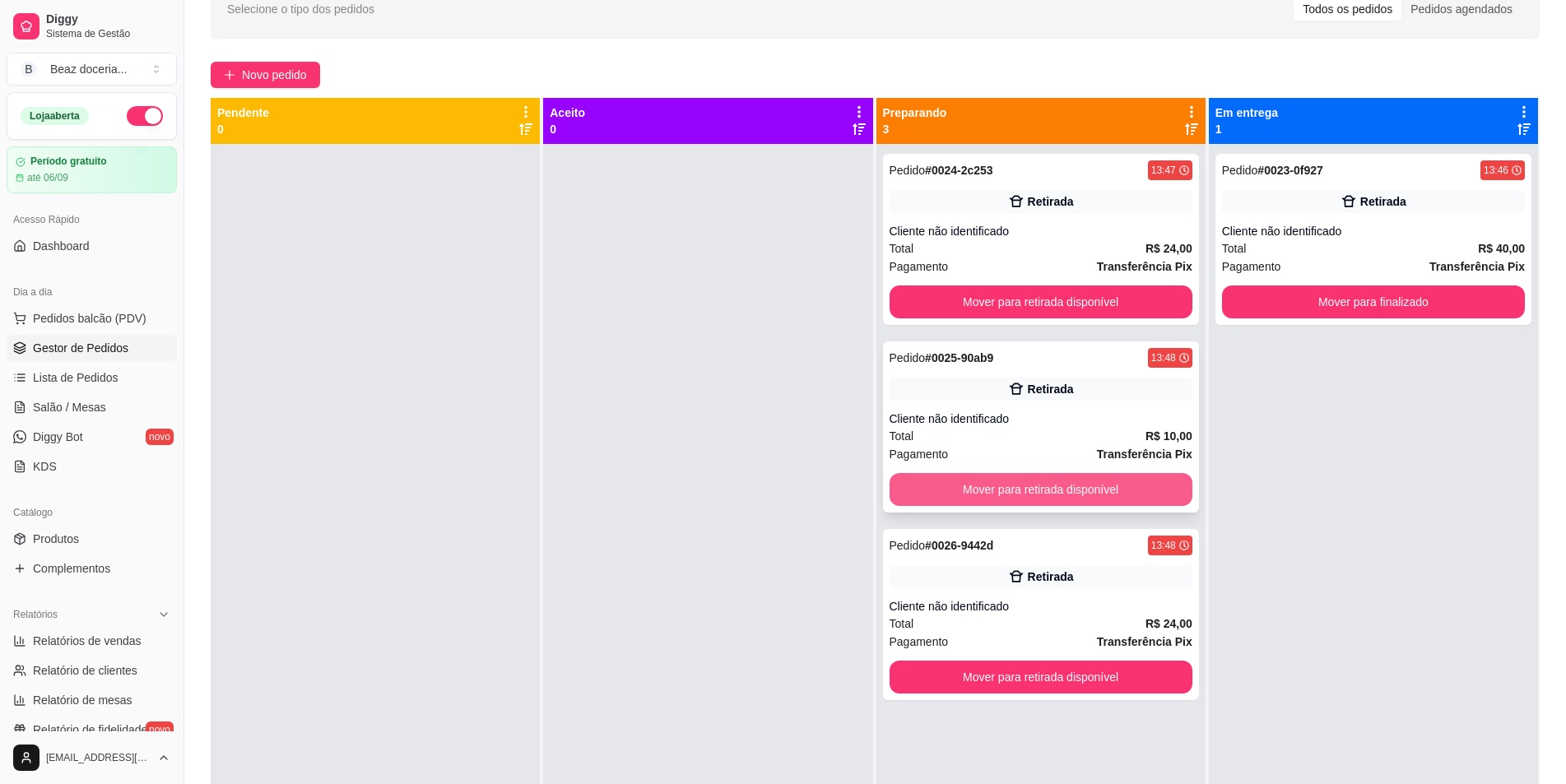
click at [1075, 490] on button "Mover para retirada disponível" at bounding box center [1041, 490] width 303 height 33
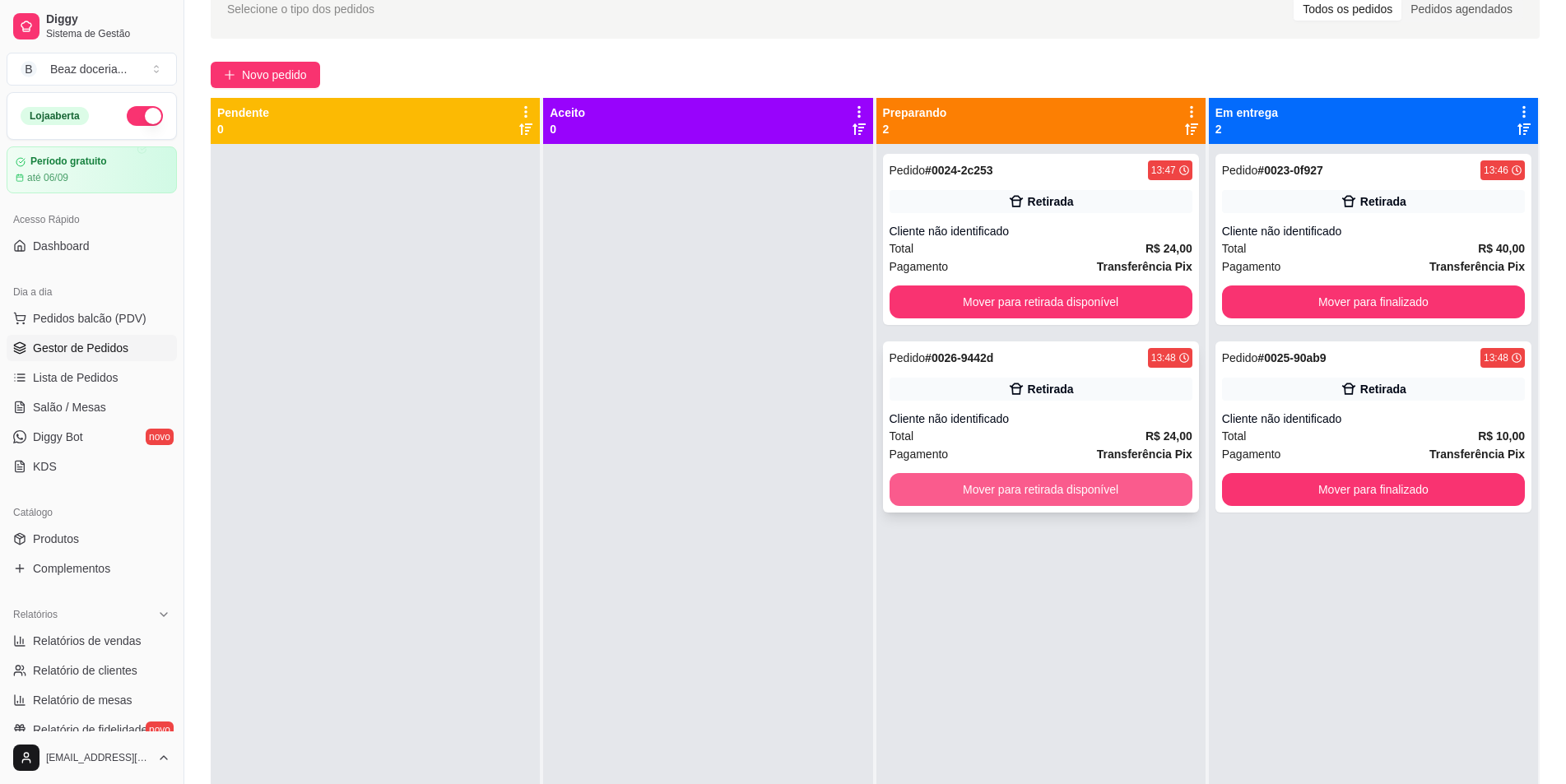
click at [1074, 482] on button "Mover para retirada disponível" at bounding box center [1041, 490] width 303 height 33
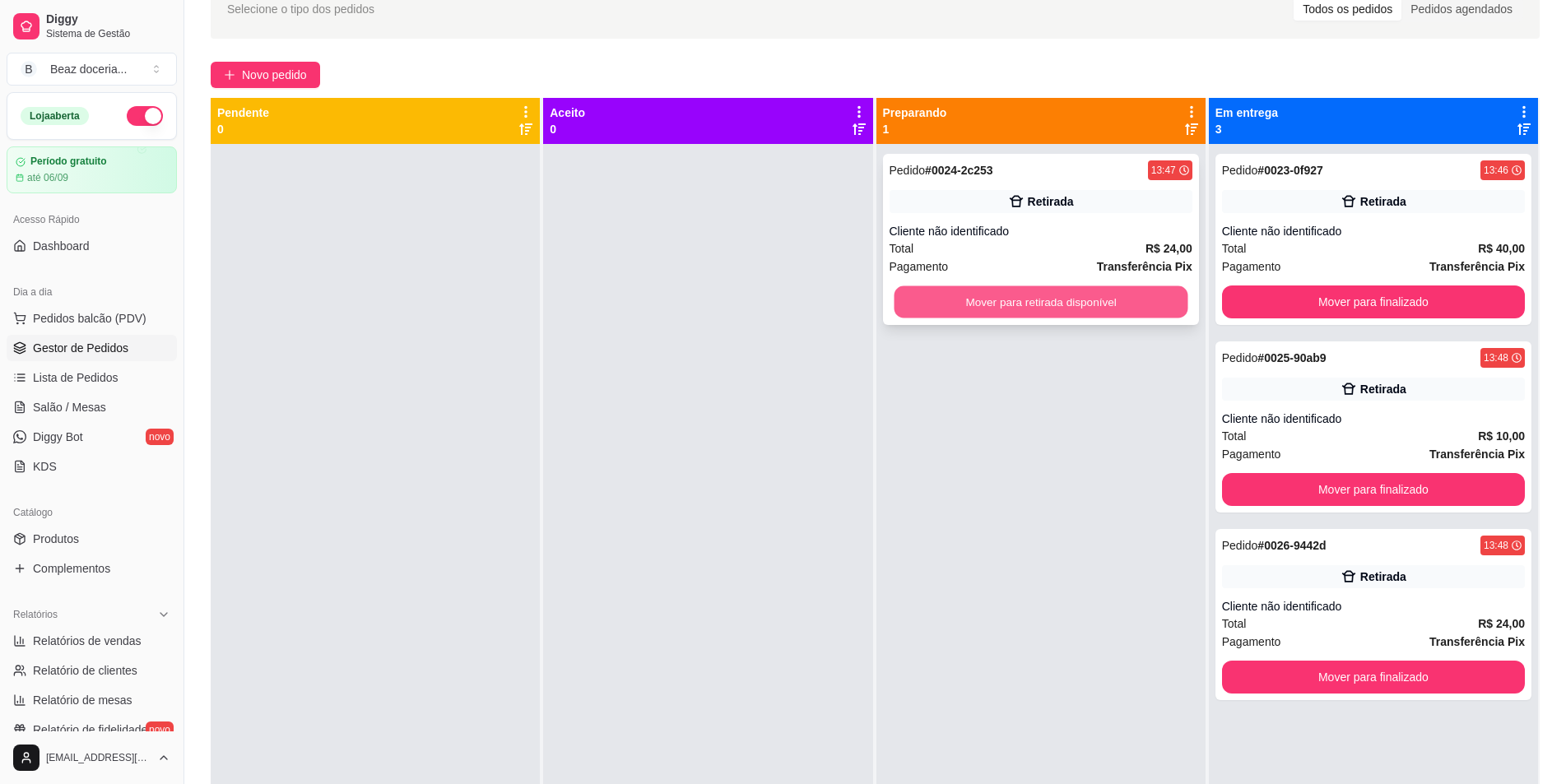
click at [1070, 311] on button "Mover para retirada disponível" at bounding box center [1040, 302] width 293 height 32
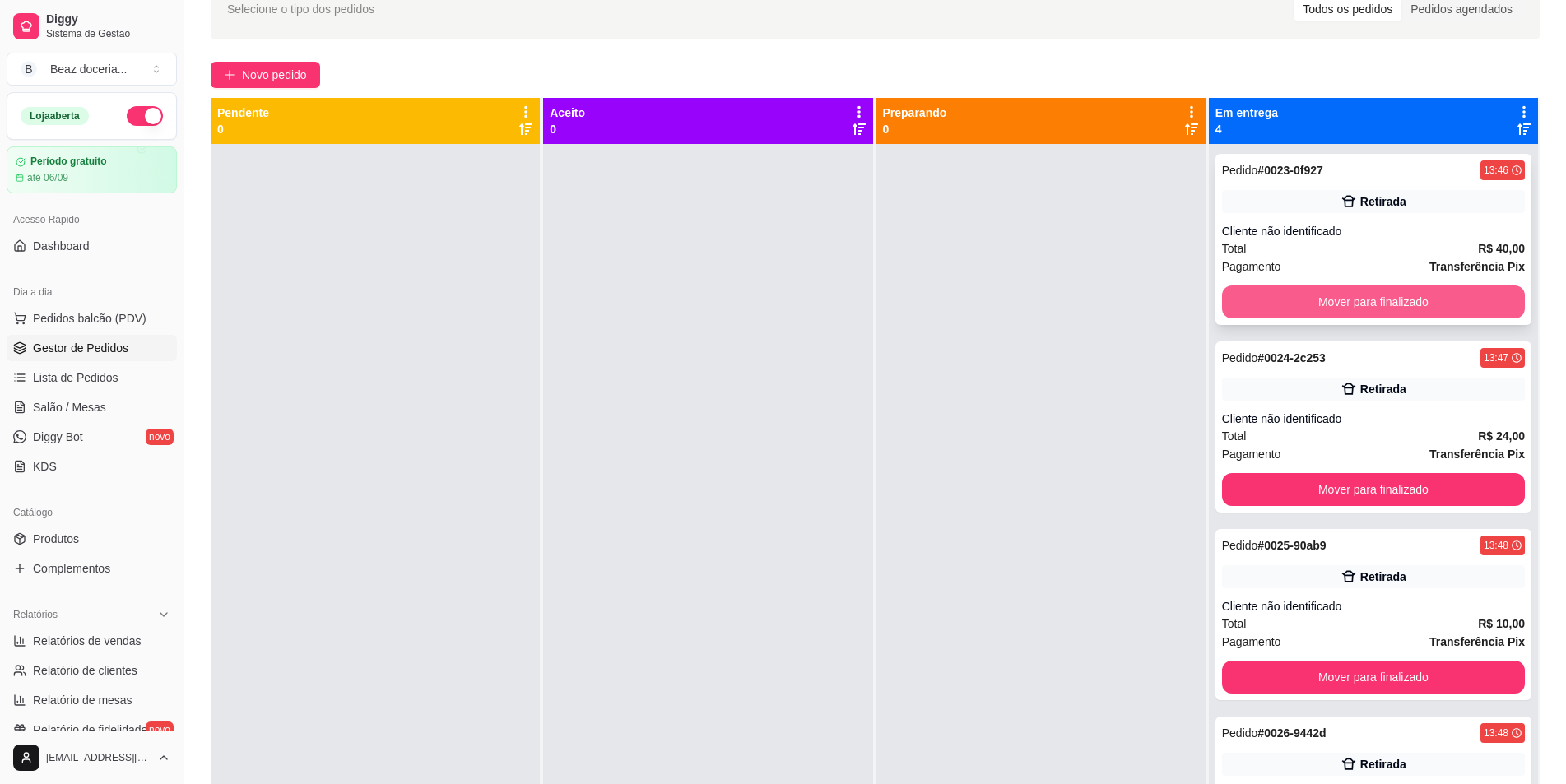
click at [1410, 292] on button "Mover para finalizado" at bounding box center [1373, 302] width 303 height 33
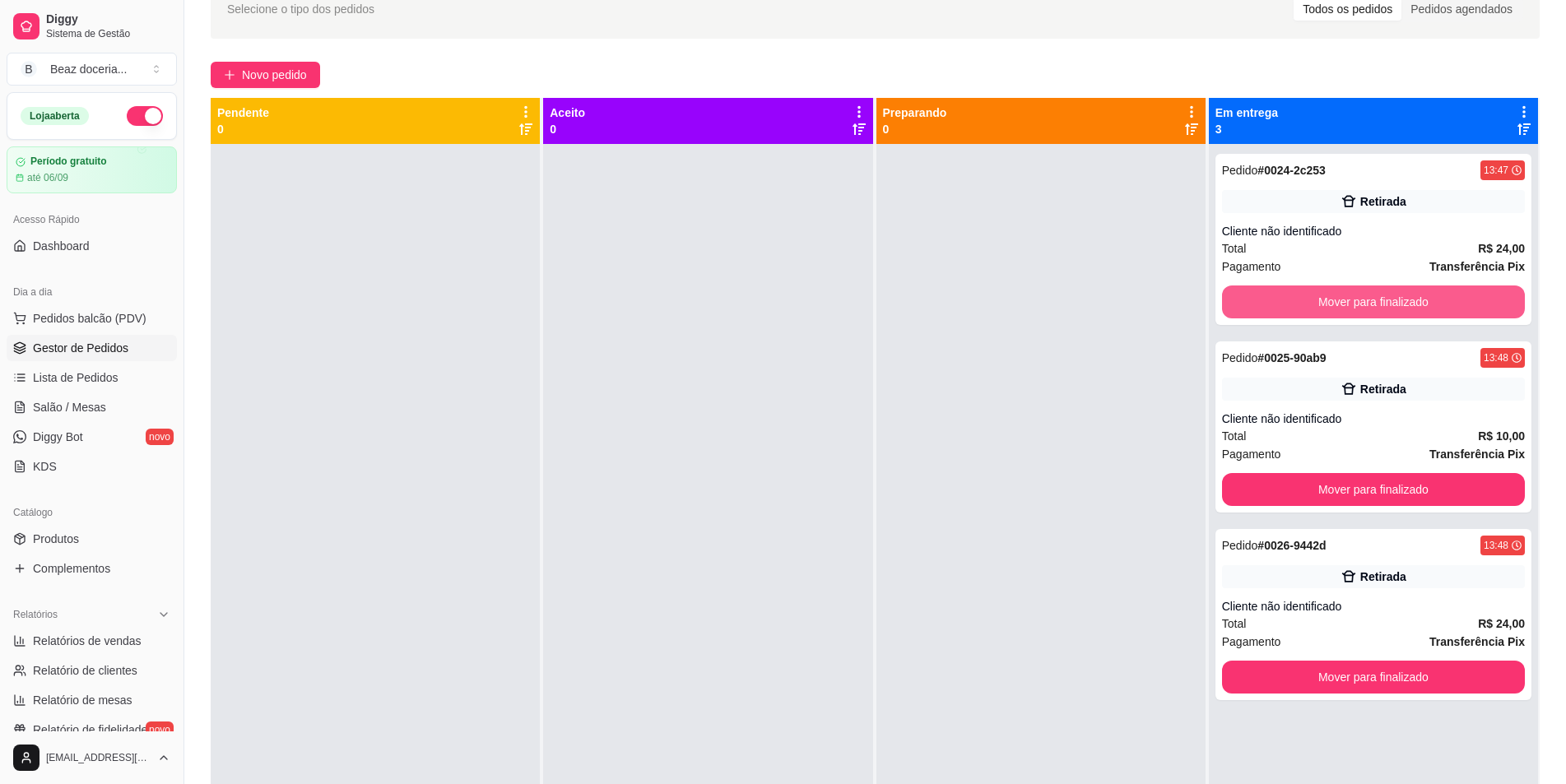
click at [1410, 292] on button "Mover para finalizado" at bounding box center [1373, 302] width 303 height 33
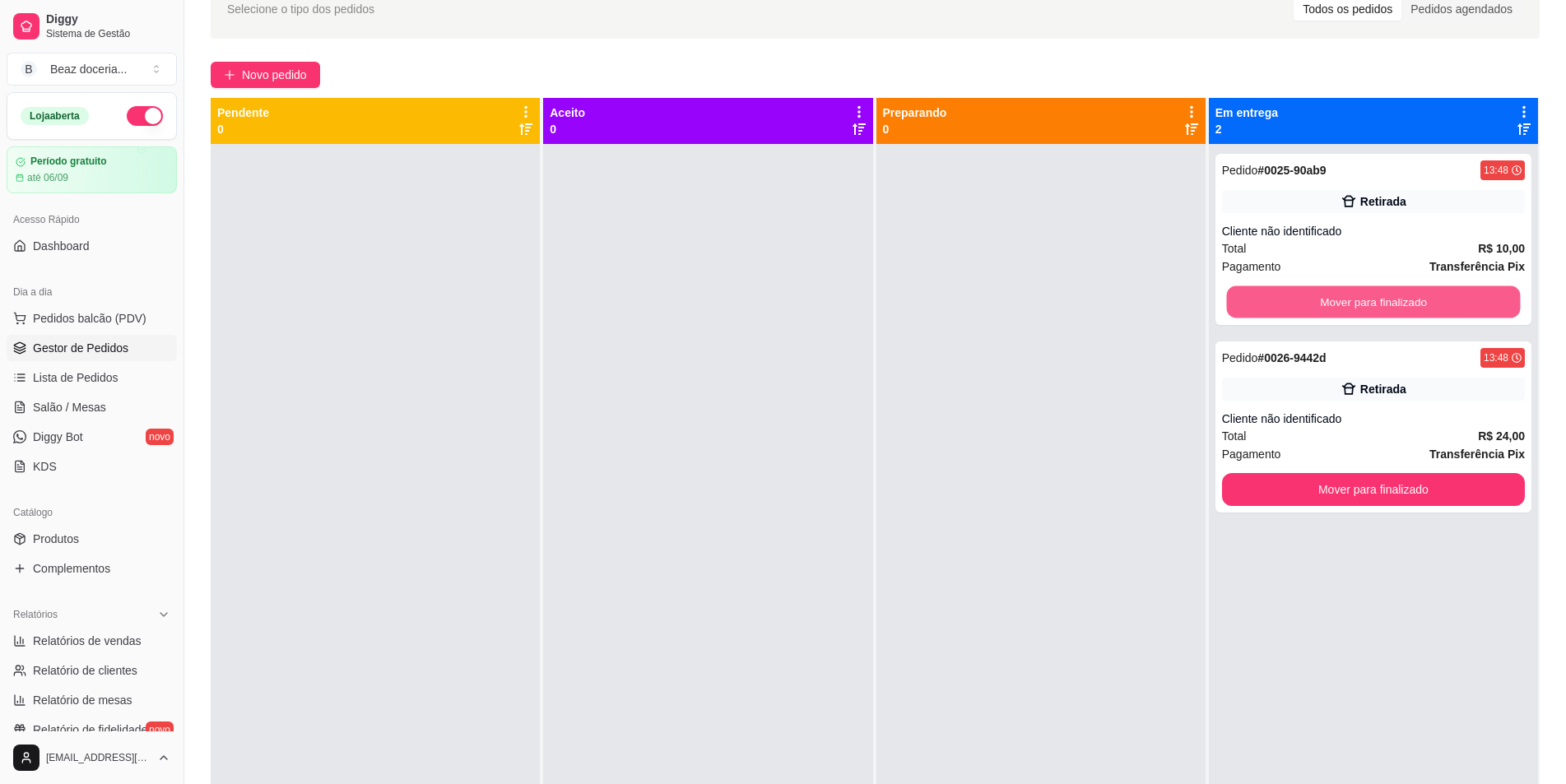
click at [1410, 292] on button "Mover para finalizado" at bounding box center [1372, 302] width 293 height 32
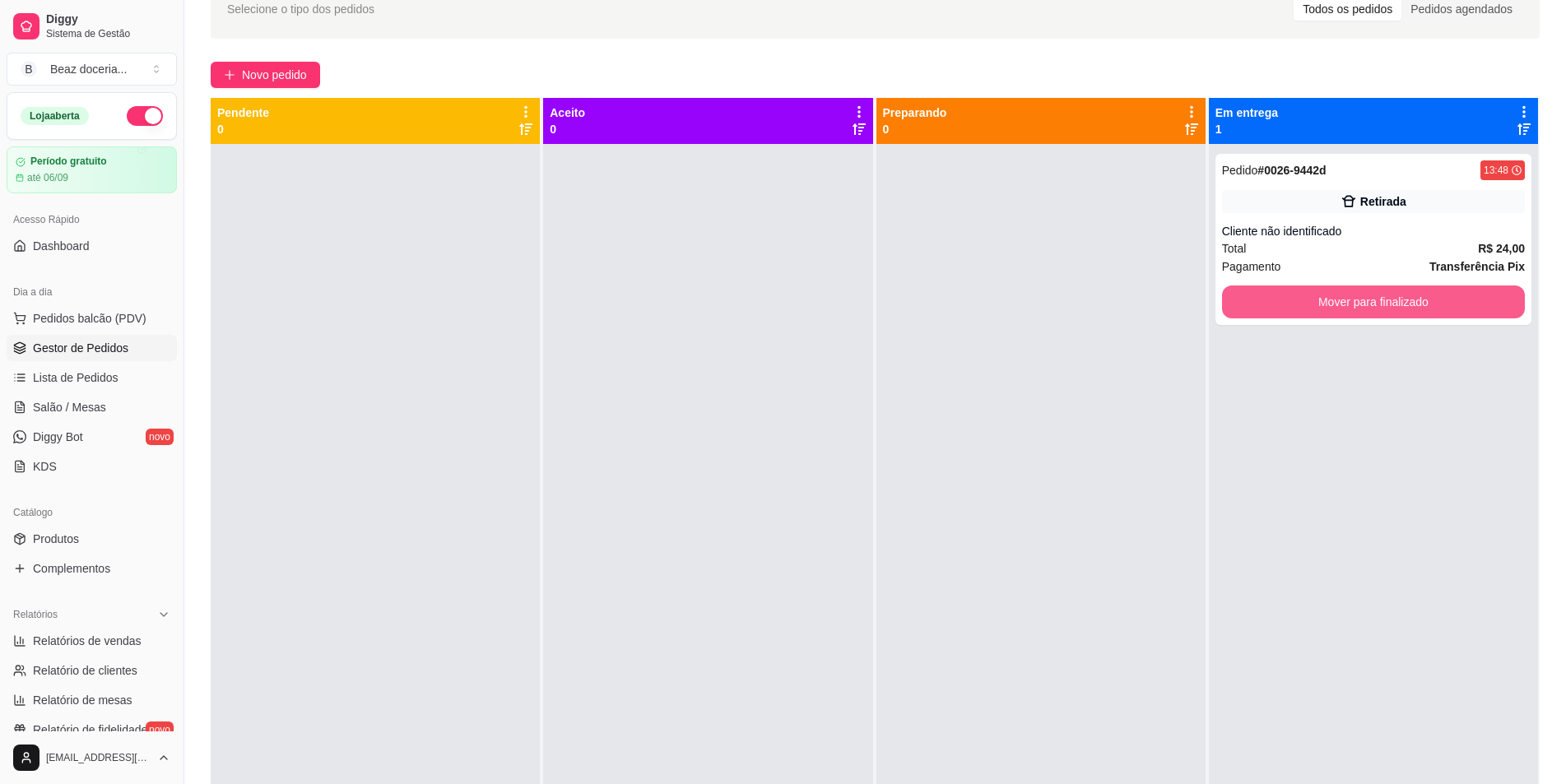
click at [1410, 292] on button "Mover para finalizado" at bounding box center [1373, 302] width 303 height 33
